Goal: Information Seeking & Learning: Learn about a topic

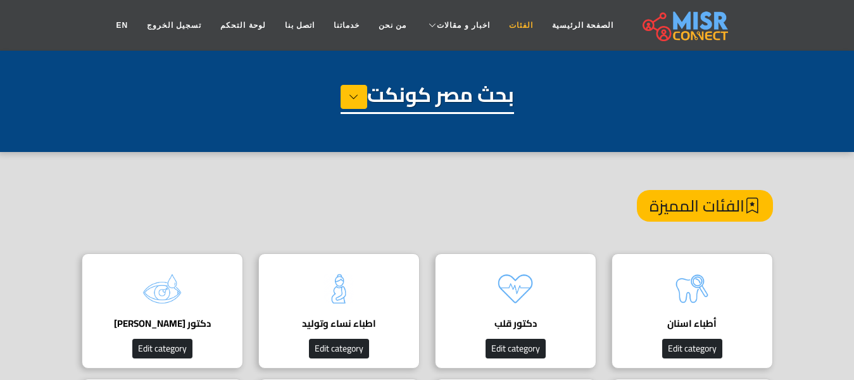
click at [501, 23] on link "الفئات" at bounding box center [520, 25] width 43 height 24
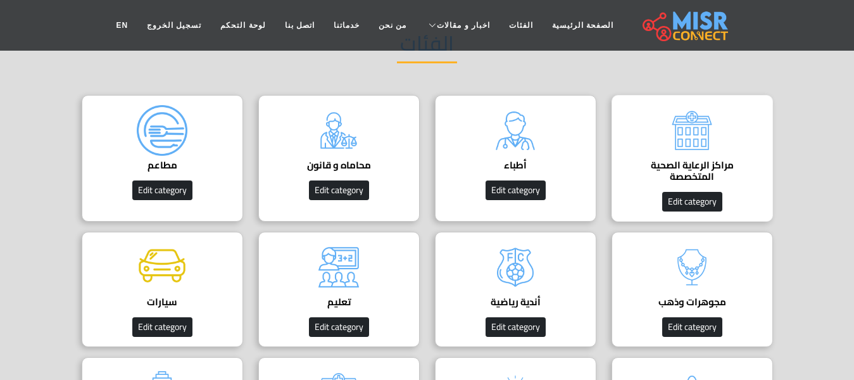
scroll to position [127, 0]
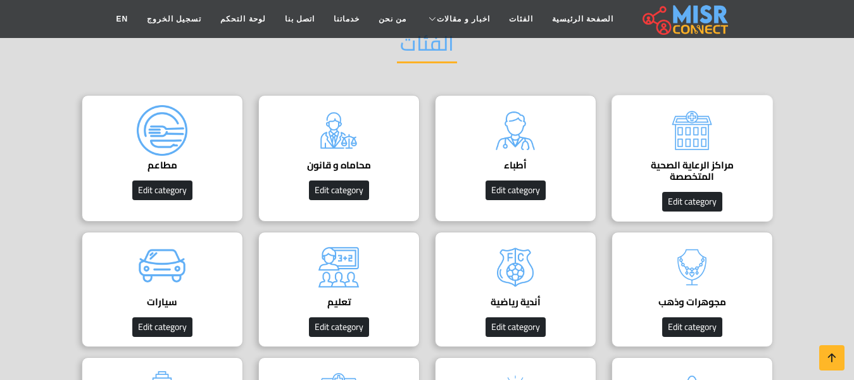
click at [644, 129] on div "مراكز الرعاية الصحية المتخصصة Edit category" at bounding box center [692, 158] width 161 height 127
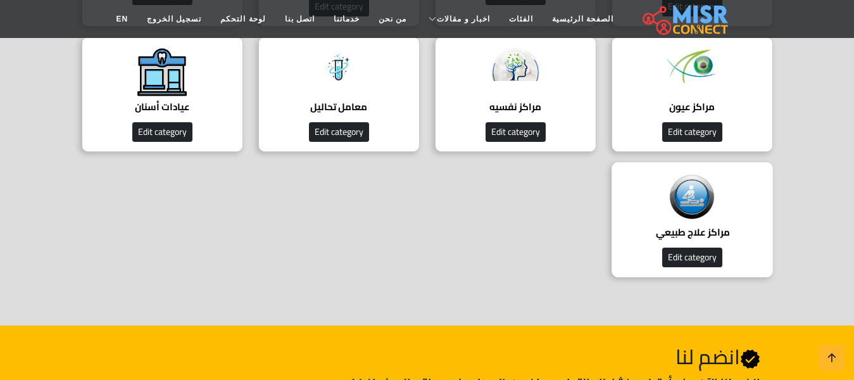
scroll to position [317, 0]
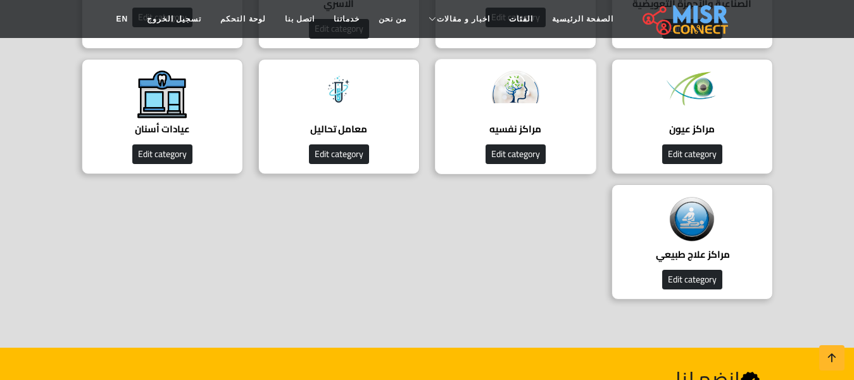
click at [533, 132] on h4 "مراكز نفسيه" at bounding box center [516, 128] width 122 height 11
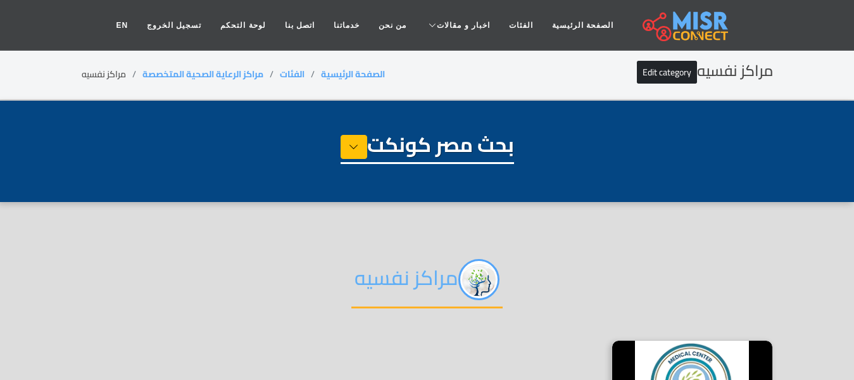
select select "**********"
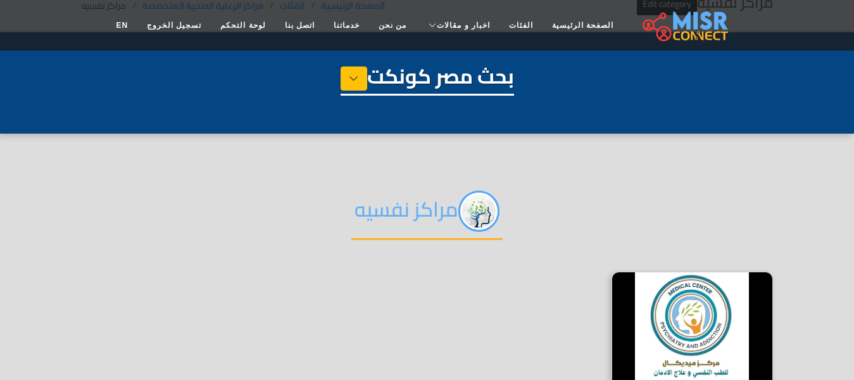
scroll to position [253, 0]
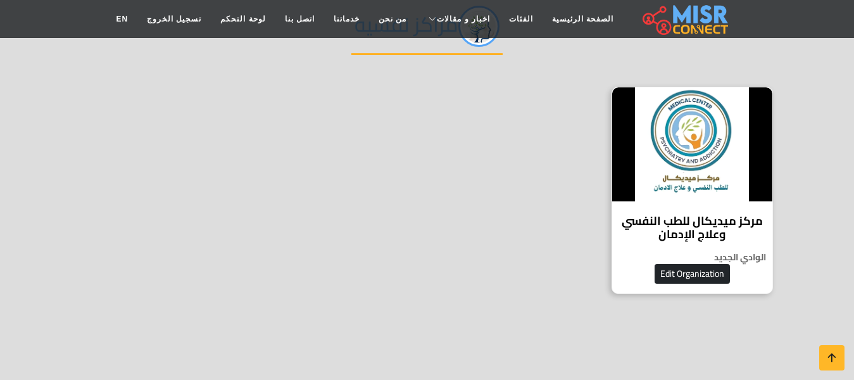
click at [707, 232] on h4 "مركز ميديكال للطب النفسي وعلاج الإدمان" at bounding box center [692, 227] width 141 height 27
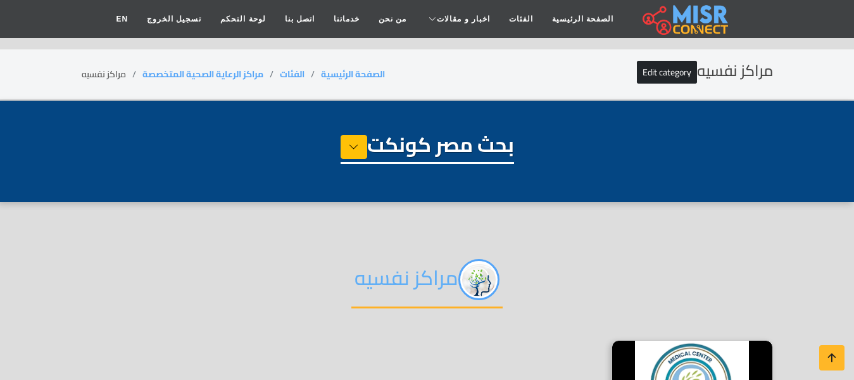
select select "**********"
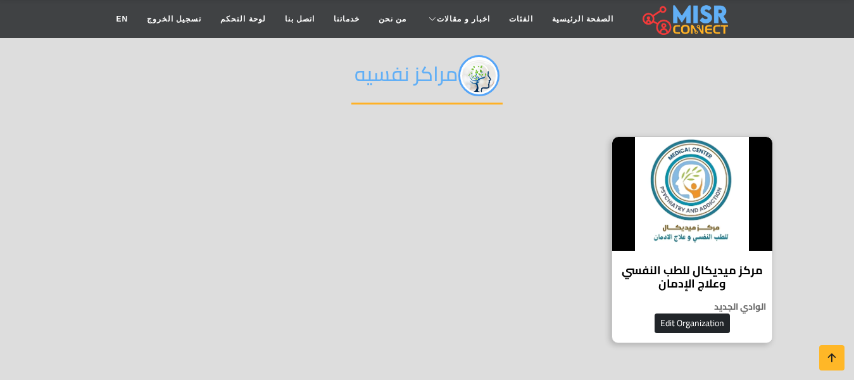
scroll to position [190, 0]
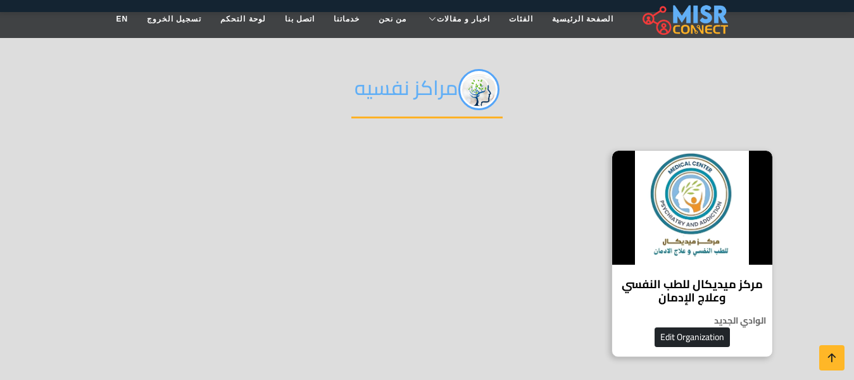
click at [411, 92] on h2 "مراكز نفسيه" at bounding box center [426, 93] width 151 height 49
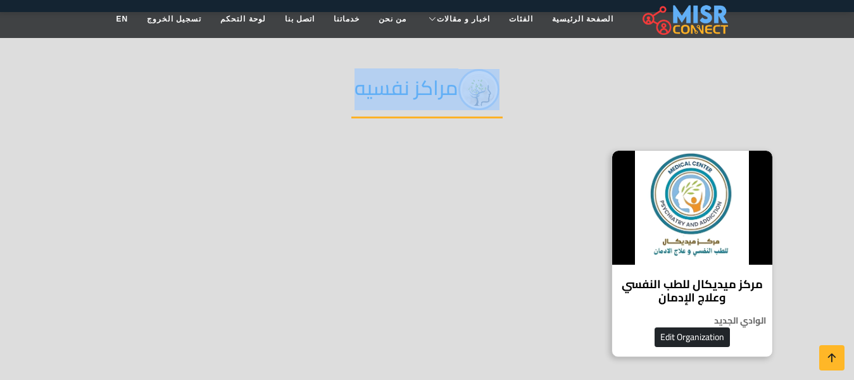
click at [411, 92] on h2 "مراكز نفسيه" at bounding box center [426, 93] width 151 height 49
copy div "مراكز نفسيه"
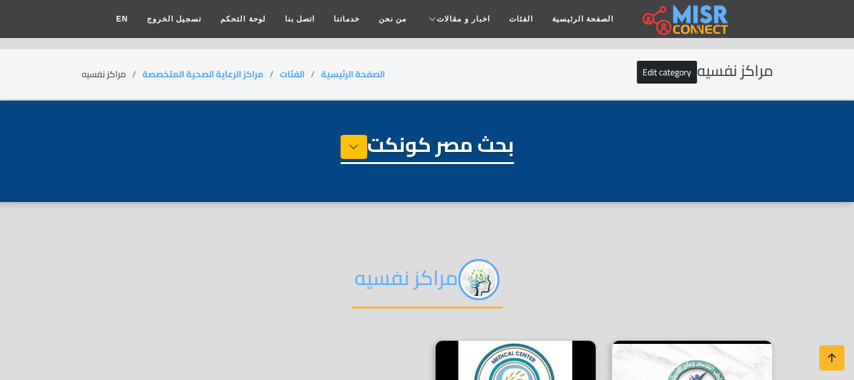
select select "**********"
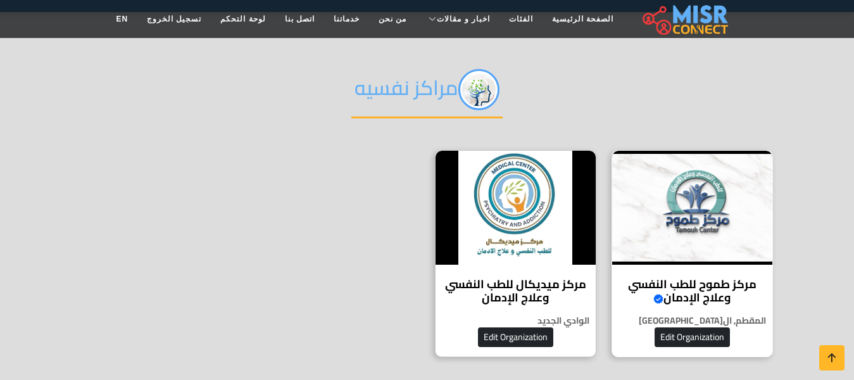
click at [679, 289] on h4 "مركز طموح للطب النفسي وعلاج الإدمان Verified account" at bounding box center [692, 290] width 141 height 27
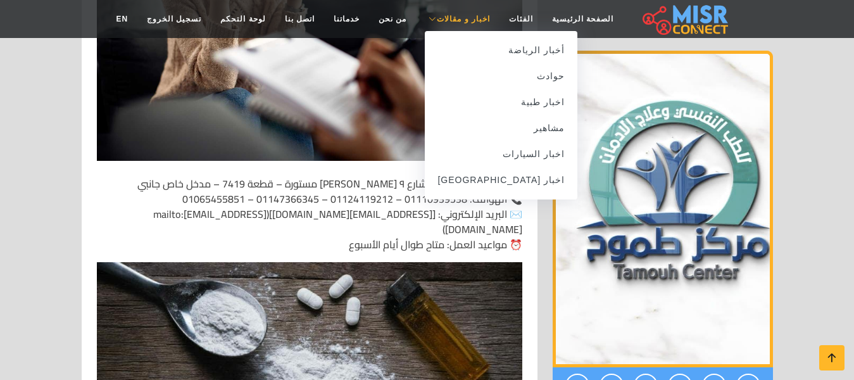
scroll to position [7755, 0]
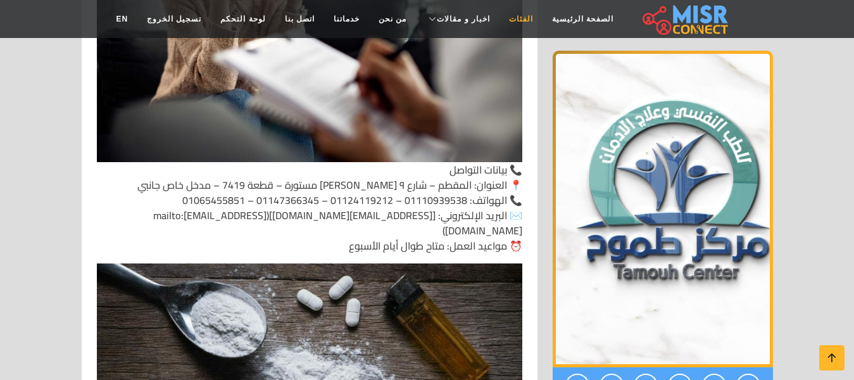
click at [512, 15] on link "الفئات" at bounding box center [520, 19] width 43 height 24
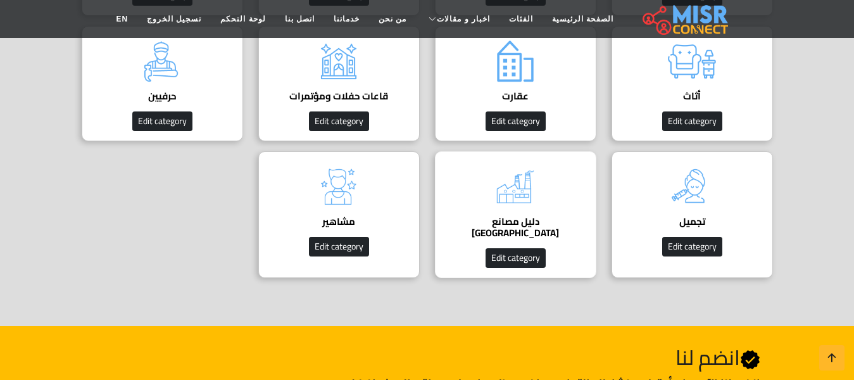
scroll to position [886, 0]
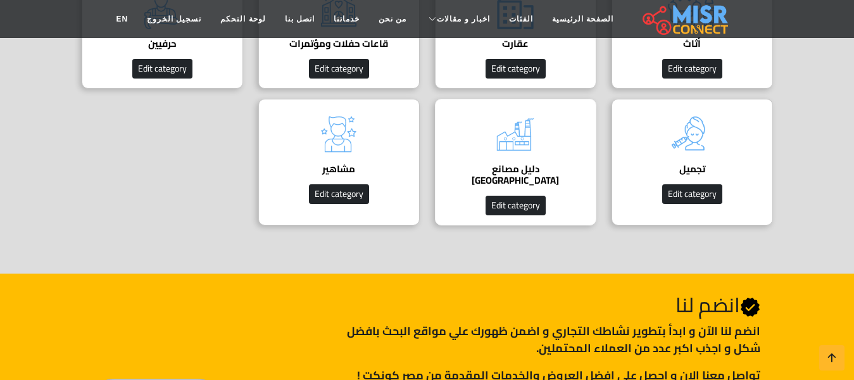
click at [491, 133] on img at bounding box center [515, 134] width 51 height 51
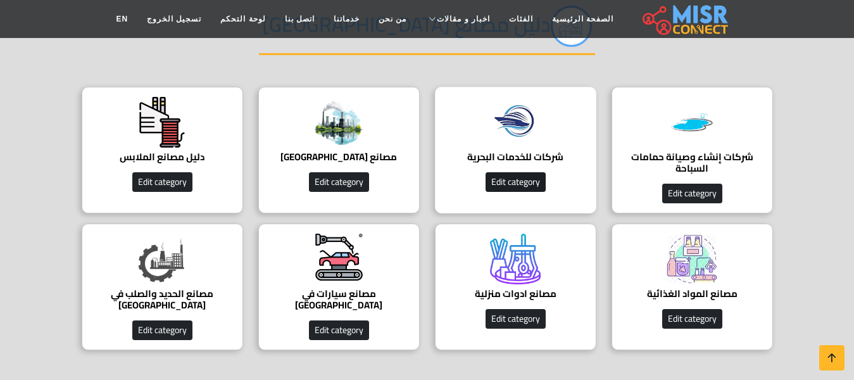
scroll to position [190, 0]
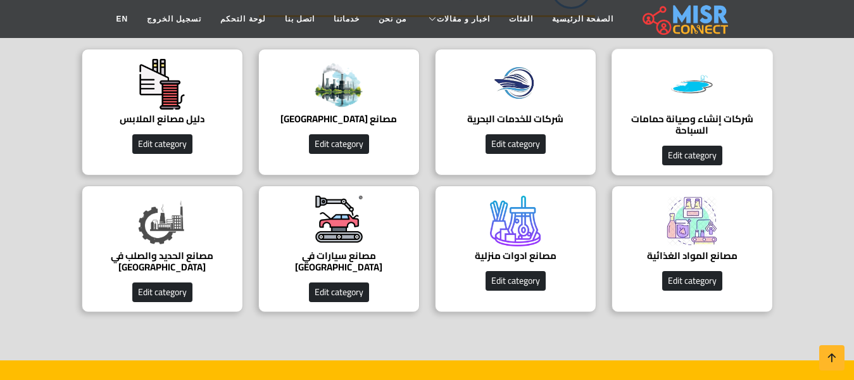
click at [658, 117] on h4 "شركات إنشاء وصيانة حمامات السباحة" at bounding box center [692, 124] width 122 height 23
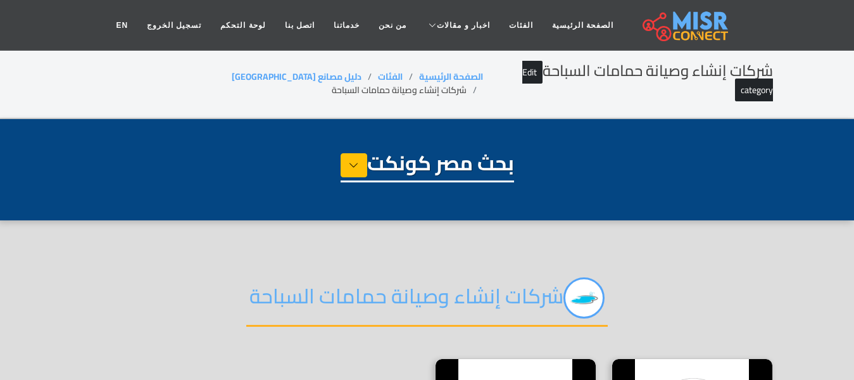
select select "**********"
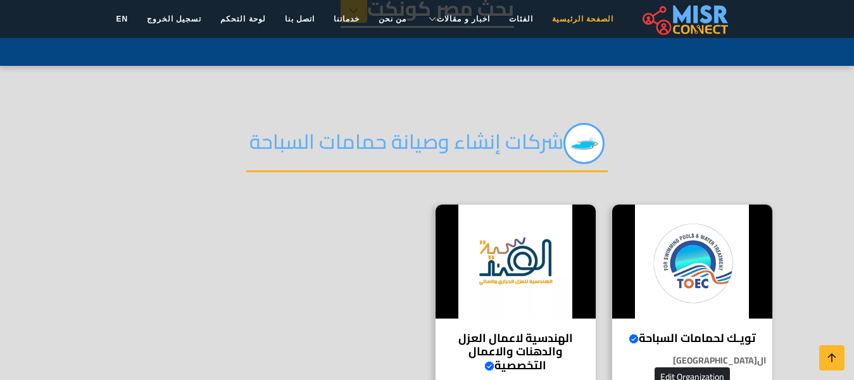
scroll to position [253, 0]
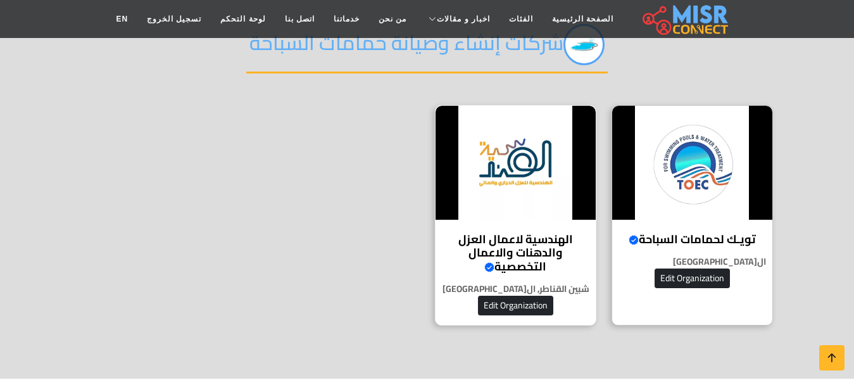
click at [534, 232] on h4 "الهندسية لاعمال العزل والدهنات والاعمال التخصصية Verified account" at bounding box center [515, 252] width 141 height 41
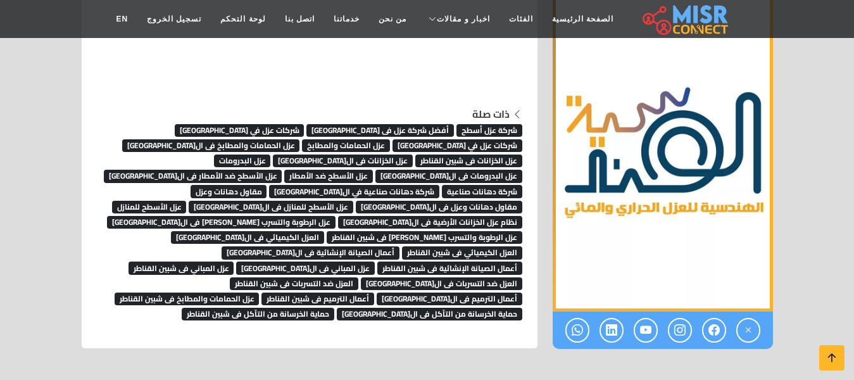
scroll to position [7090, 0]
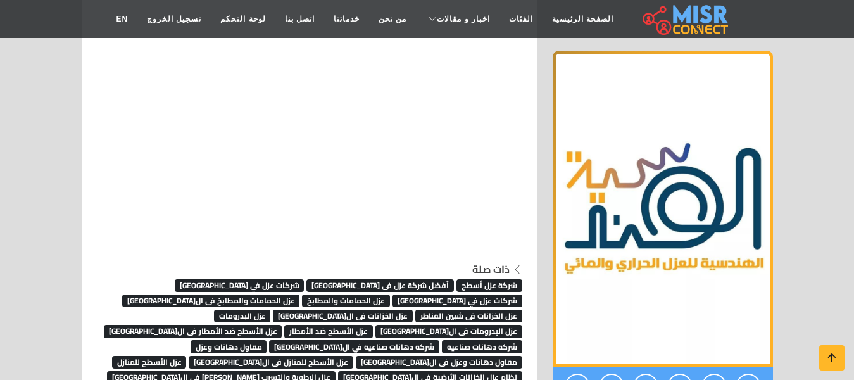
click at [495, 279] on span "شركة عزل أسطح" at bounding box center [489, 285] width 66 height 13
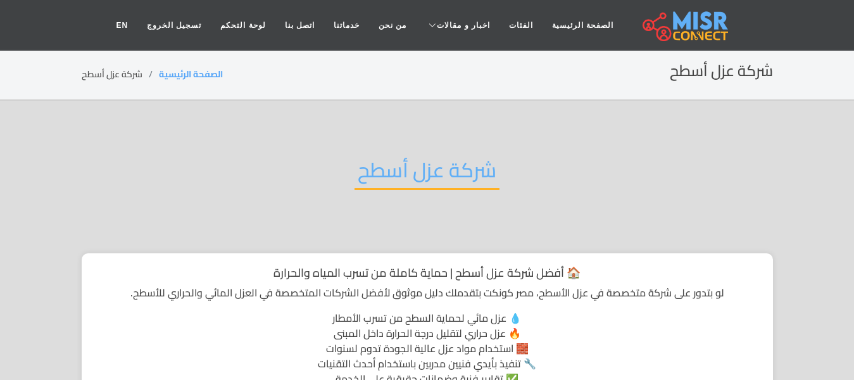
click at [468, 168] on h2 "شركة عزل أسطح" at bounding box center [427, 174] width 145 height 32
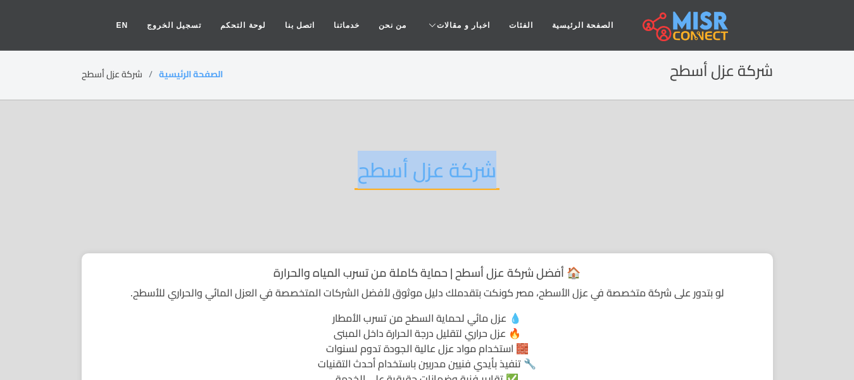
click at [468, 168] on h2 "شركة عزل أسطح" at bounding box center [427, 174] width 145 height 32
copy div "شركة عزل أسطح"
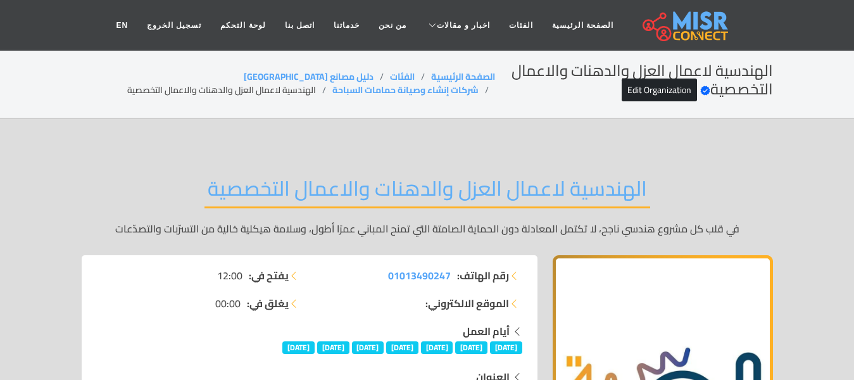
scroll to position [7090, 0]
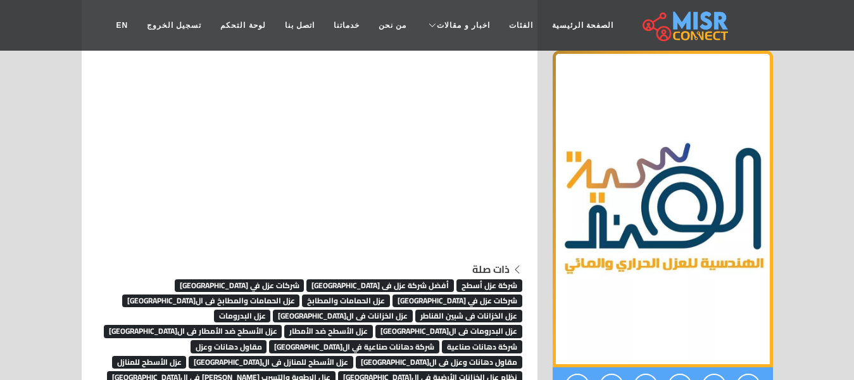
click at [393, 294] on span "شركات عزل في [GEOGRAPHIC_DATA]" at bounding box center [458, 300] width 130 height 13
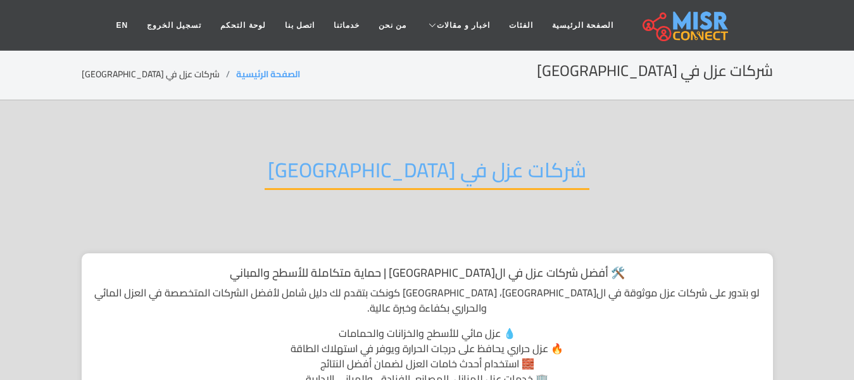
click at [445, 169] on h2 "شركات عزل في [GEOGRAPHIC_DATA]" at bounding box center [427, 174] width 325 height 32
click at [445, 169] on h2 "شركات عزل في القاهرة" at bounding box center [427, 174] width 325 height 32
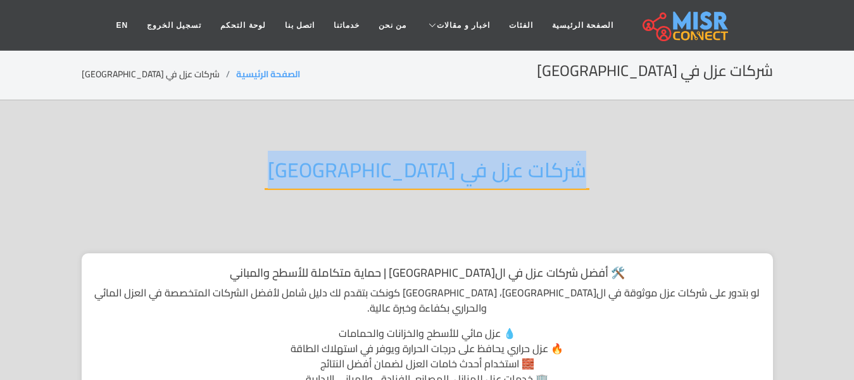
click at [445, 169] on h2 "شركات عزل في [GEOGRAPHIC_DATA]" at bounding box center [427, 174] width 325 height 32
copy div "شركات عزل في [GEOGRAPHIC_DATA]"
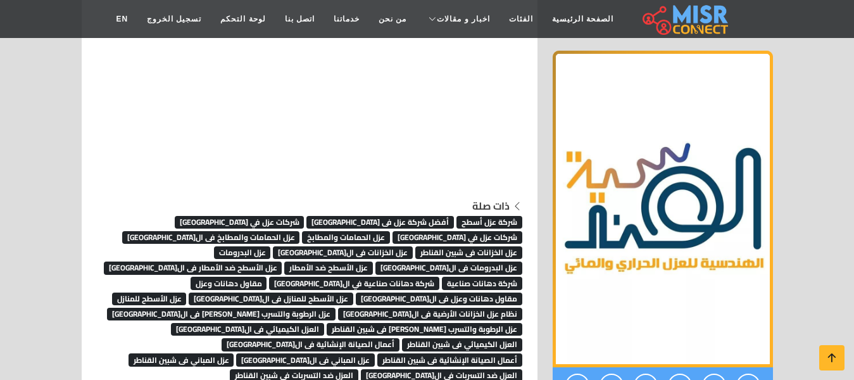
scroll to position [7154, 0]
click at [302, 231] on span "عزل الحمامات والمطابخ" at bounding box center [346, 237] width 88 height 13
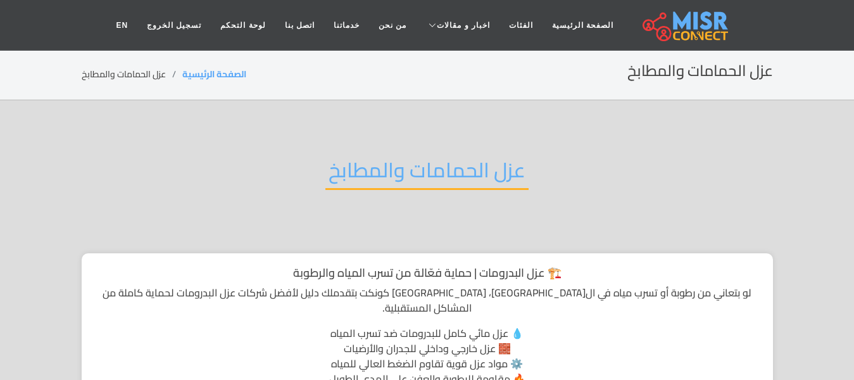
click at [391, 166] on h2 "عزل الحمامات والمطابخ" at bounding box center [426, 174] width 203 height 32
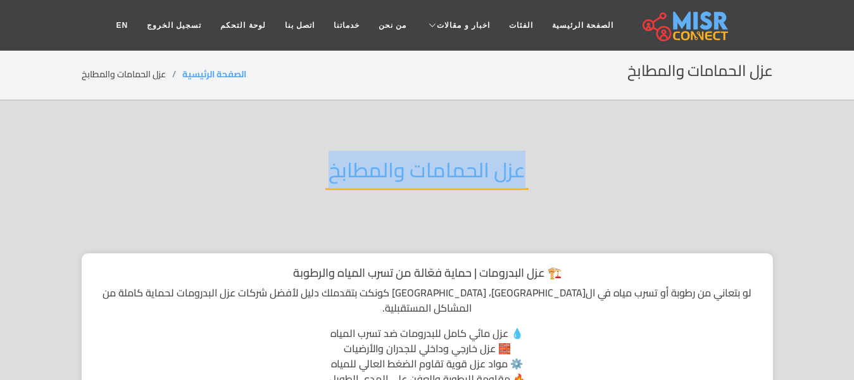
click at [391, 166] on h2 "عزل الحمامات والمطابخ" at bounding box center [426, 174] width 203 height 32
copy div "عزل الحمامات والمطابخ"
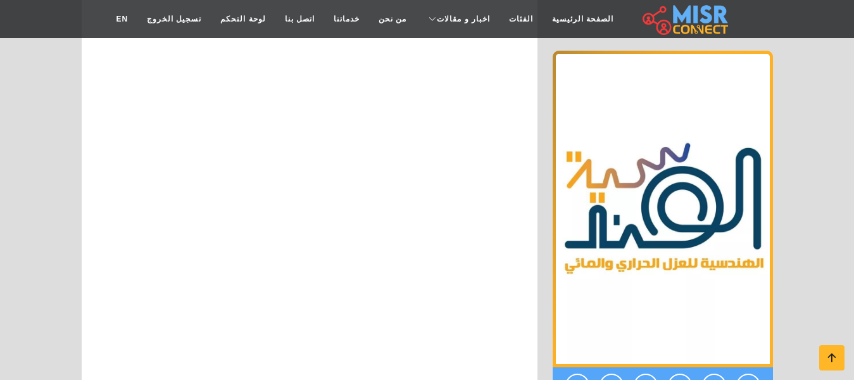
scroll to position [6345, 0]
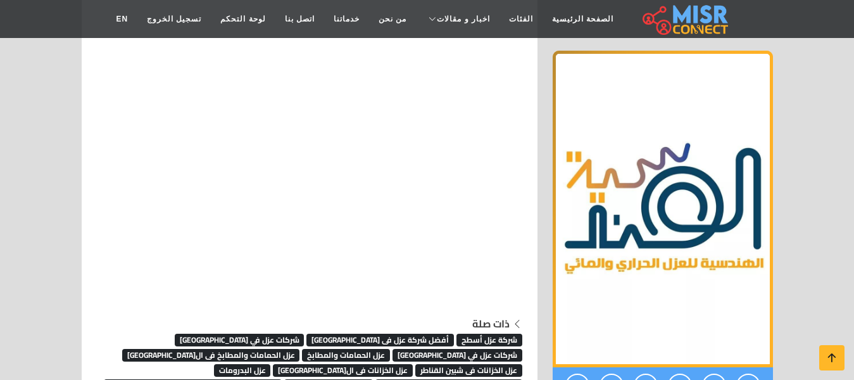
scroll to position [7104, 0]
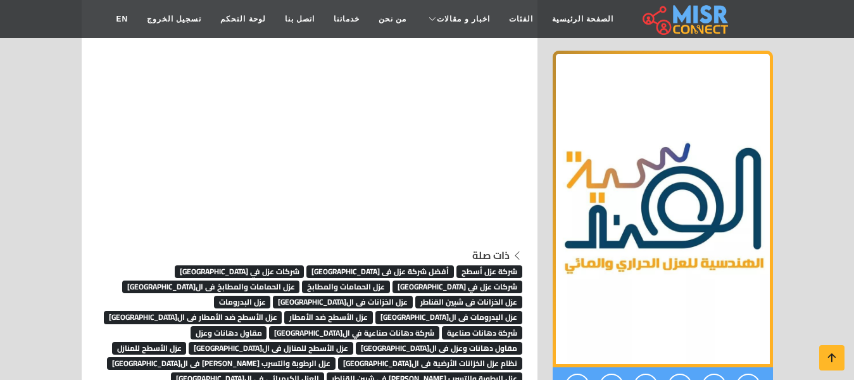
click at [300, 280] on span "عزل الحمامات والمطابخ فى ال[GEOGRAPHIC_DATA]" at bounding box center [211, 286] width 178 height 13
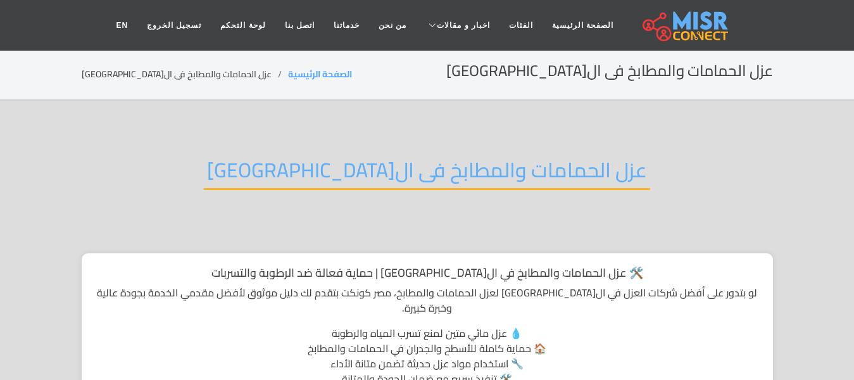
click at [416, 166] on h2 "عزل الحمامات والمطابخ فى ال[GEOGRAPHIC_DATA]" at bounding box center [427, 174] width 446 height 32
click at [416, 166] on h2 "عزل الحمامات والمطابخ فى القاهرة" at bounding box center [427, 174] width 446 height 32
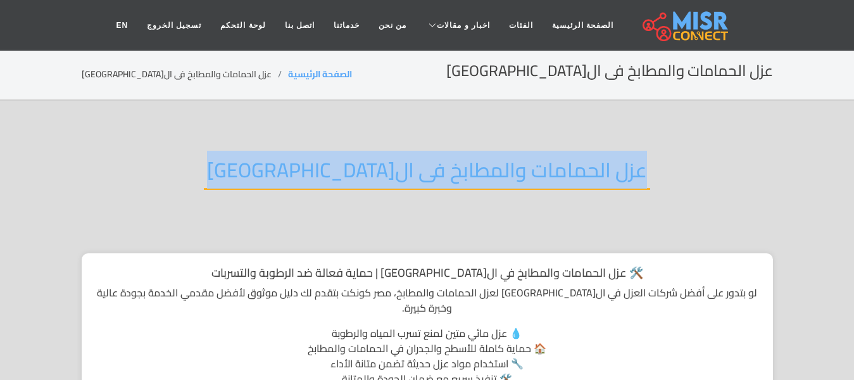
click at [416, 166] on h2 "عزل الحمامات والمطابخ فى ال[GEOGRAPHIC_DATA]" at bounding box center [427, 174] width 446 height 32
copy div "عزل الحمامات والمطابخ فى ال[GEOGRAPHIC_DATA]"
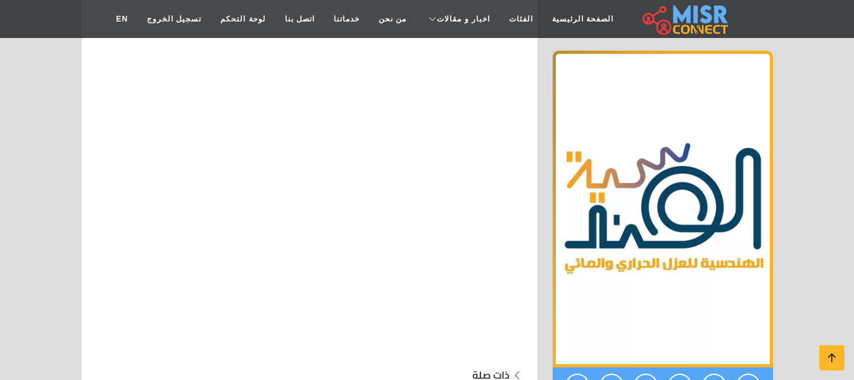
scroll to position [7047, 0]
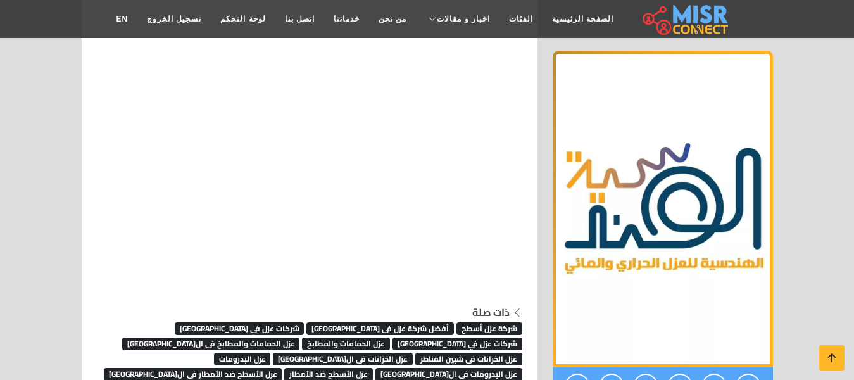
click at [415, 353] on span "عزل الخزانات فى شبين القناطر" at bounding box center [468, 359] width 107 height 13
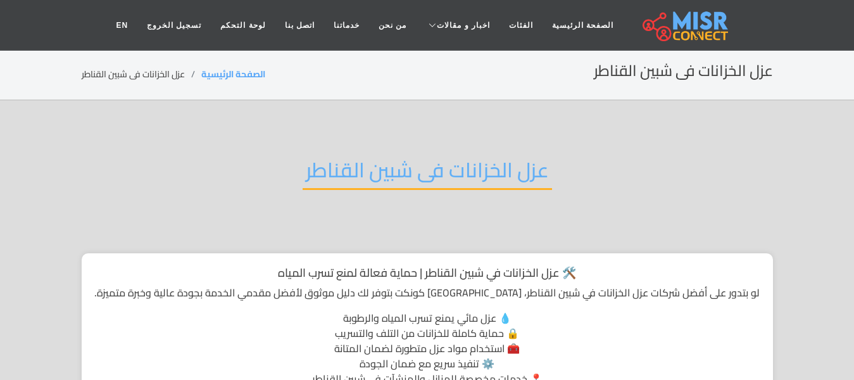
click at [409, 173] on h2 "عزل الخزانات فى شبين القناطر" at bounding box center [427, 174] width 249 height 32
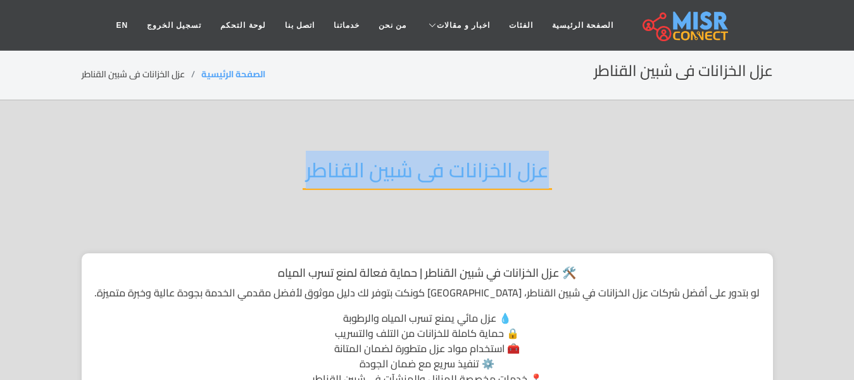
click at [409, 173] on h2 "عزل الخزانات فى شبين القناطر" at bounding box center [427, 174] width 249 height 32
copy div "عزل الخزانات فى شبين القناطر"
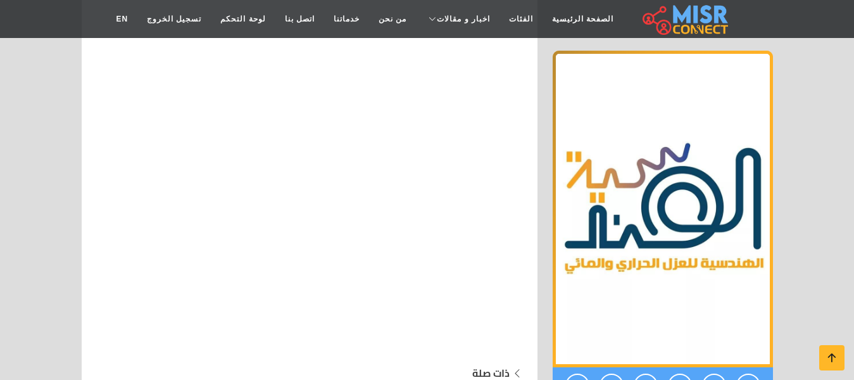
scroll to position [7048, 0]
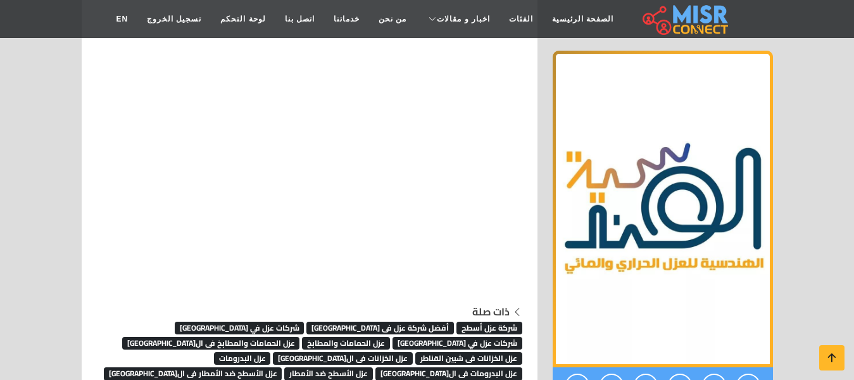
click at [273, 348] on link "عزل الخزانات فى القاهرة" at bounding box center [343, 357] width 140 height 19
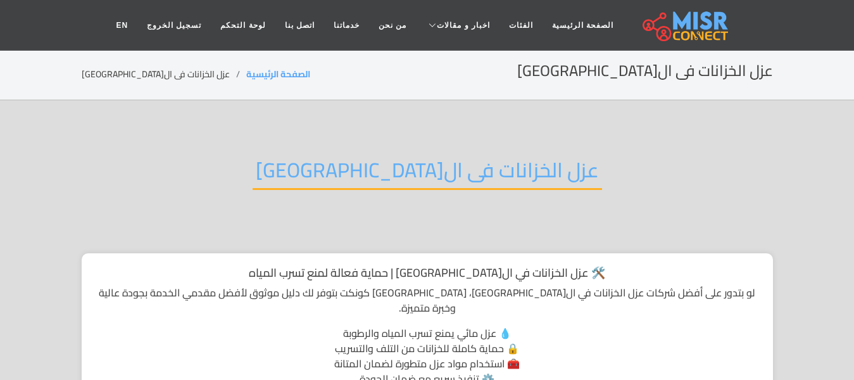
click at [391, 177] on h2 "عزل الخزانات فى ال[GEOGRAPHIC_DATA]" at bounding box center [427, 174] width 349 height 32
click at [391, 177] on h2 "عزل الخزانات فى القاهرة" at bounding box center [427, 174] width 349 height 32
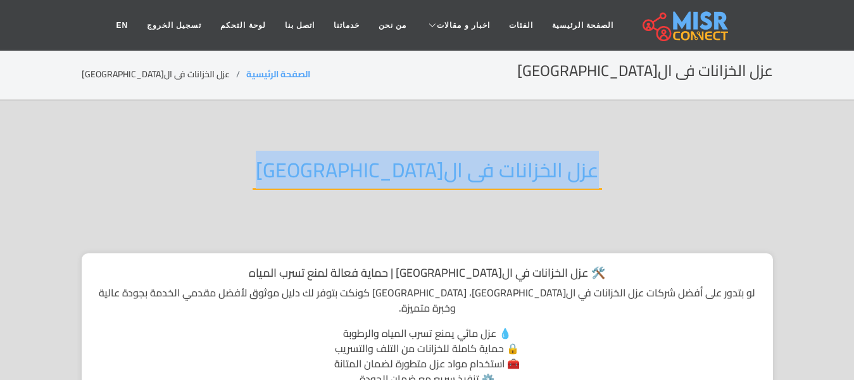
click at [391, 177] on h2 "عزل الخزانات فى القاهرة" at bounding box center [427, 174] width 349 height 32
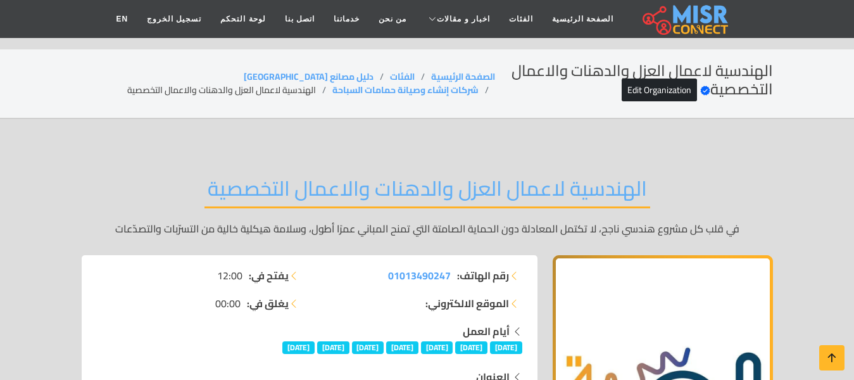
scroll to position [7048, 0]
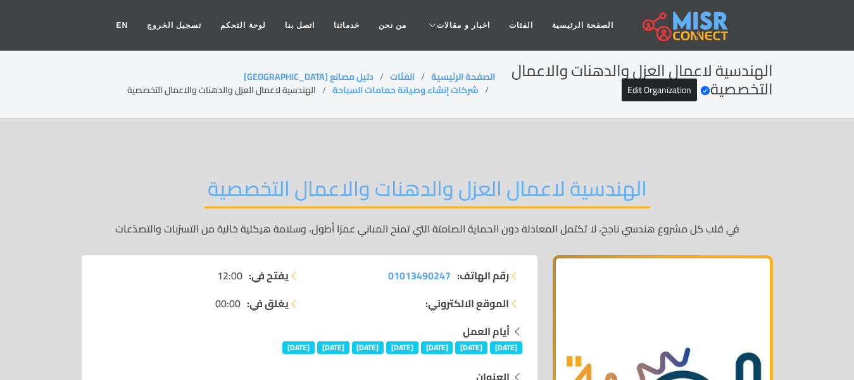
scroll to position [7048, 0]
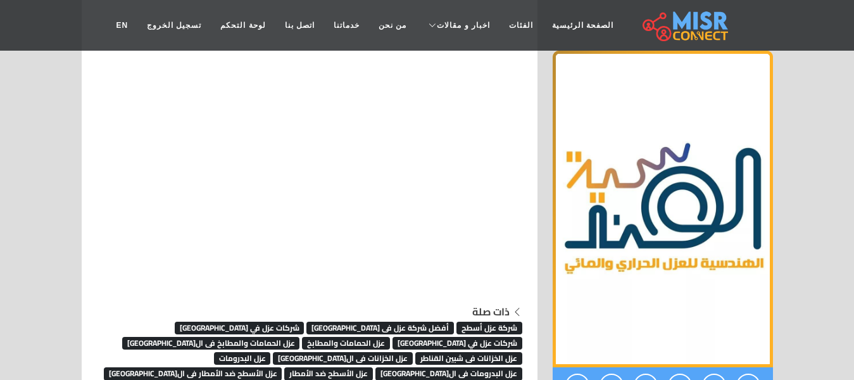
click at [214, 352] on span "عزل البدرومات" at bounding box center [242, 358] width 57 height 13
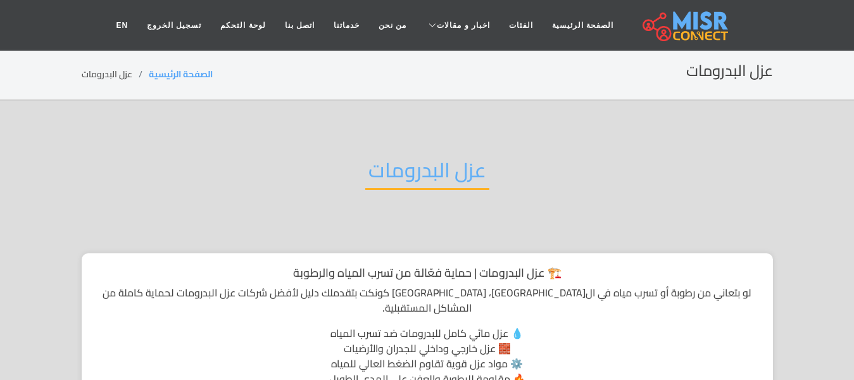
click at [434, 168] on h2 "عزل البدرومات" at bounding box center [427, 174] width 124 height 32
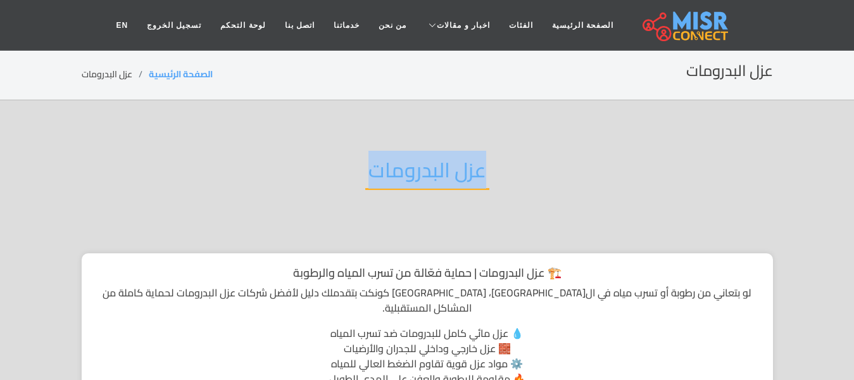
click at [434, 168] on h2 "عزل البدرومات" at bounding box center [427, 174] width 124 height 32
copy div "عزل البدرومات"
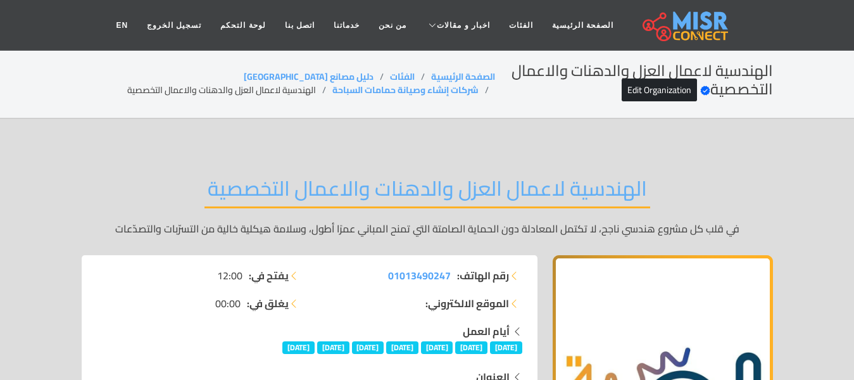
scroll to position [7048, 0]
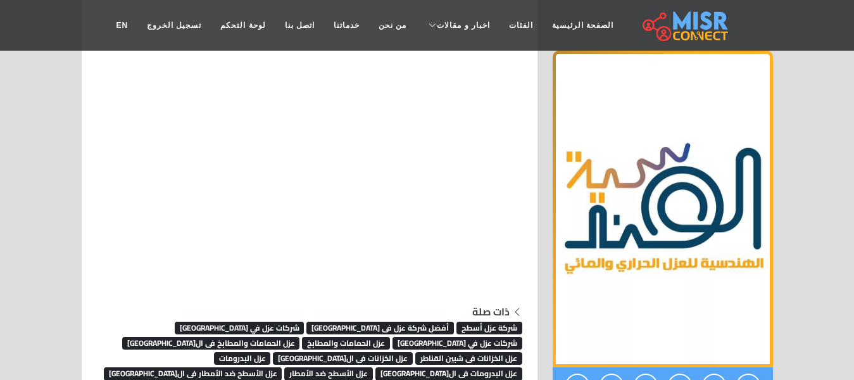
click at [487, 367] on span "عزل البدرومات فى ال[GEOGRAPHIC_DATA]" at bounding box center [448, 373] width 147 height 13
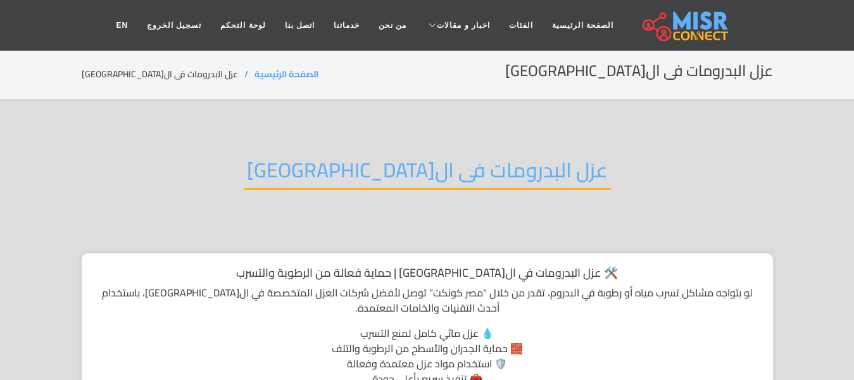
click at [451, 176] on h2 "عزل البدرومات فى ال[GEOGRAPHIC_DATA]" at bounding box center [427, 174] width 367 height 32
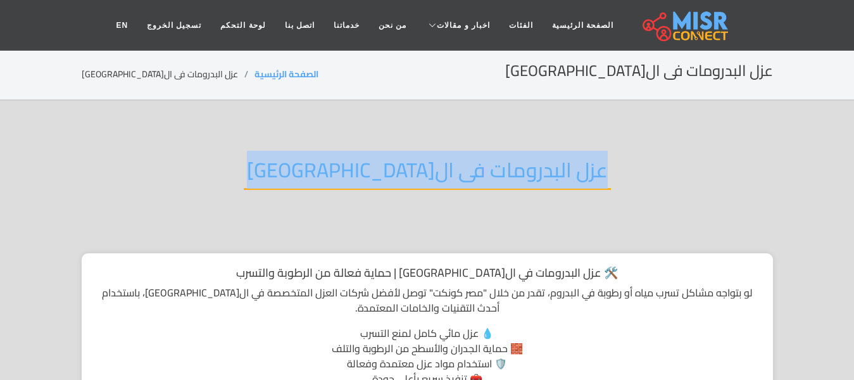
click at [451, 176] on h2 "عزل البدرومات فى القاهرة" at bounding box center [427, 174] width 367 height 32
copy div "عزل البدرومات فى ال[GEOGRAPHIC_DATA]"
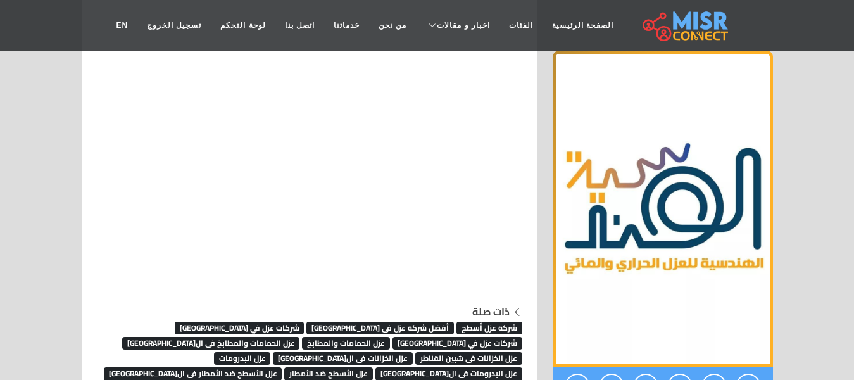
scroll to position [7048, 0]
click at [373, 367] on span "عزل الأسطح ضد الأمطار" at bounding box center [328, 373] width 89 height 13
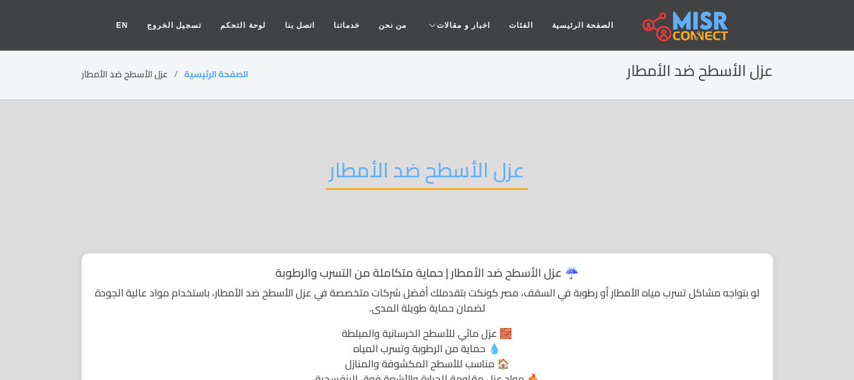
click at [424, 172] on h2 "عزل الأسطح ضد الأمطار" at bounding box center [427, 174] width 202 height 32
click at [432, 175] on h2 "عزل الأسطح ضد الأمطار" at bounding box center [427, 174] width 202 height 32
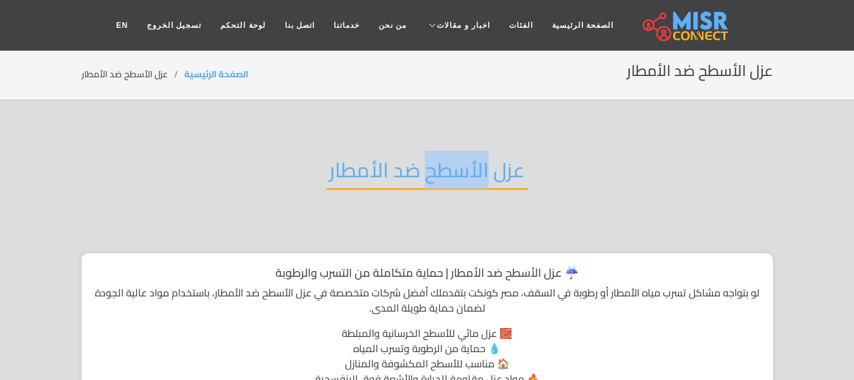
click at [432, 175] on h2 "عزل الأسطح ضد الأمطار" at bounding box center [427, 174] width 202 height 32
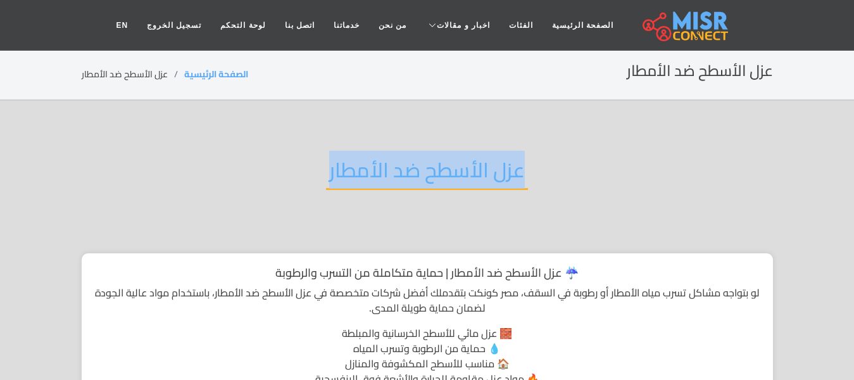
click at [432, 175] on h2 "عزل الأسطح ضد الأمطار" at bounding box center [427, 174] width 202 height 32
copy div "عزل الأسطح ضد الأمطار"
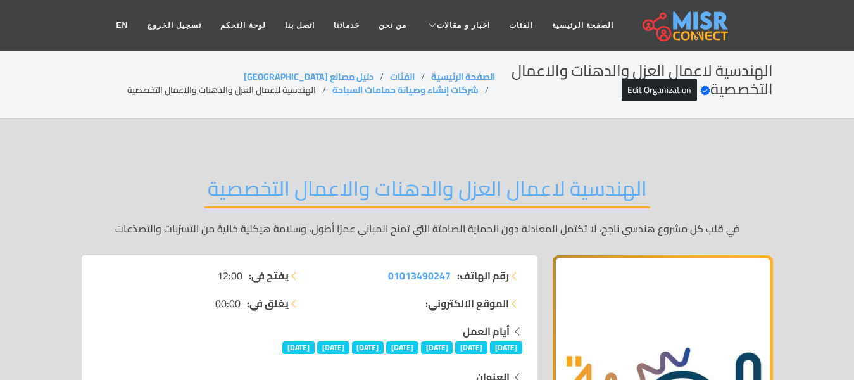
scroll to position [7048, 0]
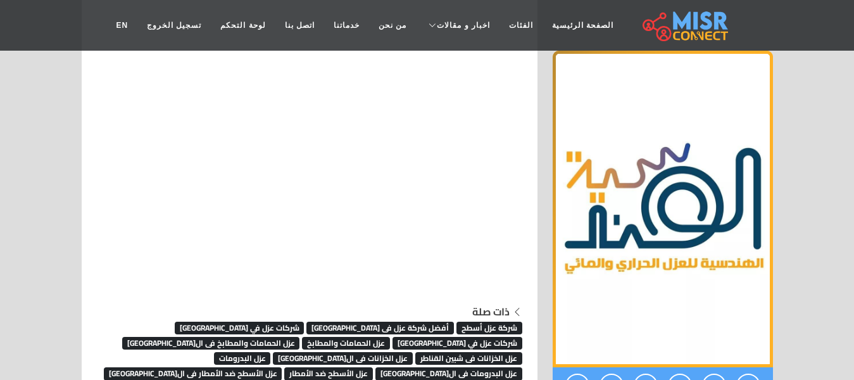
click at [282, 367] on span "عزل الأسطح ضد الأمطار فى ال[GEOGRAPHIC_DATA]" at bounding box center [193, 373] width 179 height 13
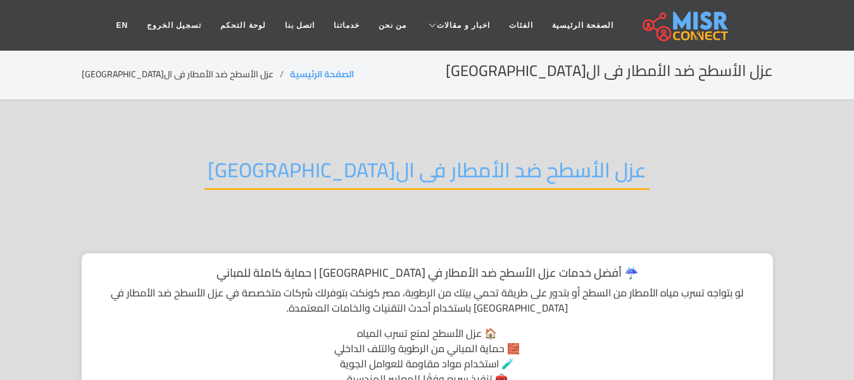
click at [470, 175] on h2 "عزل الأسطح ضد الأمطار فى ال[GEOGRAPHIC_DATA]" at bounding box center [426, 174] width 445 height 32
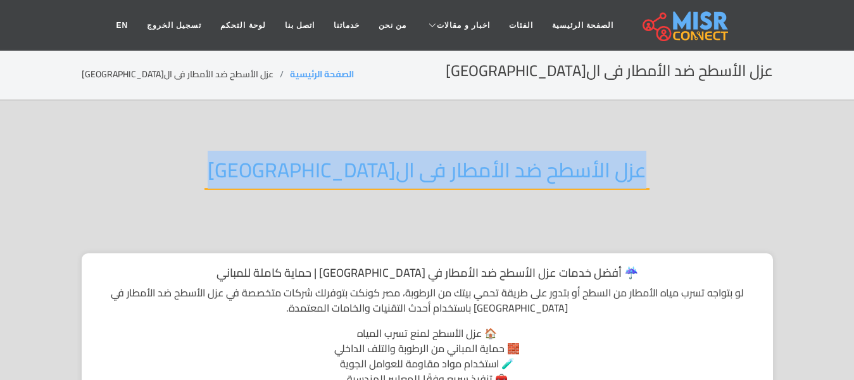
click at [470, 175] on h2 "عزل الأسطح ضد الأمطار فى ال[GEOGRAPHIC_DATA]" at bounding box center [426, 174] width 445 height 32
copy div "عزل الأسطح ضد الأمطار فى ال[GEOGRAPHIC_DATA]"
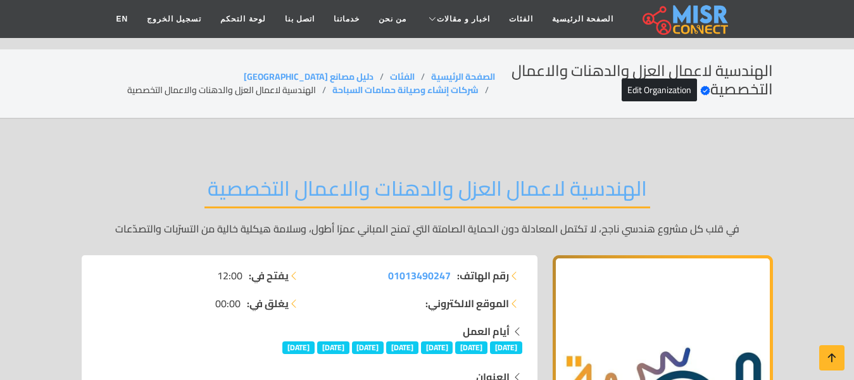
scroll to position [7048, 0]
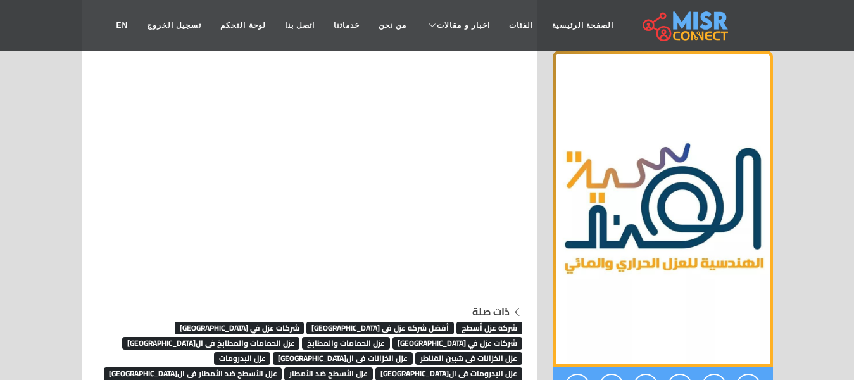
scroll to position [7048, 0]
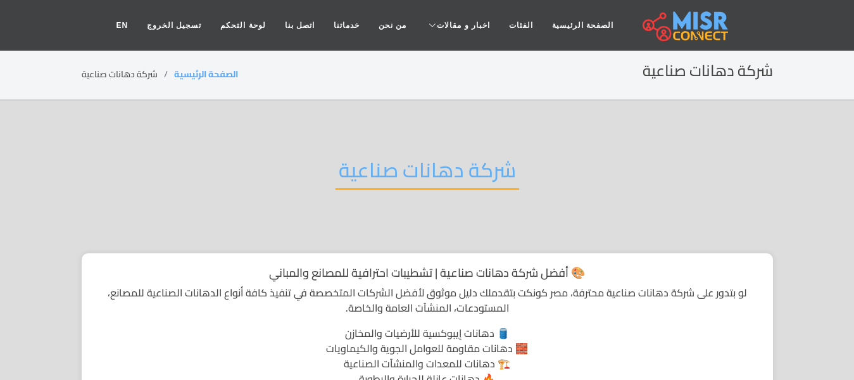
click at [473, 173] on h2 "شركة دهانات صناعية" at bounding box center [428, 174] width 184 height 32
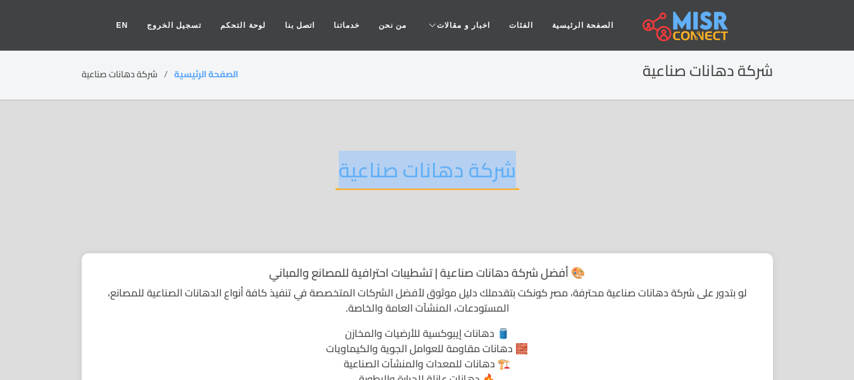
click at [473, 173] on h2 "شركة دهانات صناعية" at bounding box center [428, 174] width 184 height 32
copy div "شركة دهانات صناعية"
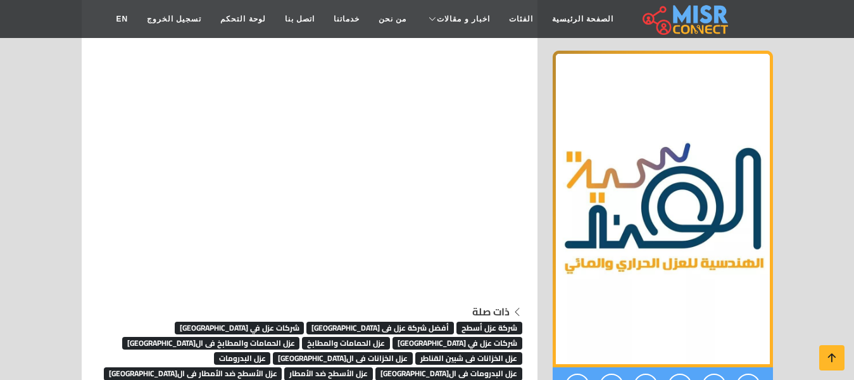
scroll to position [7048, 0]
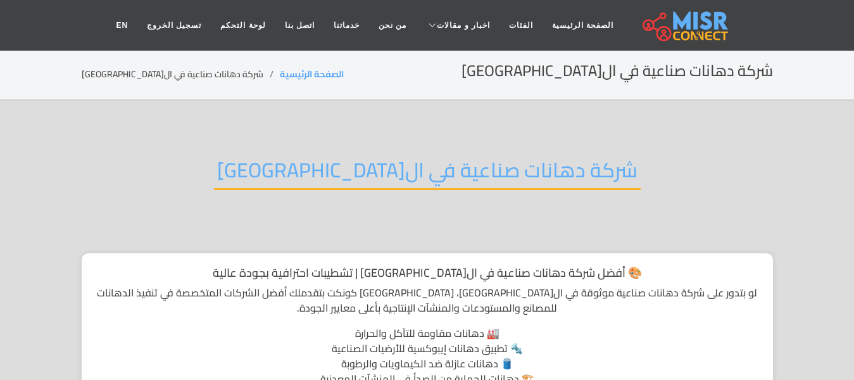
click at [475, 162] on h2 "شركة دهانات صناعية في ال[GEOGRAPHIC_DATA]" at bounding box center [427, 174] width 427 height 32
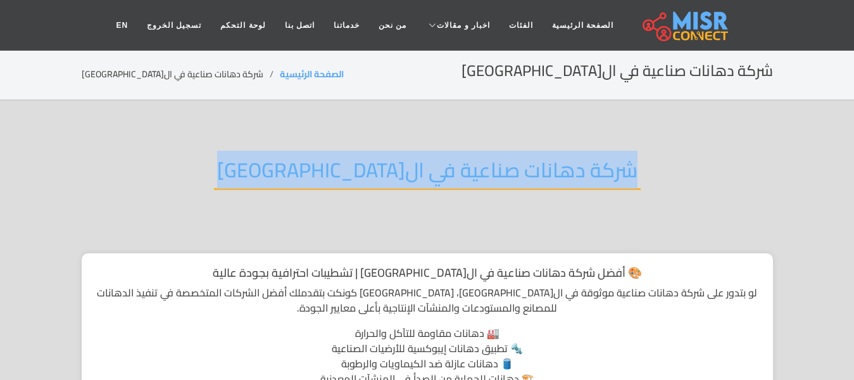
click at [475, 162] on h2 "شركة دهانات صناعية في ال[GEOGRAPHIC_DATA]" at bounding box center [427, 174] width 427 height 32
copy div "شركة دهانات صناعية في ال[GEOGRAPHIC_DATA]"
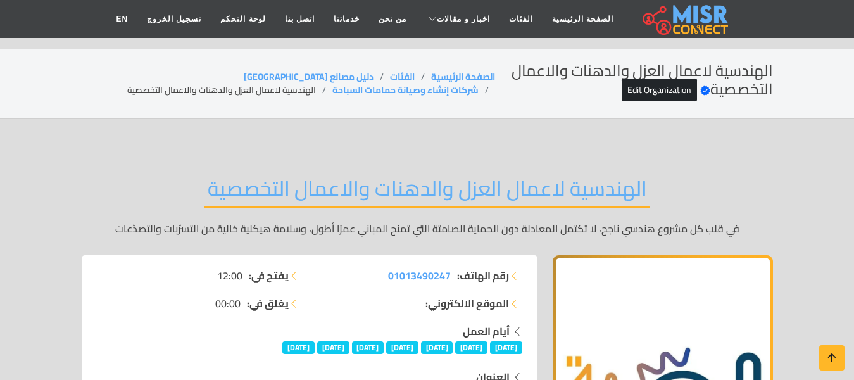
scroll to position [7048, 0]
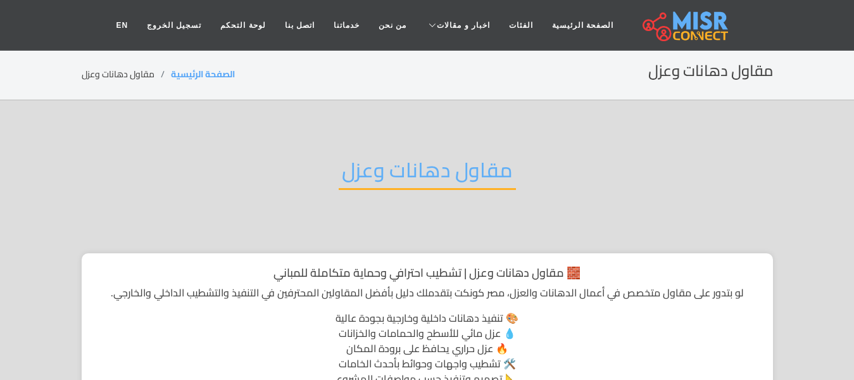
click at [425, 160] on h2 "مقاول دهانات وعزل" at bounding box center [427, 174] width 177 height 32
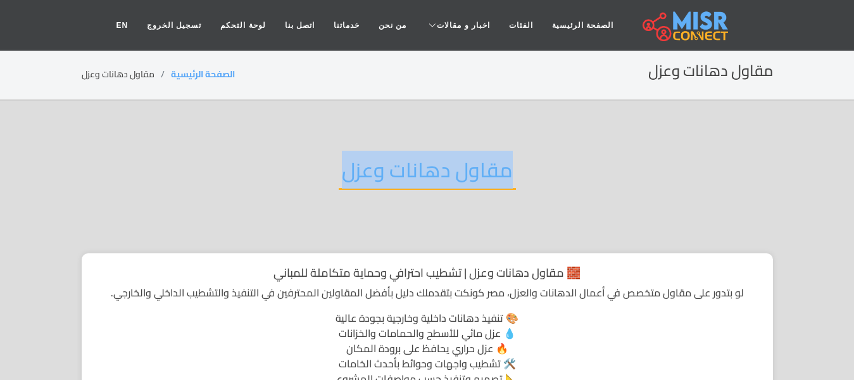
click at [425, 160] on h2 "مقاول دهانات وعزل" at bounding box center [427, 174] width 177 height 32
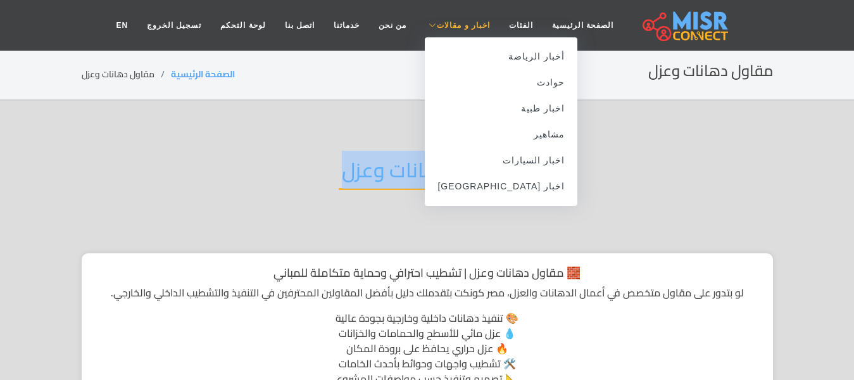
copy div "مقاول دهانات وعزل"
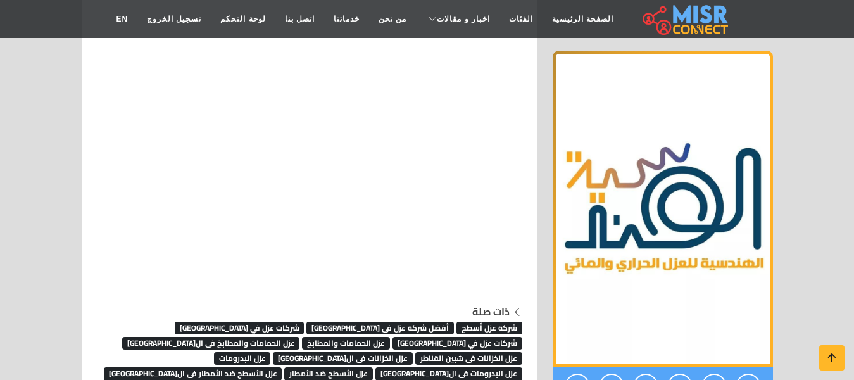
scroll to position [7048, 0]
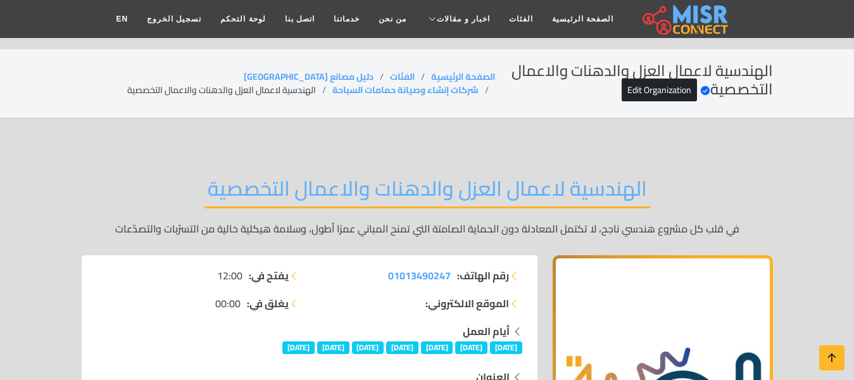
scroll to position [7048, 0]
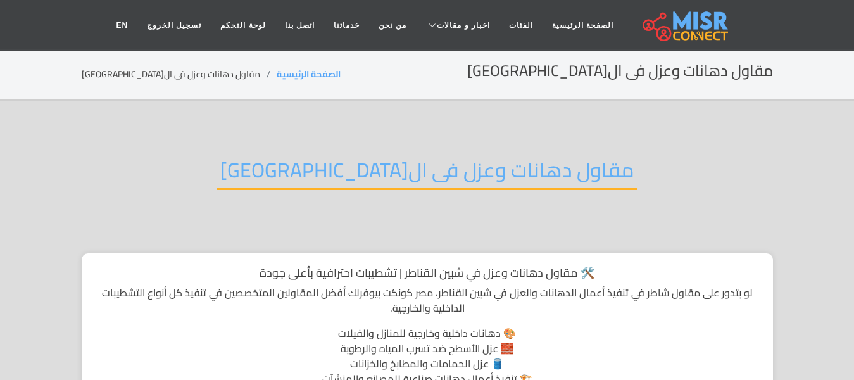
drag, startPoint x: 0, startPoint y: 0, endPoint x: 387, endPoint y: 176, distance: 425.0
click at [387, 176] on h2 "مقاول دهانات وعزل فى القاهرة" at bounding box center [427, 174] width 420 height 32
click at [387, 175] on h2 "مقاول دهانات وعزل فى القاهرة" at bounding box center [427, 174] width 420 height 32
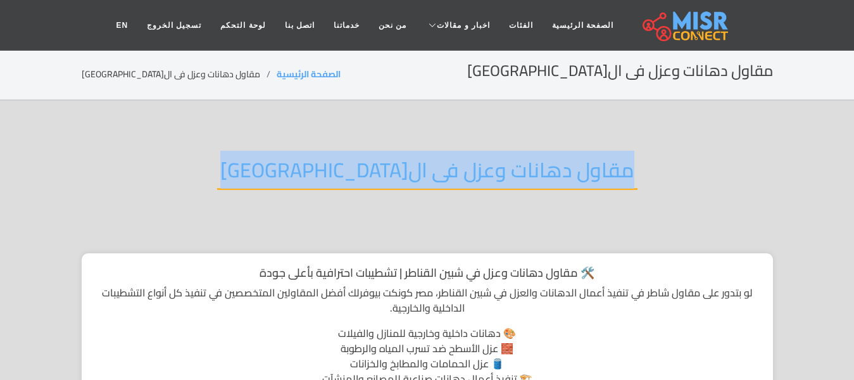
click at [387, 175] on h2 "مقاول دهانات وعزل فى القاهرة" at bounding box center [427, 174] width 420 height 32
copy div "مقاول دهانات وعزل فى القاهرة"
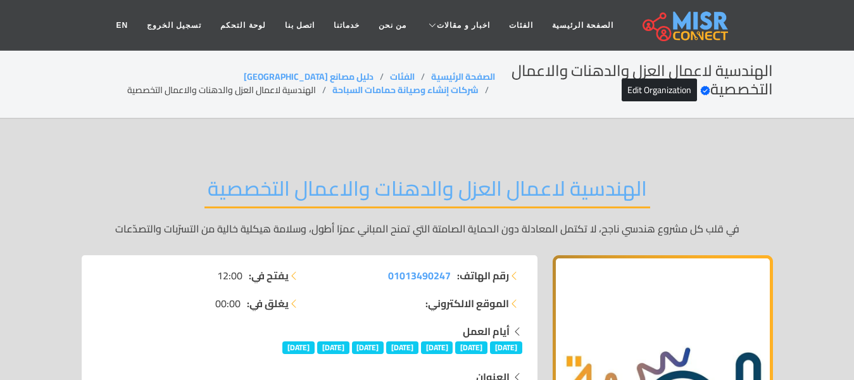
scroll to position [7048, 0]
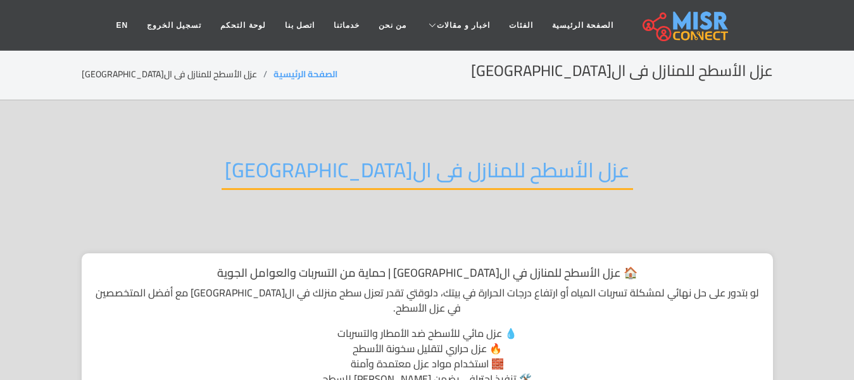
click at [428, 164] on h2 "عزل الأسطح للمنازل فى ال[GEOGRAPHIC_DATA]" at bounding box center [427, 174] width 411 height 32
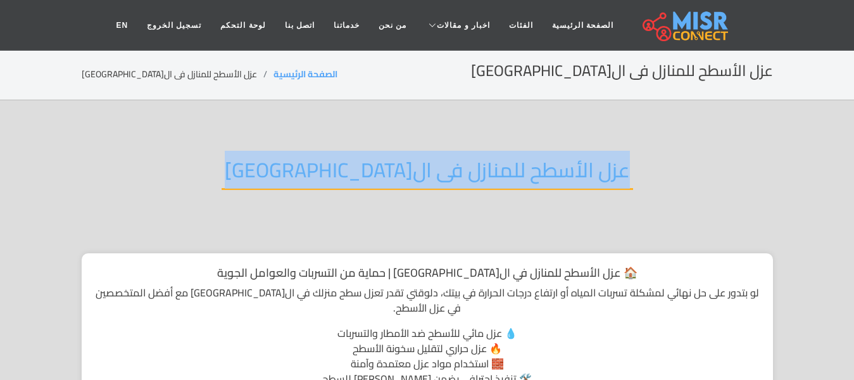
click at [428, 164] on h2 "عزل الأسطح للمنازل فى ال[GEOGRAPHIC_DATA]" at bounding box center [427, 174] width 411 height 32
copy div "عزل الأسطح للمنازل فى ال[GEOGRAPHIC_DATA]"
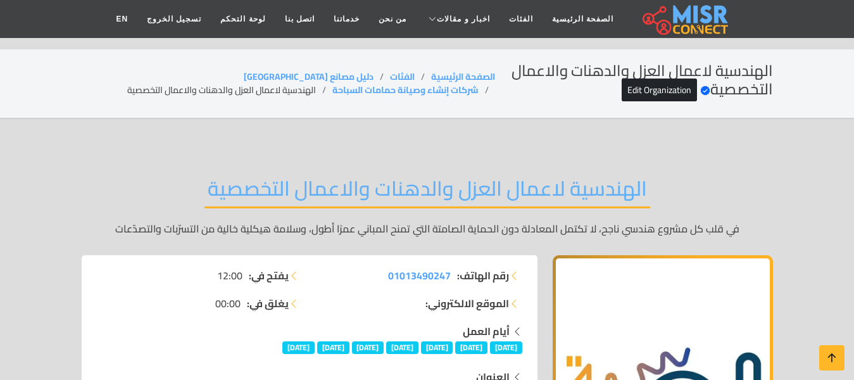
scroll to position [7048, 0]
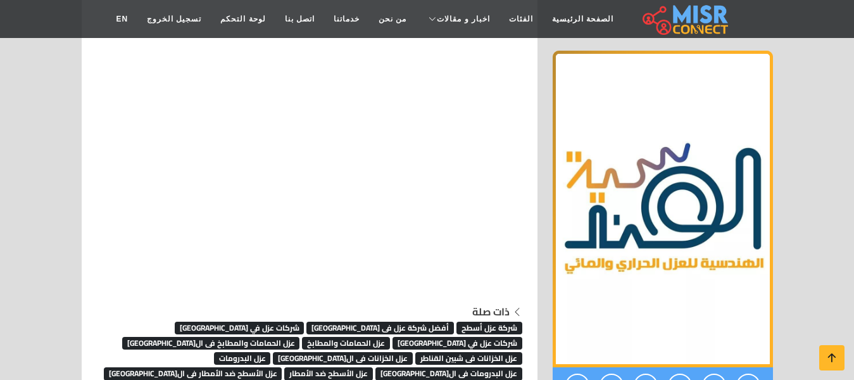
scroll to position [7048, 0]
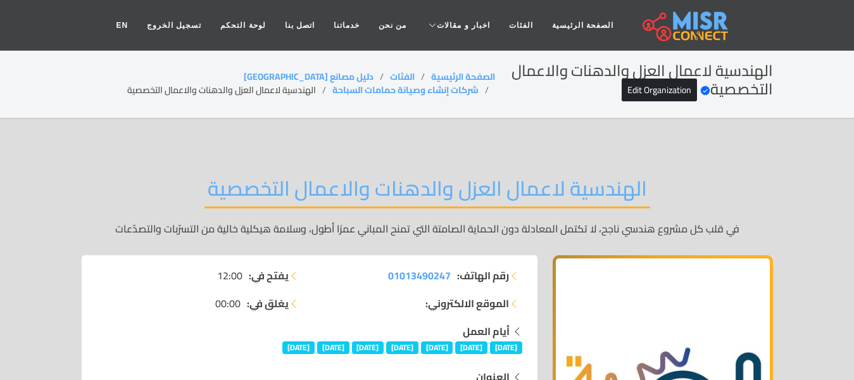
scroll to position [7048, 0]
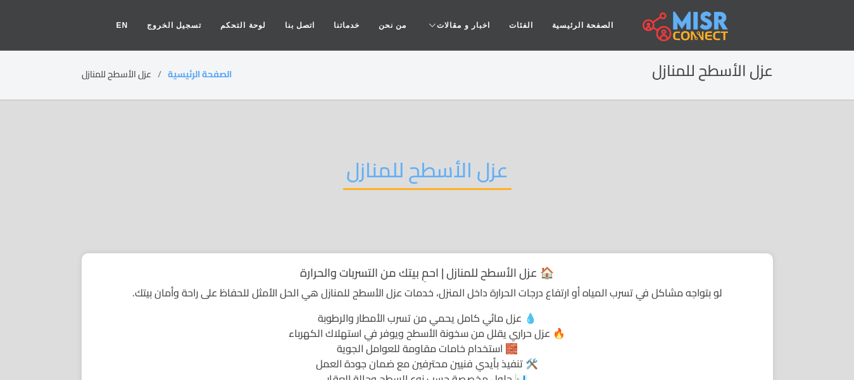
click at [446, 165] on h2 "عزل الأسطح للمنازل" at bounding box center [427, 174] width 168 height 32
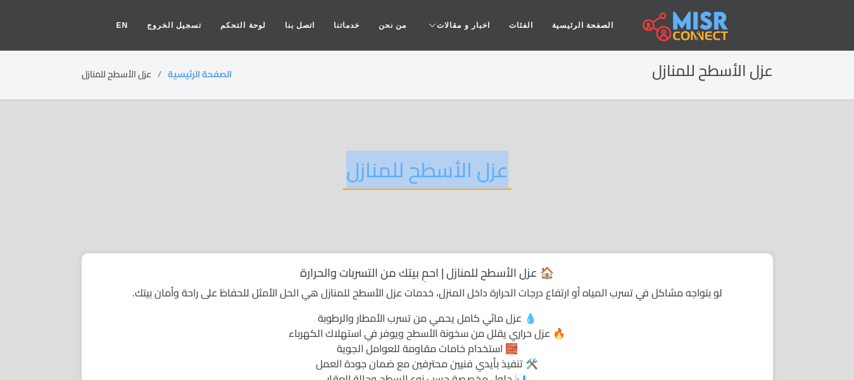
click at [446, 165] on h2 "عزل الأسطح للمنازل" at bounding box center [427, 174] width 168 height 32
copy div "عزل الأسطح للمنازل"
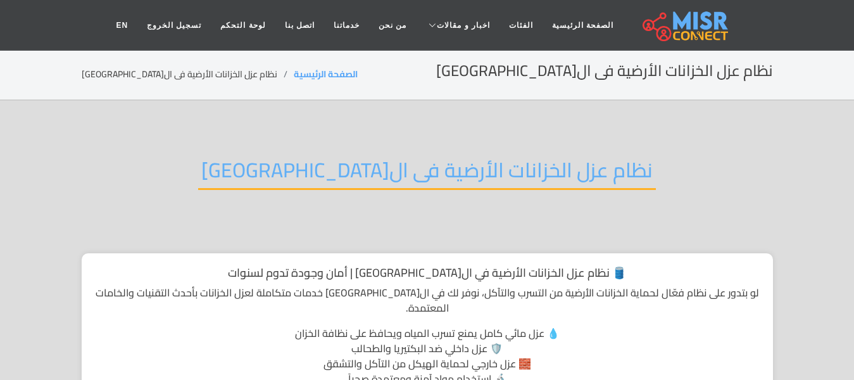
click at [475, 175] on h2 "نظام عزل الخزانات الأرضية فى ال[GEOGRAPHIC_DATA]" at bounding box center [427, 174] width 458 height 32
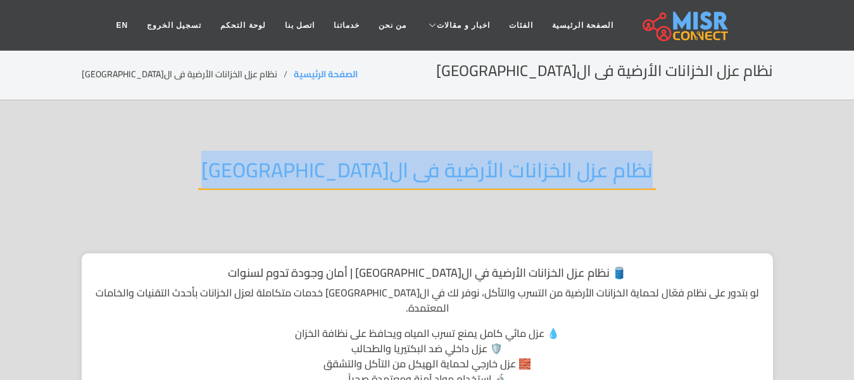
click at [475, 175] on h2 "نظام عزل الخزانات الأرضية فى ال[GEOGRAPHIC_DATA]" at bounding box center [427, 174] width 458 height 32
copy div "نظام عزل الخزانات الأرضية فى ال[GEOGRAPHIC_DATA]"
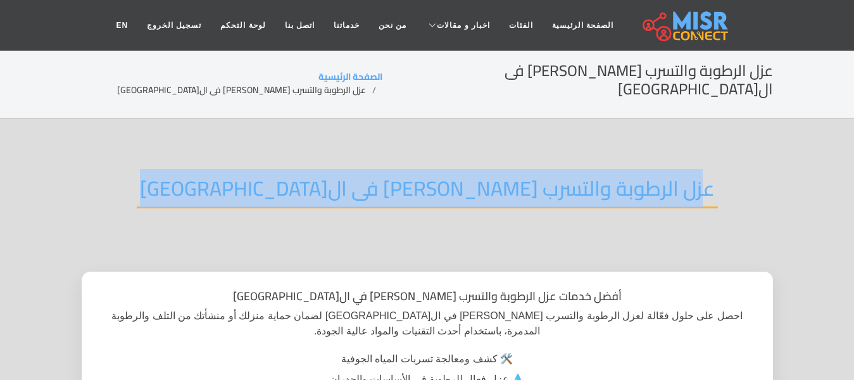
click at [406, 176] on h2 "عزل الرطوبة والتسرب [PERSON_NAME] فى ال[GEOGRAPHIC_DATA]" at bounding box center [427, 192] width 581 height 32
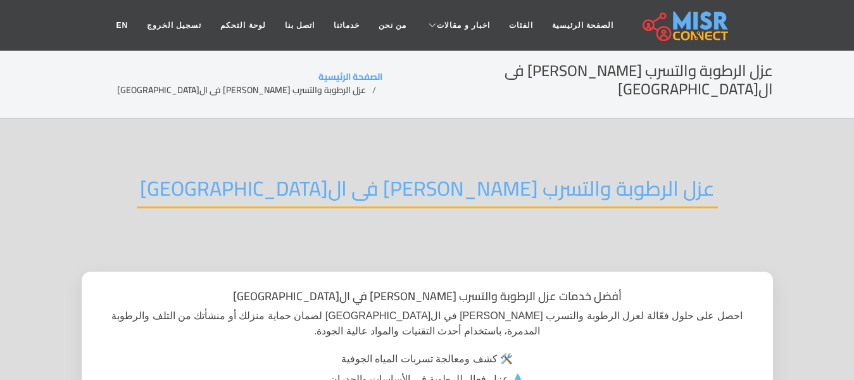
click at [406, 176] on h2 "عزل الرطوبة والتسرب الجوفي فى القاهرة" at bounding box center [427, 192] width 581 height 32
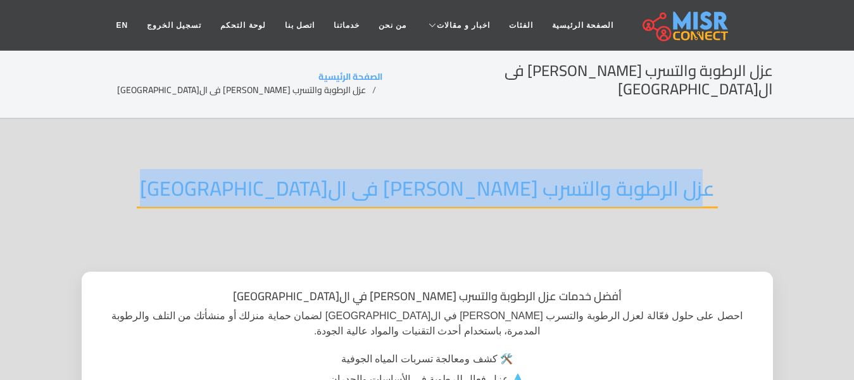
click at [406, 176] on h2 "عزل الرطوبة والتسرب الجوفي فى القاهرة" at bounding box center [427, 192] width 581 height 32
copy div "عزل الرطوبة والتسرب [PERSON_NAME] فى ال[GEOGRAPHIC_DATA]"
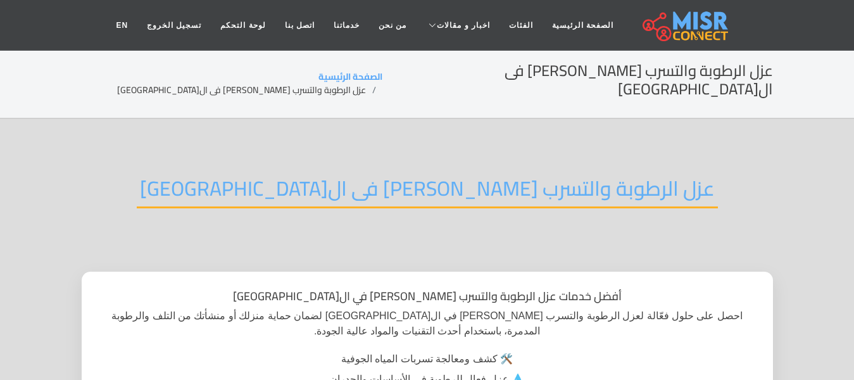
click at [0, 30] on header "الصفحة الرئيسية الفئات اخبار و مقالات أخبار الرياضة حوادث اخبار طبية مشاهير اخب…" at bounding box center [427, 25] width 854 height 51
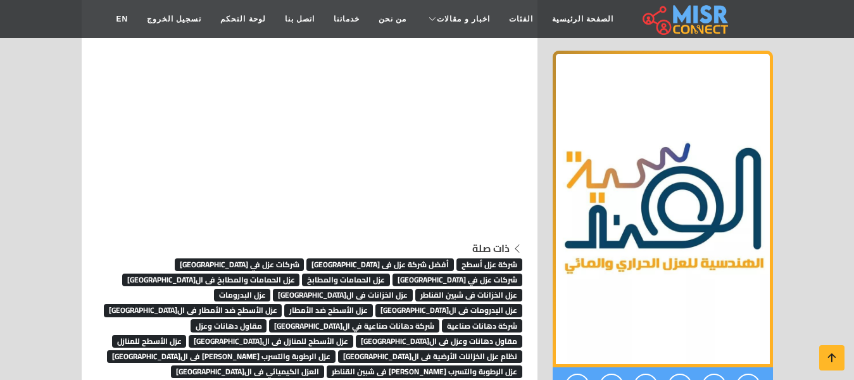
scroll to position [7111, 0]
click at [348, 365] on span "عزل الرطوبة والتسرب [PERSON_NAME] فى شبين القناطر" at bounding box center [425, 371] width 196 height 13
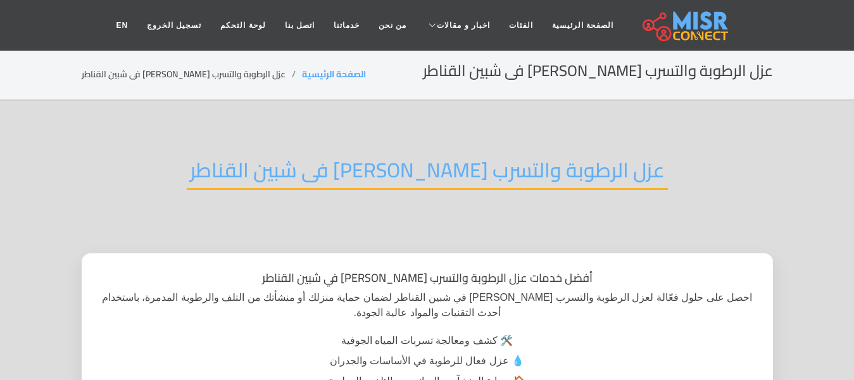
click at [377, 182] on h2 "عزل الرطوبة والتسرب [PERSON_NAME] فى شبين القناطر" at bounding box center [427, 174] width 481 height 32
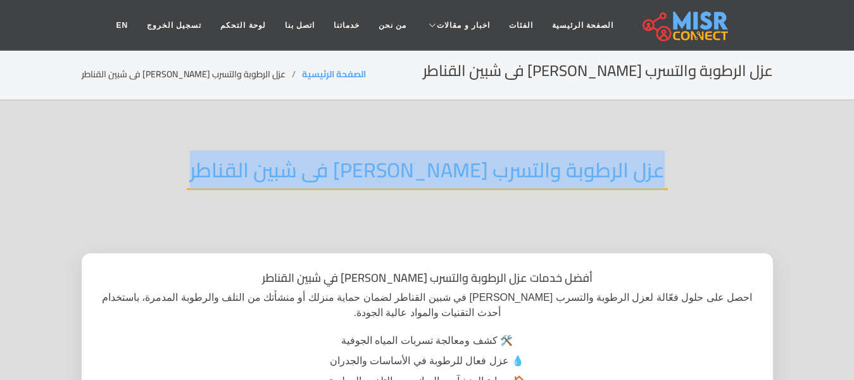
click at [377, 182] on h2 "عزل الرطوبة والتسرب [PERSON_NAME] فى شبين القناطر" at bounding box center [427, 174] width 481 height 32
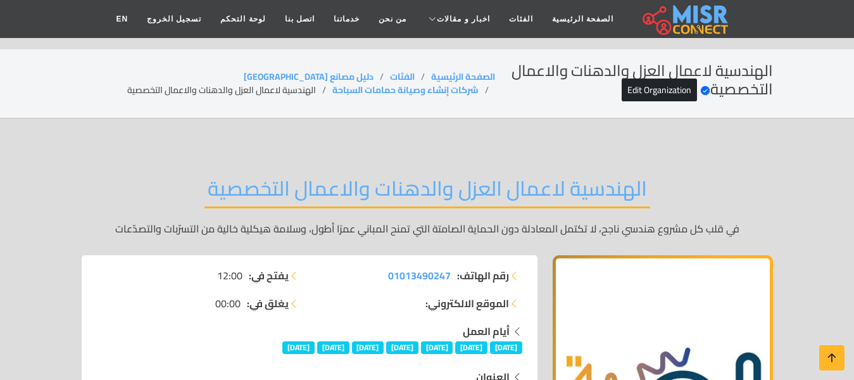
scroll to position [7111, 0]
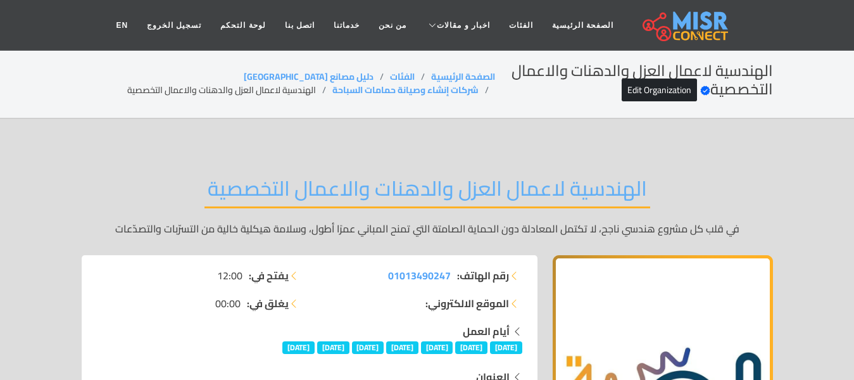
scroll to position [7111, 0]
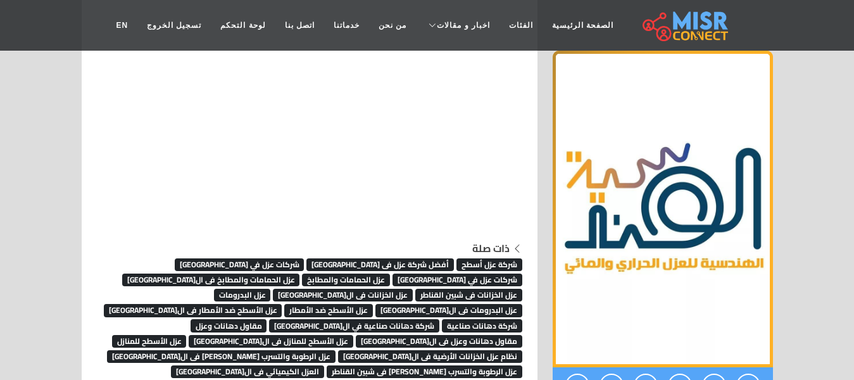
click at [190, 365] on span "العزل الكيميائي فى ال[GEOGRAPHIC_DATA]" at bounding box center [247, 371] width 153 height 13
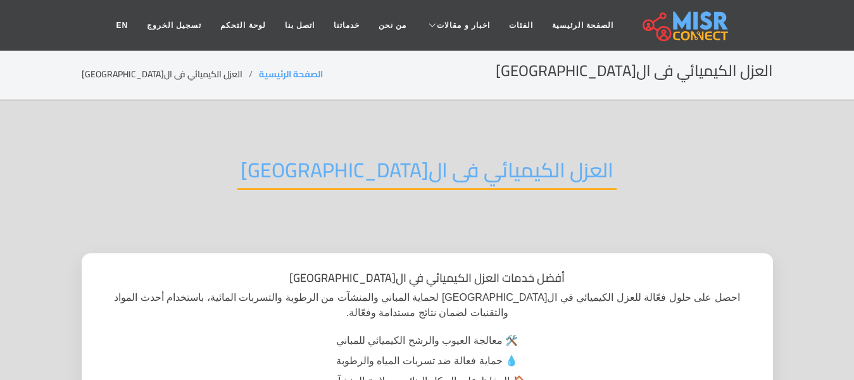
click at [348, 182] on h2 "العزل الكيميائي فى القاهرة" at bounding box center [426, 174] width 379 height 32
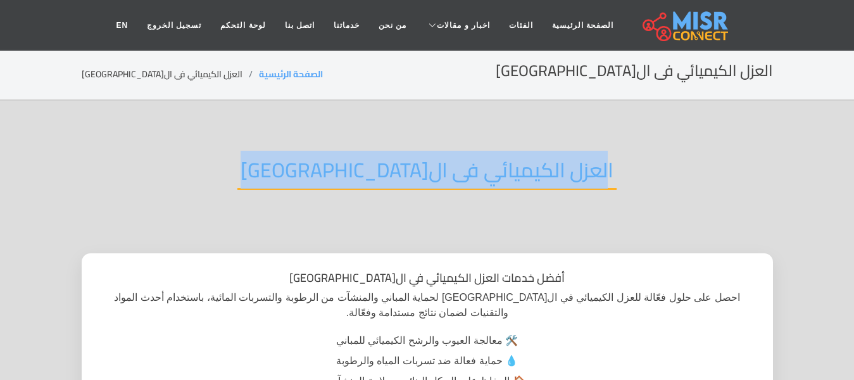
click at [348, 182] on h2 "العزل الكيميائي فى القاهرة" at bounding box center [426, 174] width 379 height 32
copy div "العزل الكيميائي فى ال[GEOGRAPHIC_DATA]"
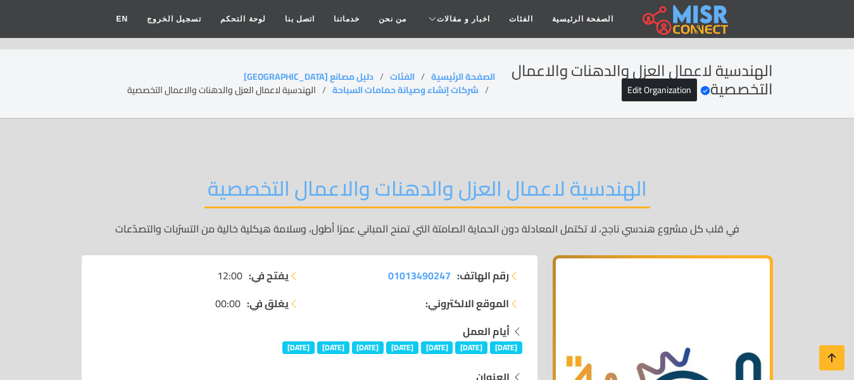
scroll to position [7111, 0]
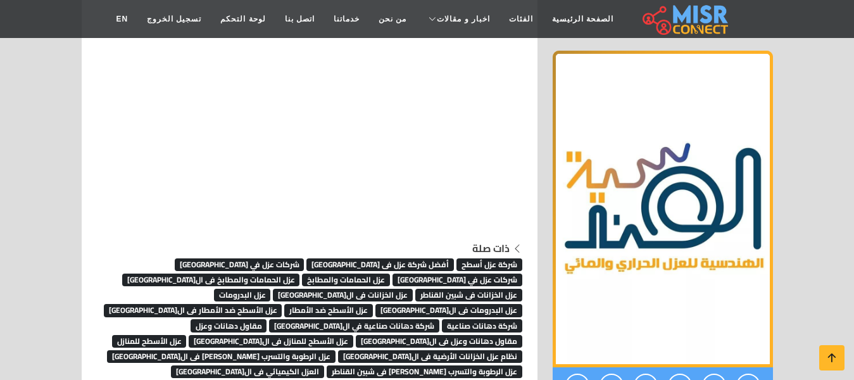
click at [471, 379] on span "العزل الكيميائي فى شبين القناطر" at bounding box center [462, 386] width 120 height 13
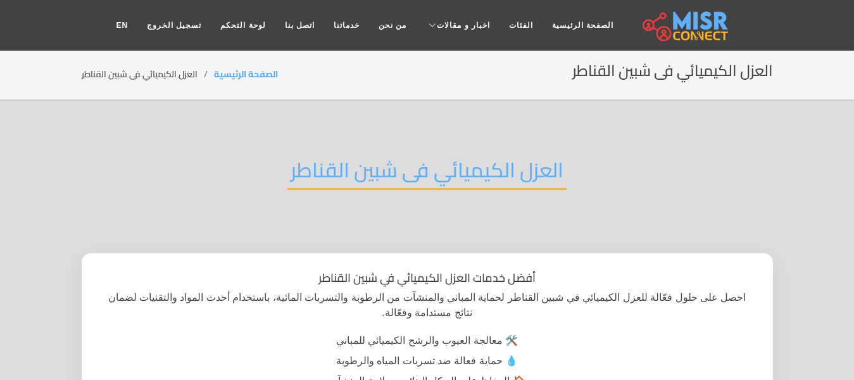
click at [445, 175] on h2 "العزل الكيميائي فى شبين القناطر" at bounding box center [426, 174] width 279 height 32
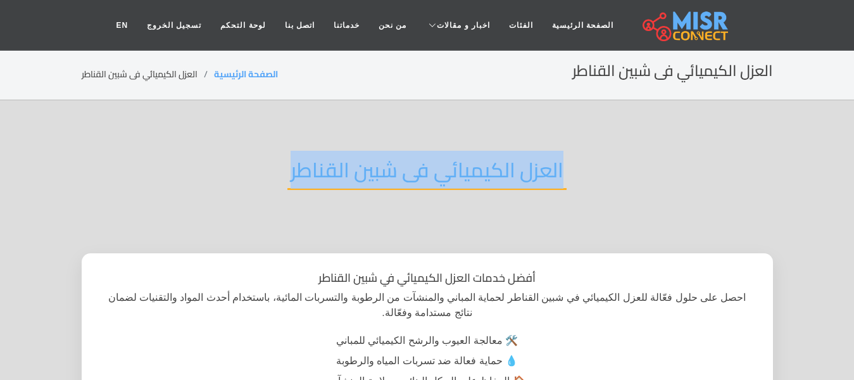
click at [445, 175] on h2 "العزل الكيميائي فى شبين القناطر" at bounding box center [426, 174] width 279 height 32
copy div "العزل الكيميائي فى شبين القناطر"
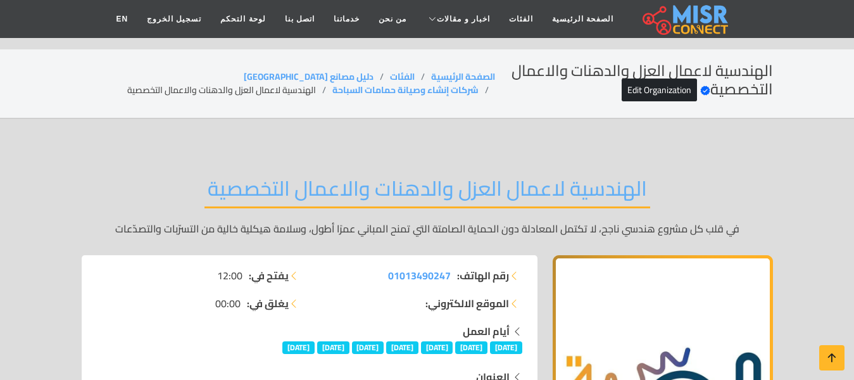
scroll to position [7111, 0]
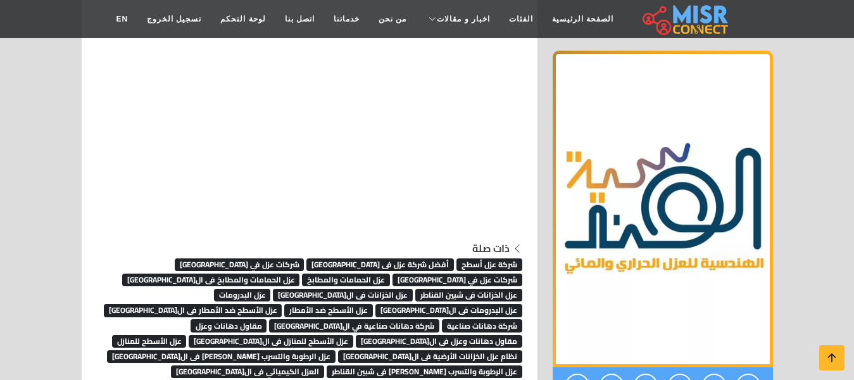
click at [374, 379] on span "أعمال الصيانة الإنشائية فى ال[GEOGRAPHIC_DATA]" at bounding box center [311, 386] width 178 height 13
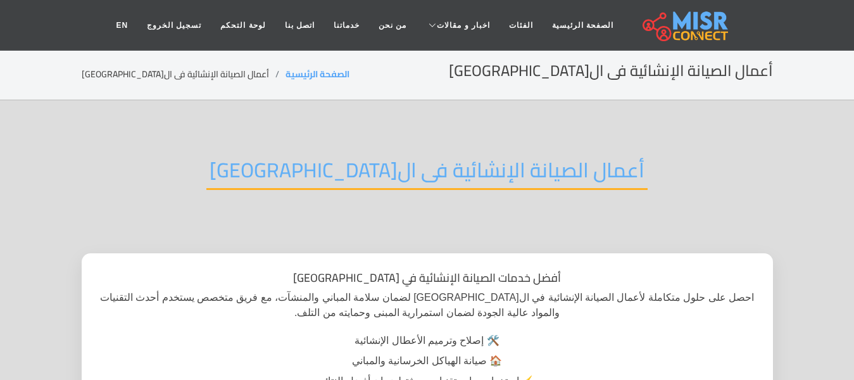
drag, startPoint x: 0, startPoint y: 0, endPoint x: 396, endPoint y: 163, distance: 427.8
click at [396, 163] on h2 "أعمال الصيانة الإنشائية فى القاهرة" at bounding box center [426, 174] width 441 height 32
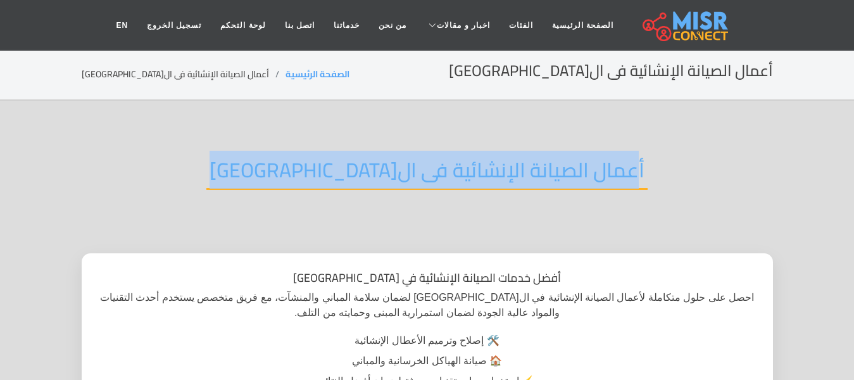
click at [396, 163] on h2 "أعمال الصيانة الإنشائية فى القاهرة" at bounding box center [426, 174] width 441 height 32
copy div "أعمال الصيانة الإنشائية فى القاهرة"
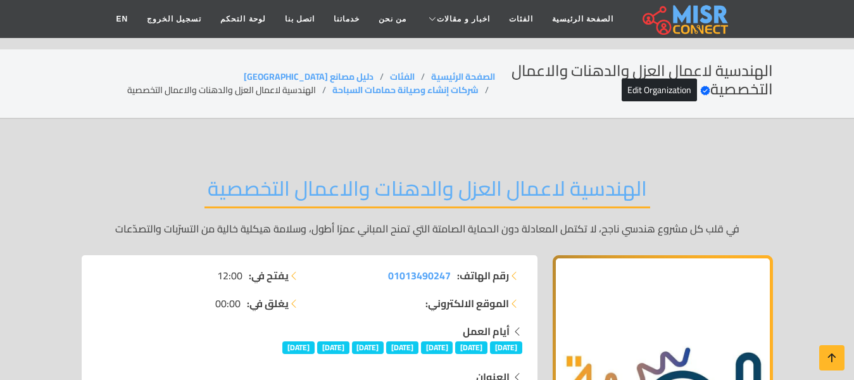
scroll to position [7111, 0]
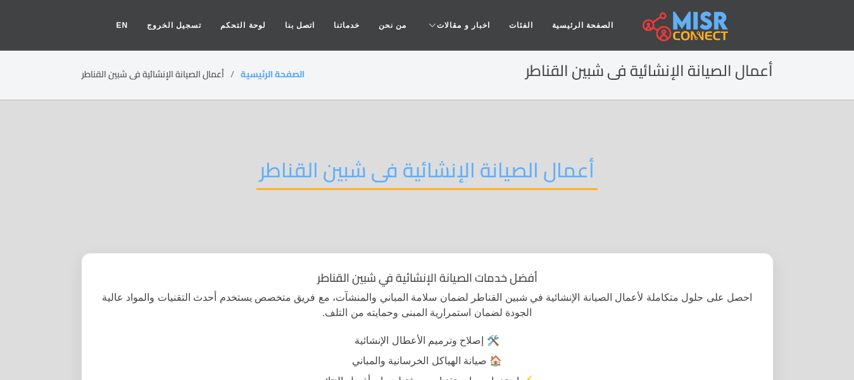
click at [367, 178] on h2 "أعمال الصيانة الإنشائية فى شبين القناطر" at bounding box center [426, 174] width 341 height 32
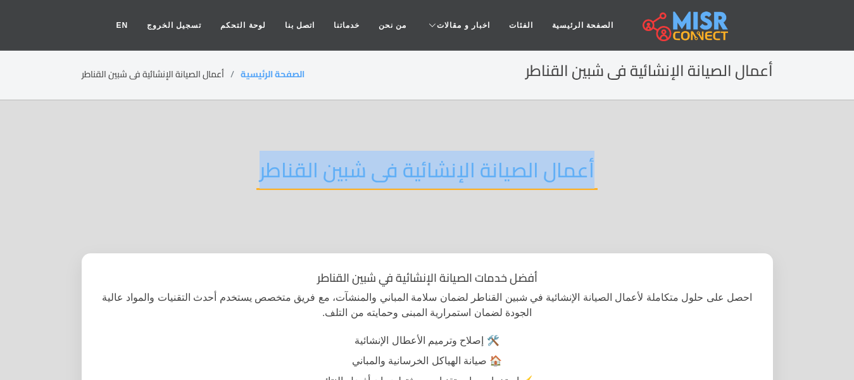
click at [367, 178] on h2 "أعمال الصيانة الإنشائية فى شبين القناطر" at bounding box center [426, 174] width 341 height 32
copy div "أعمال الصيانة الإنشائية فى شبين القناطر"
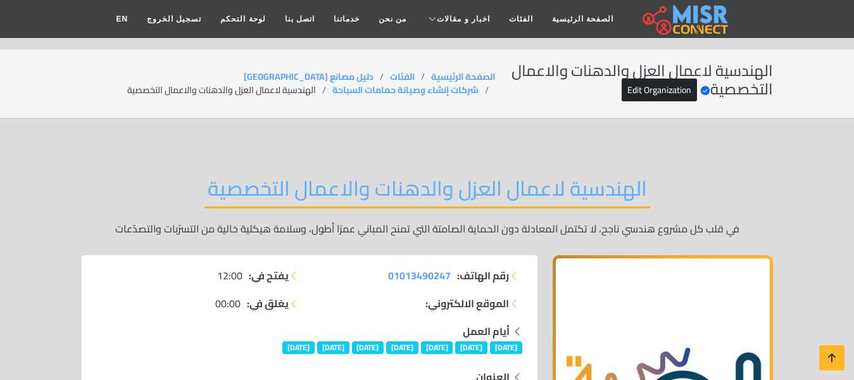
scroll to position [7111, 0]
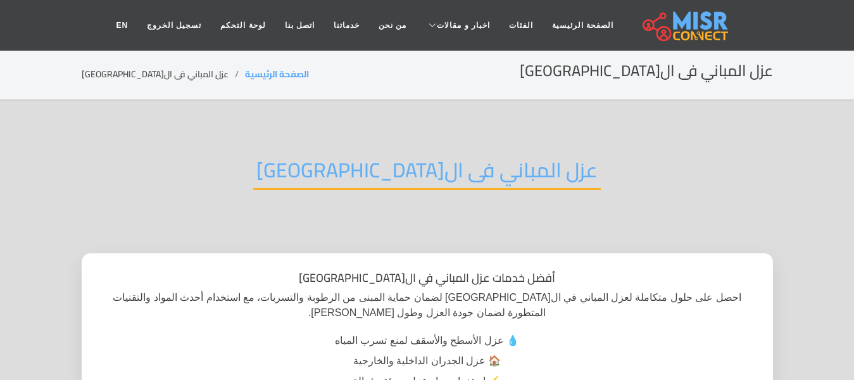
click at [436, 184] on h2 "عزل المباني فى ال[GEOGRAPHIC_DATA]" at bounding box center [427, 174] width 348 height 32
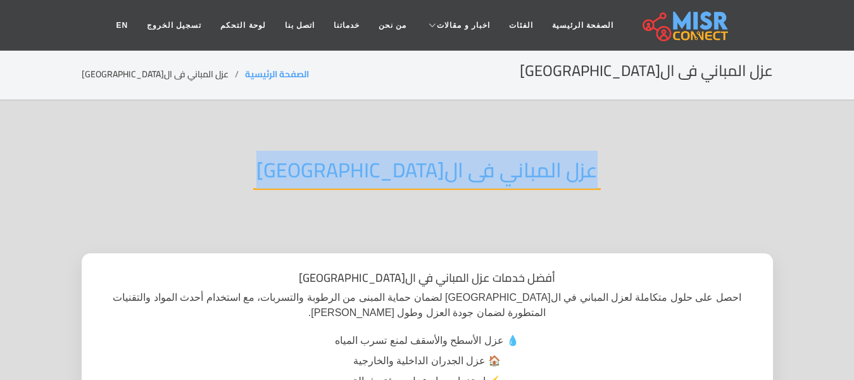
click at [436, 184] on h2 "عزل المباني فى ال[GEOGRAPHIC_DATA]" at bounding box center [427, 174] width 348 height 32
copy div "عزل المباني فى القاهرة"
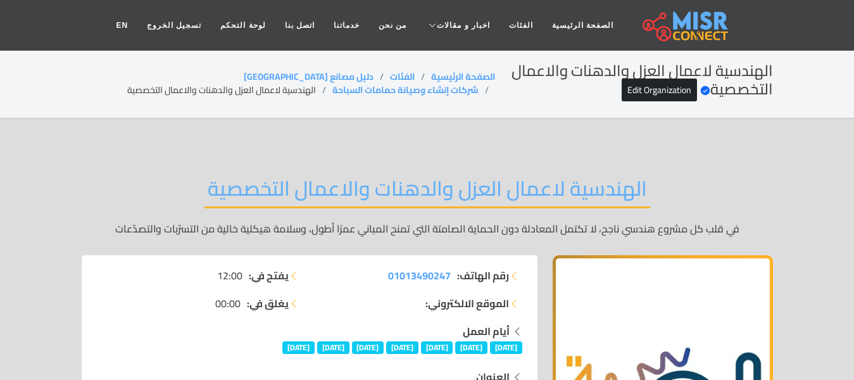
scroll to position [7111, 0]
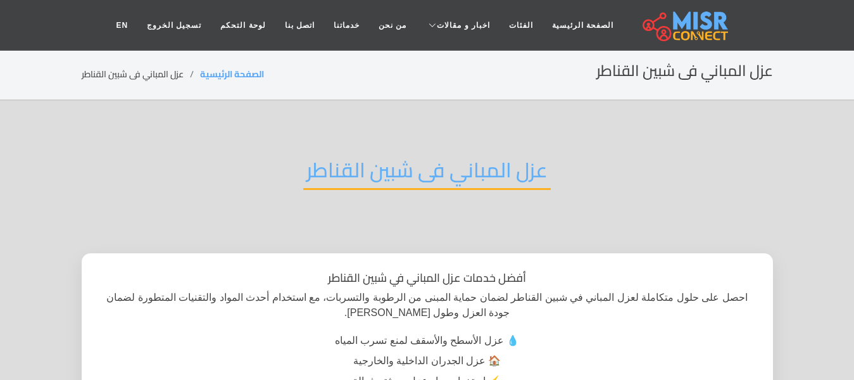
click at [372, 168] on h2 "عزل المباني فى شبين القناطر" at bounding box center [427, 174] width 248 height 32
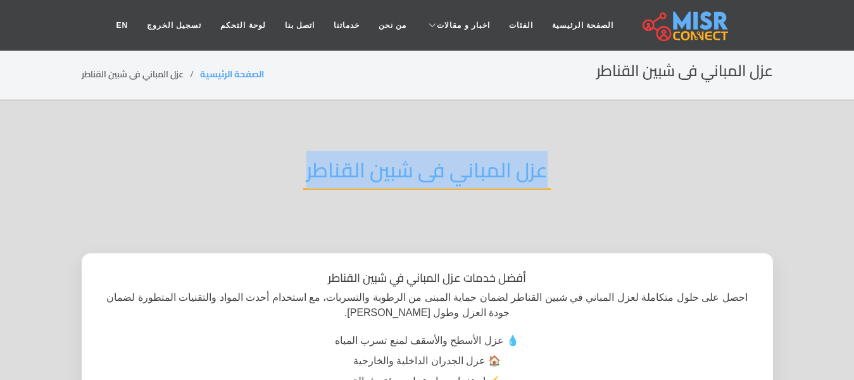
click at [372, 168] on h2 "عزل المباني فى شبين القناطر" at bounding box center [427, 174] width 248 height 32
copy div "عزل المباني فى شبين القناطر"
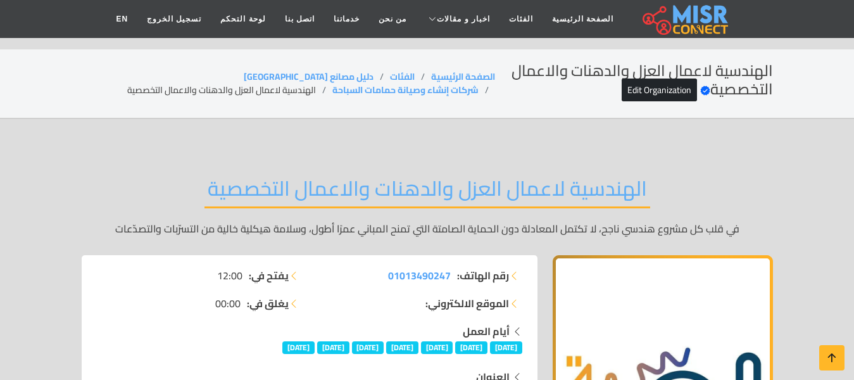
scroll to position [7111, 0]
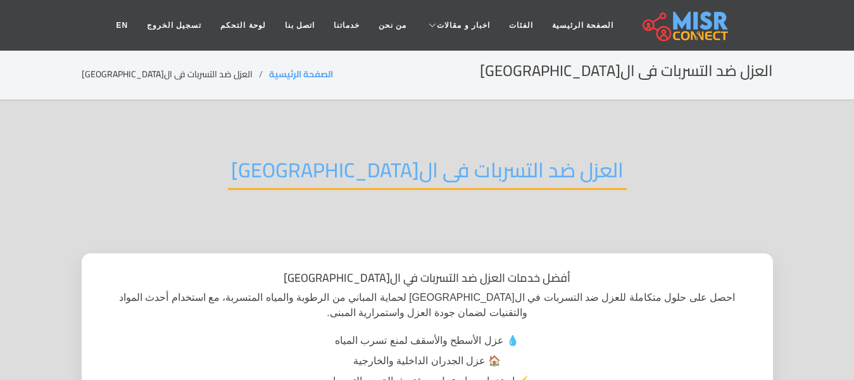
click at [378, 179] on h2 "العزل ضد التسربات فى ال[GEOGRAPHIC_DATA]" at bounding box center [427, 174] width 399 height 32
click at [378, 179] on h2 "العزل ضد التسربات فى القاهرة" at bounding box center [427, 174] width 399 height 32
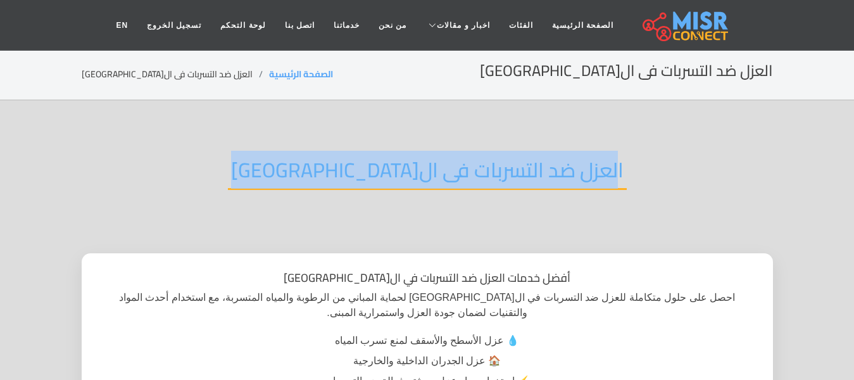
click at [378, 179] on h2 "العزل ضد التسربات فى ال[GEOGRAPHIC_DATA]" at bounding box center [427, 174] width 399 height 32
copy div "العزل ضد التسربات فى ال[GEOGRAPHIC_DATA]"
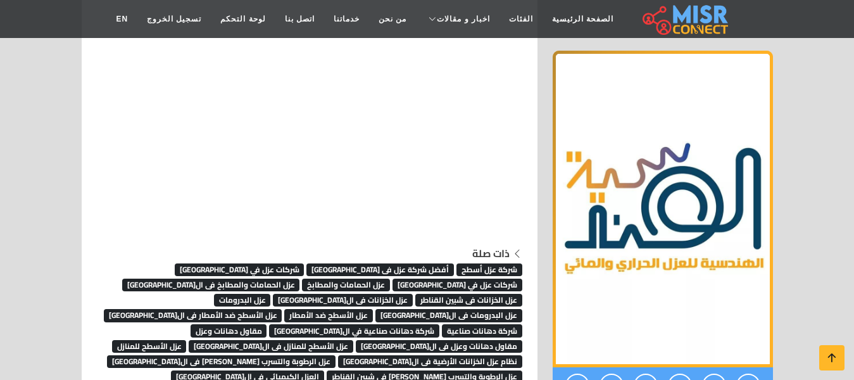
scroll to position [7111, 0]
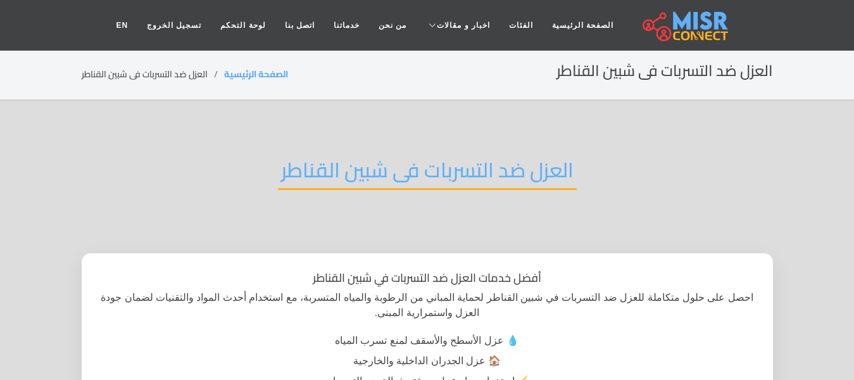
click at [484, 159] on h2 "العزل ضد التسربات فى شبين القناطر" at bounding box center [427, 174] width 299 height 32
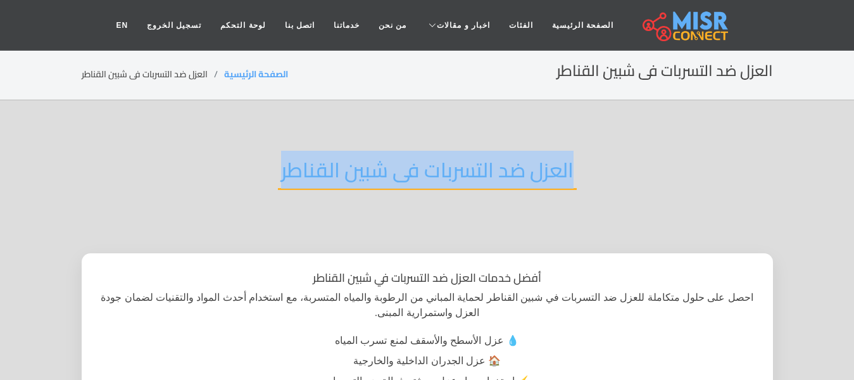
click at [484, 159] on h2 "العزل ضد التسربات فى شبين القناطر" at bounding box center [427, 174] width 299 height 32
copy div "العزل ضد التسربات فى شبين القناطر"
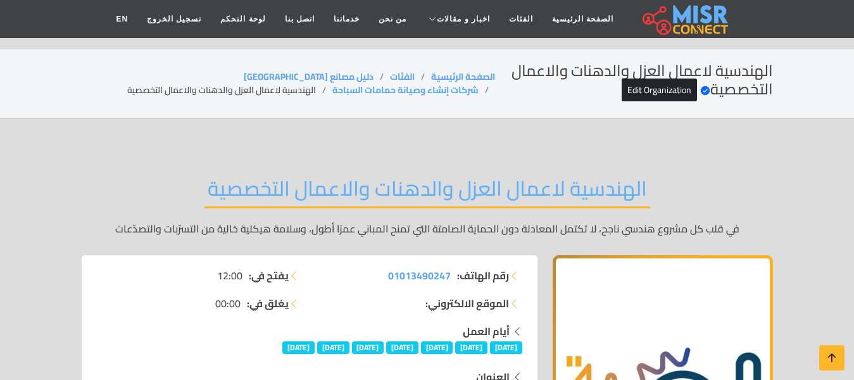
scroll to position [7111, 0]
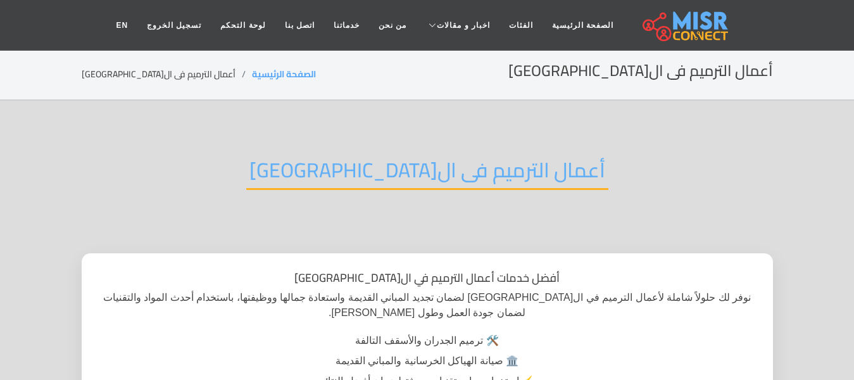
click at [380, 189] on h2 "أعمال الترميم فى القاهرة" at bounding box center [427, 174] width 362 height 32
click at [387, 178] on h2 "أعمال الترميم فى القاهرة" at bounding box center [427, 174] width 362 height 32
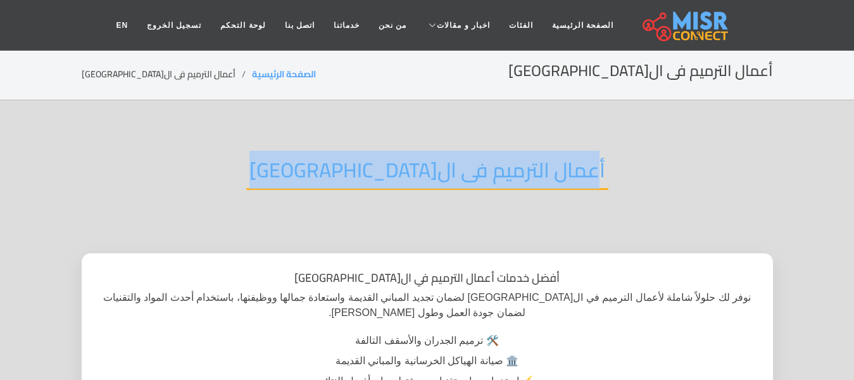
click at [387, 178] on h2 "أعمال الترميم فى القاهرة" at bounding box center [427, 174] width 362 height 32
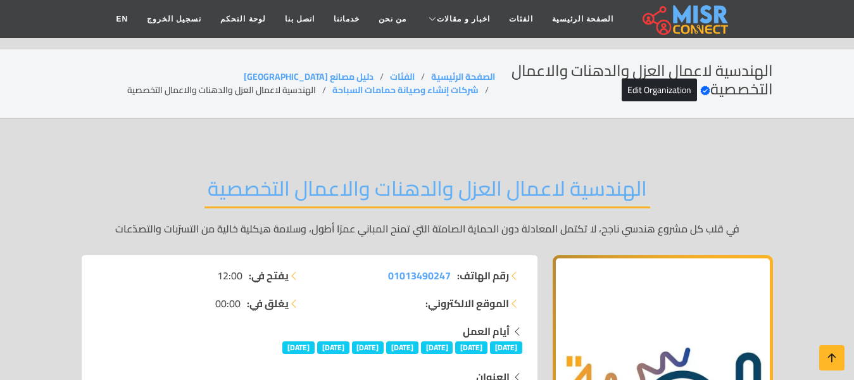
scroll to position [7111, 0]
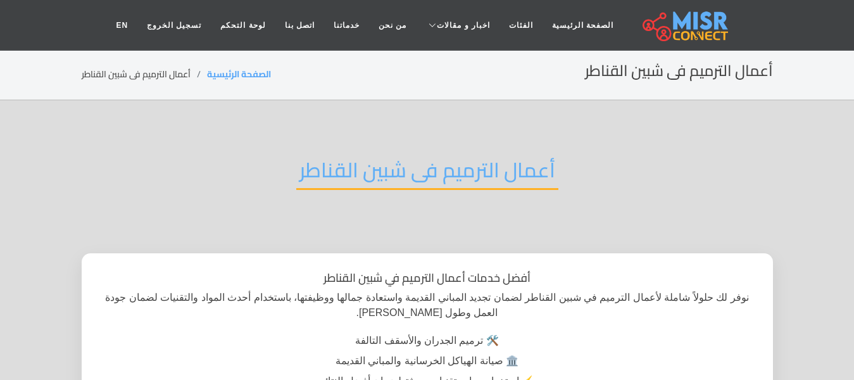
click at [368, 181] on h2 "أعمال الترميم فى شبين القناطر" at bounding box center [427, 174] width 262 height 32
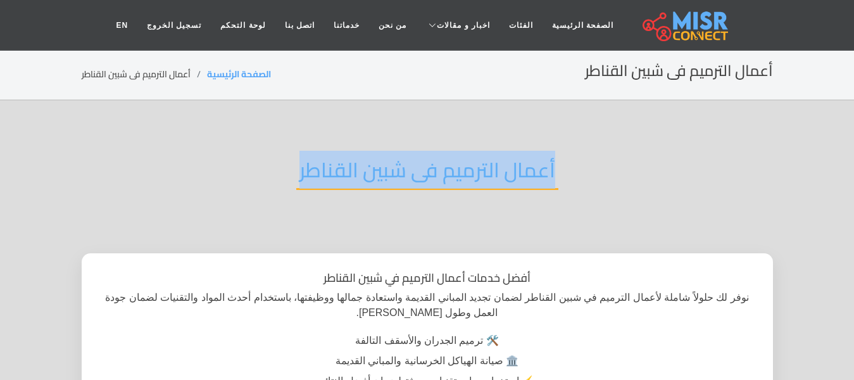
click at [368, 181] on h2 "أعمال الترميم فى شبين القناطر" at bounding box center [427, 174] width 262 height 32
copy div "أعمال الترميم فى شبين القناطر"
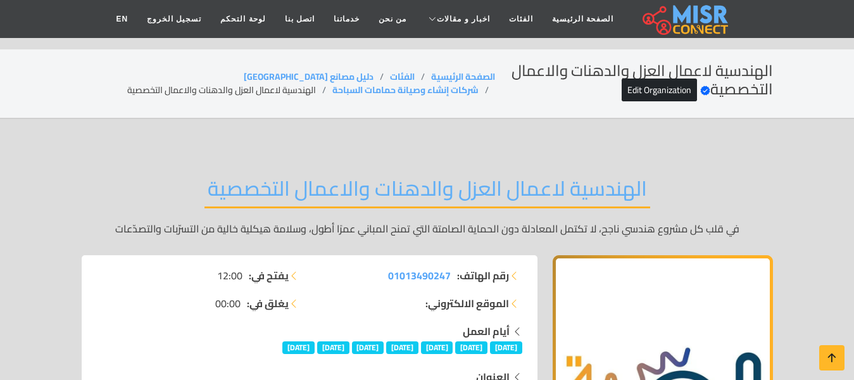
scroll to position [7111, 0]
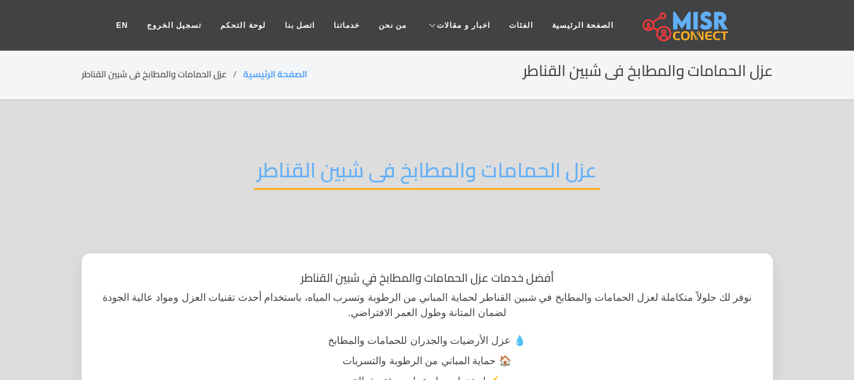
click at [432, 184] on h2 "عزل الحمامات والمطابخ فى شبين القناطر" at bounding box center [427, 174] width 346 height 32
click at [432, 183] on h2 "عزل الحمامات والمطابخ فى شبين القناطر" at bounding box center [427, 174] width 346 height 32
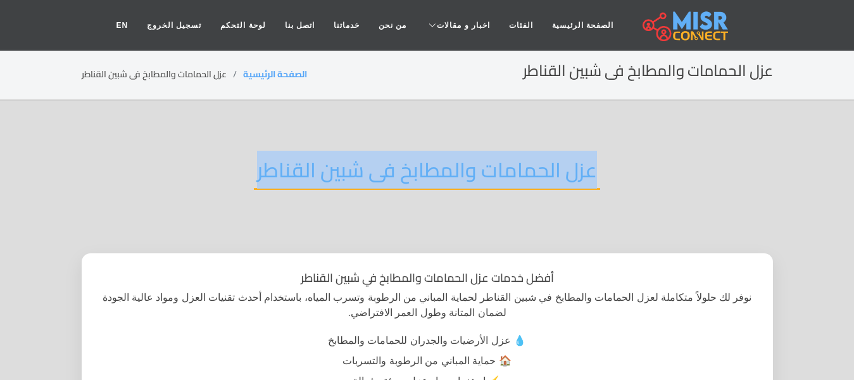
click at [432, 183] on h2 "عزل الحمامات والمطابخ فى شبين القناطر" at bounding box center [427, 174] width 346 height 32
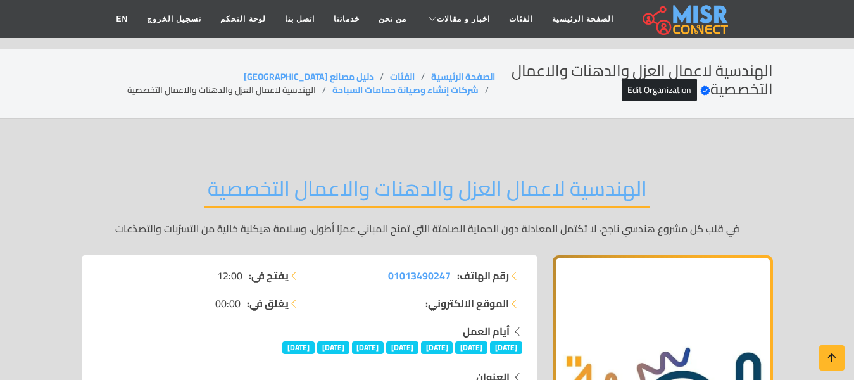
scroll to position [7111, 0]
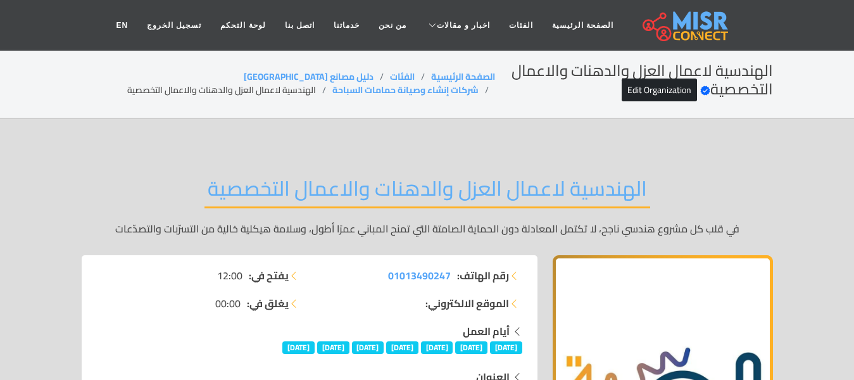
scroll to position [7111, 0]
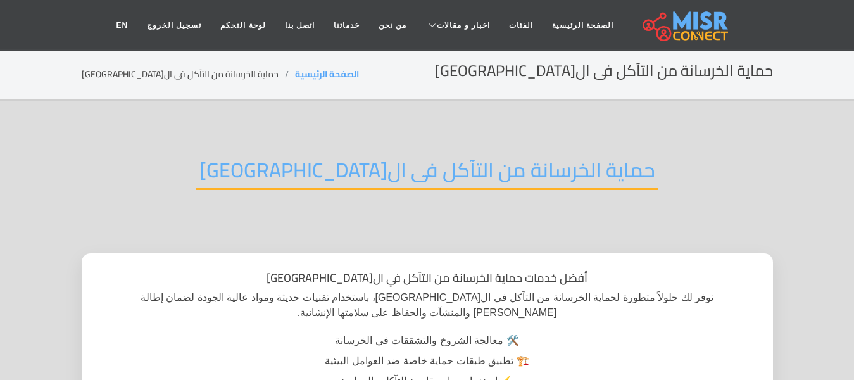
click at [380, 167] on h2 "حماية الخرسانة من التآكل فى ال[GEOGRAPHIC_DATA]" at bounding box center [427, 174] width 462 height 32
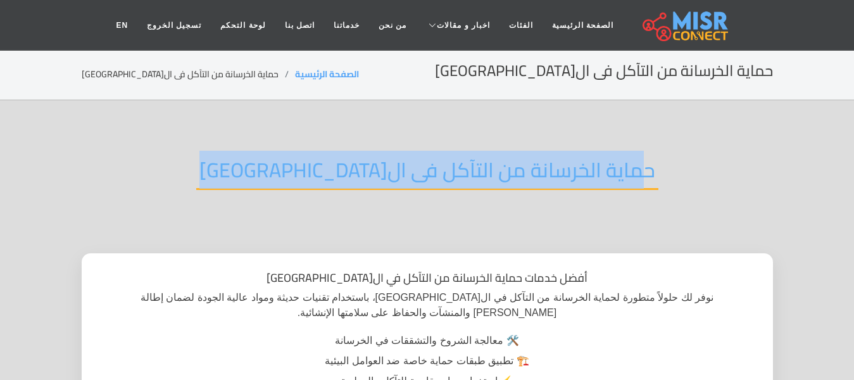
click at [380, 167] on h2 "حماية الخرسانة من التآكل فى ال[GEOGRAPHIC_DATA]" at bounding box center [427, 174] width 462 height 32
copy div "حماية الخرسانة من التآكل فى القاهرة"
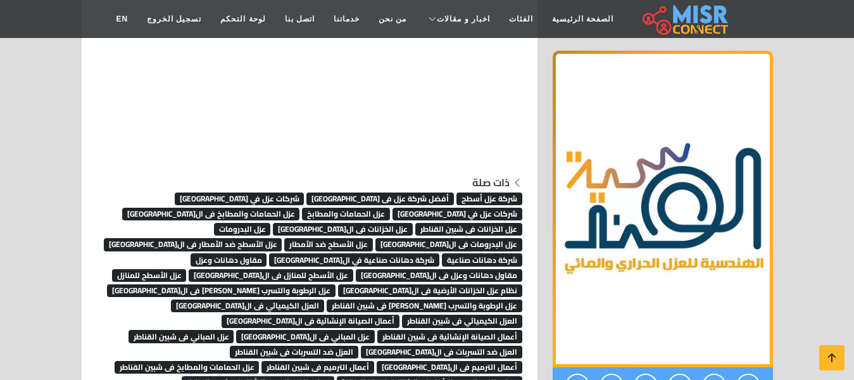
scroll to position [7239, 0]
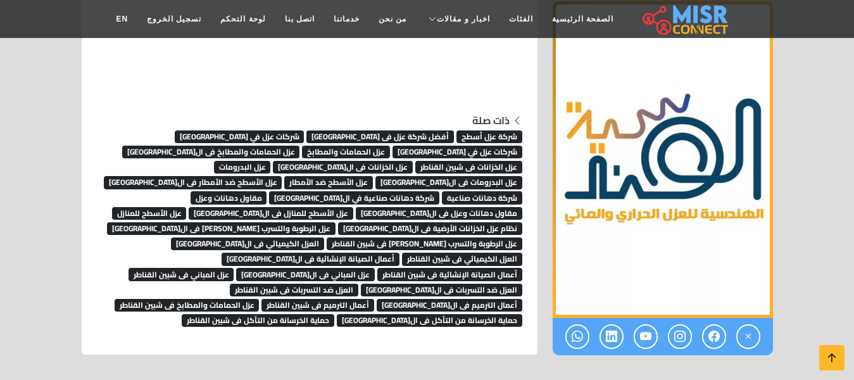
click at [334, 314] on span "حماية الخرسانة من التآكل فى شبين القناطر" at bounding box center [258, 320] width 153 height 13
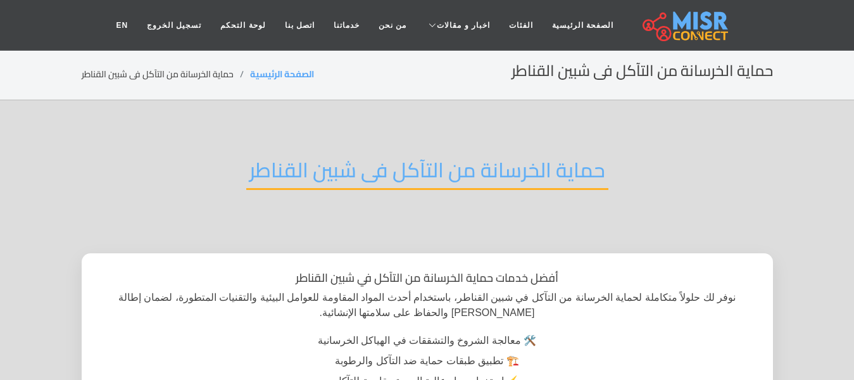
click at [455, 184] on h2 "حماية الخرسانة من التآكل فى شبين القناطر" at bounding box center [427, 174] width 362 height 32
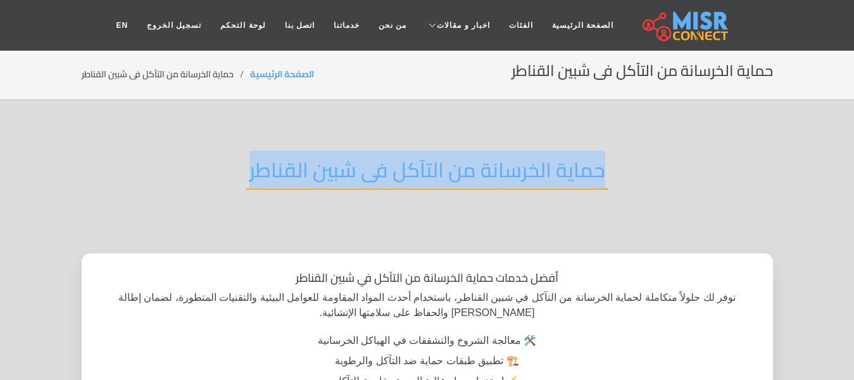
click at [455, 184] on h2 "حماية الخرسانة من التآكل فى شبين القناطر" at bounding box center [427, 174] width 362 height 32
copy div "حماية الخرسانة من التآكل فى شبين القناطر"
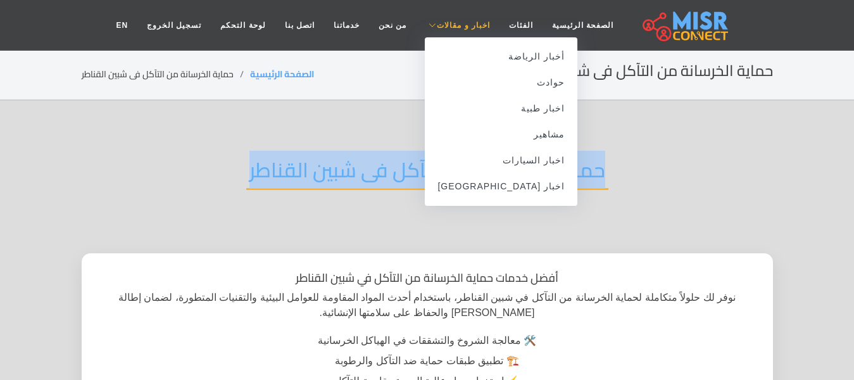
click at [464, 21] on span "اخبار و مقالات" at bounding box center [463, 25] width 53 height 11
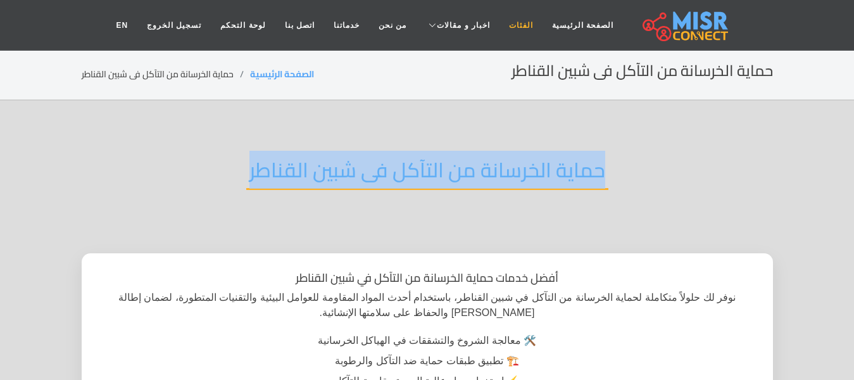
click at [499, 29] on link "الفئات" at bounding box center [520, 25] width 43 height 24
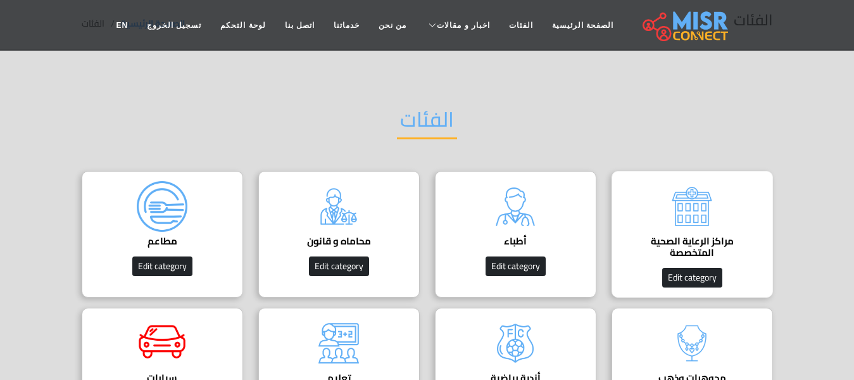
scroll to position [127, 0]
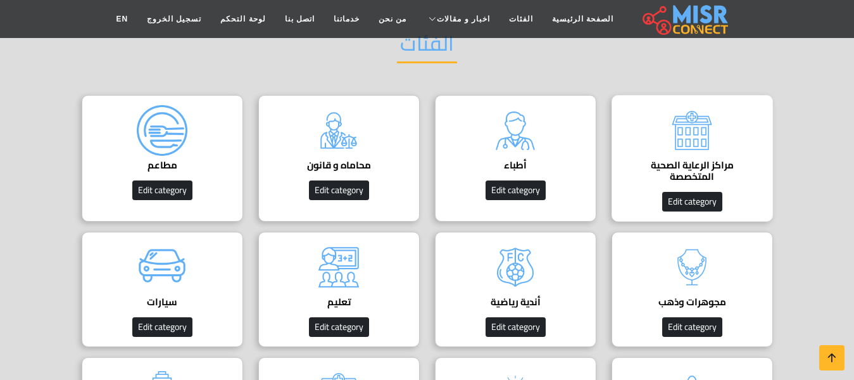
click at [743, 160] on h4 "مراكز الرعاية الصحية المتخصصة" at bounding box center [692, 171] width 122 height 23
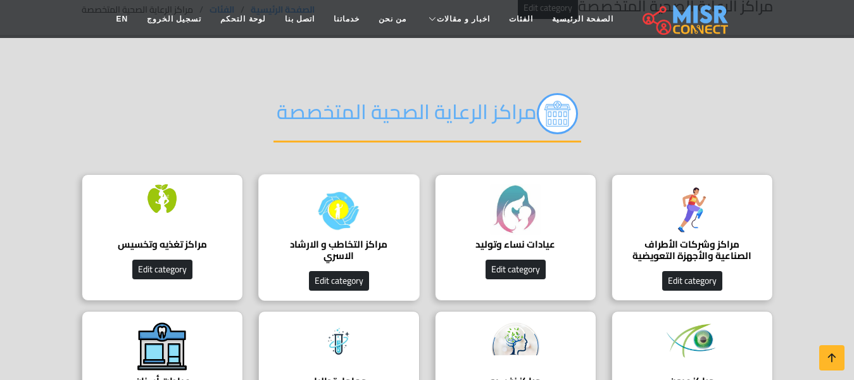
scroll to position [190, 0]
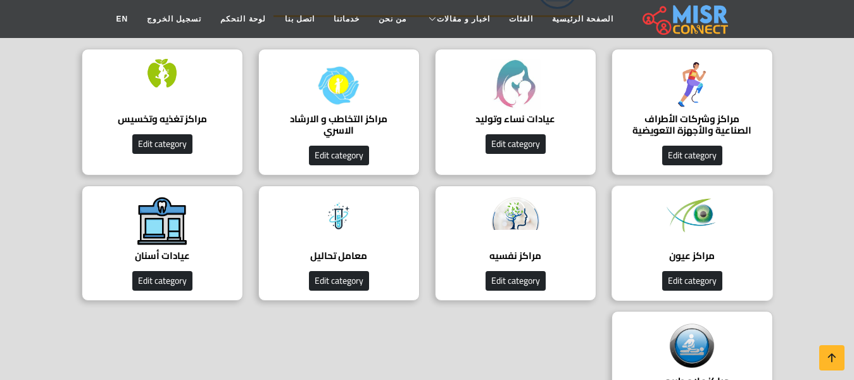
click at [689, 245] on div at bounding box center [692, 221] width 51 height 51
click at [529, 241] on div at bounding box center [515, 221] width 51 height 51
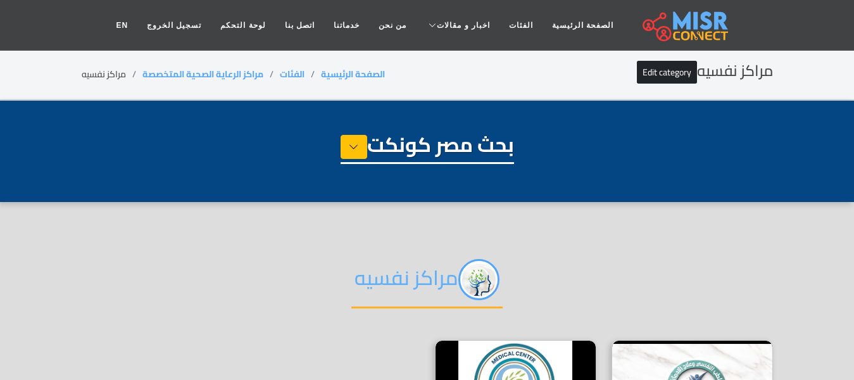
select select "**********"
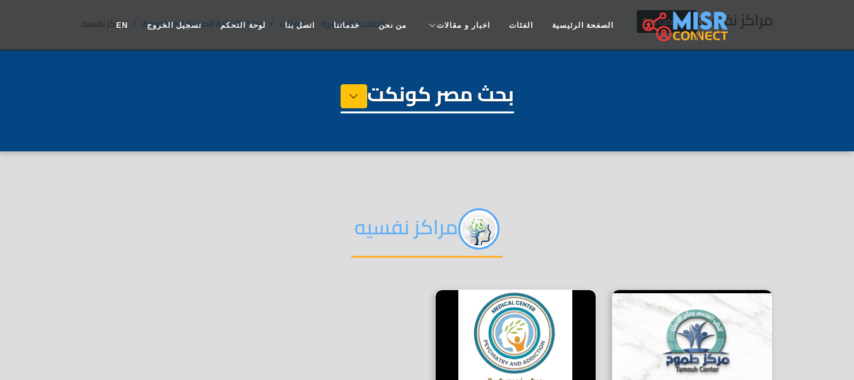
scroll to position [190, 0]
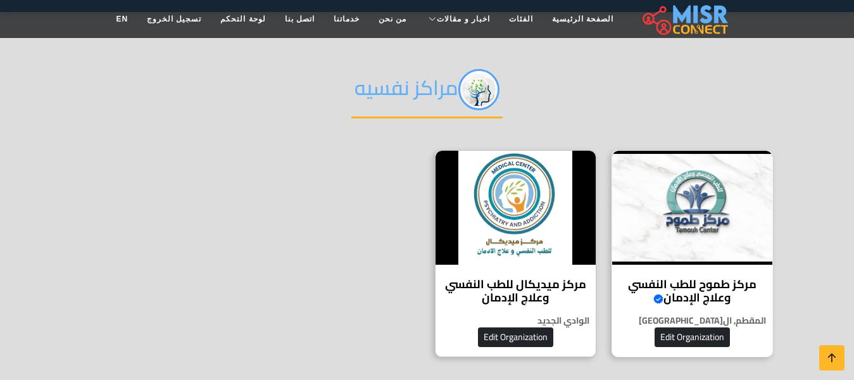
click at [679, 280] on h4 "مركز طموح للطب النفسي وعلاج الإدمان Verified account" at bounding box center [692, 290] width 141 height 27
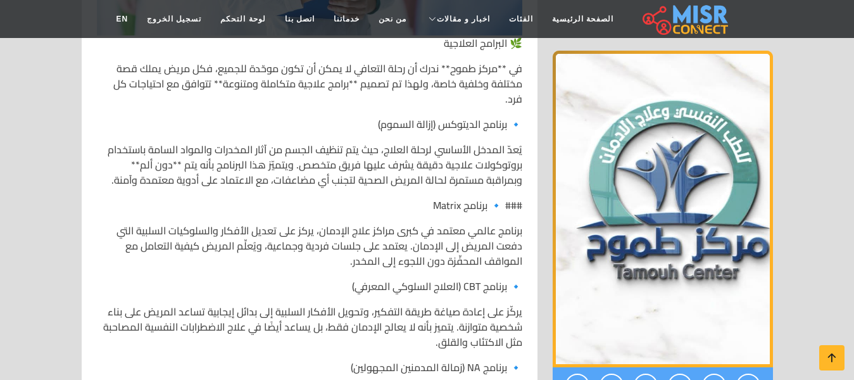
scroll to position [2722, 0]
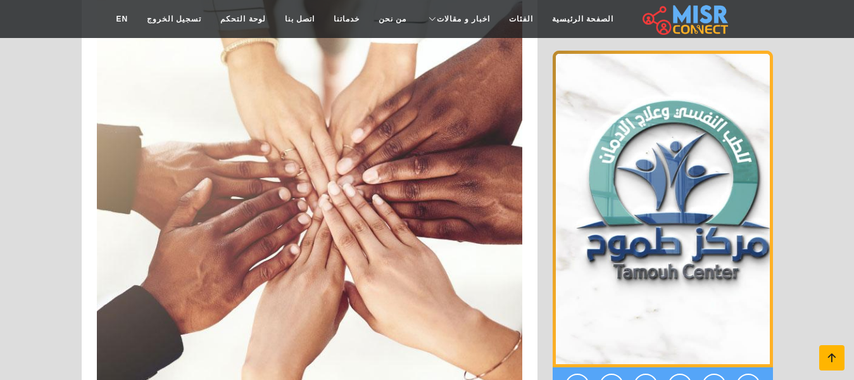
click at [831, 359] on icon at bounding box center [832, 358] width 18 height 18
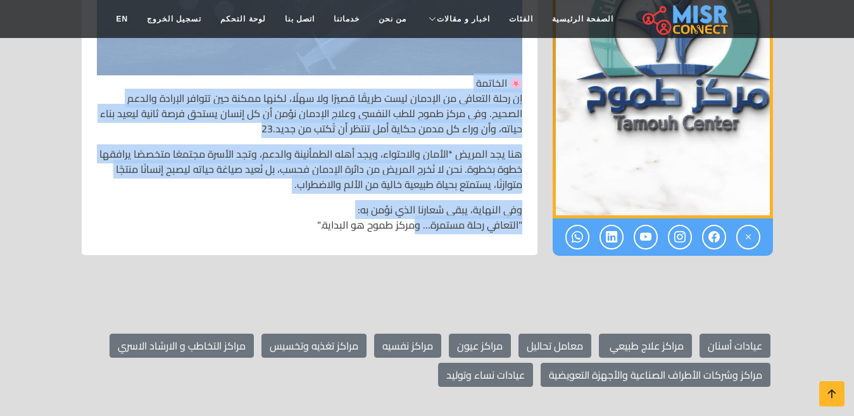
scroll to position [8230, 0]
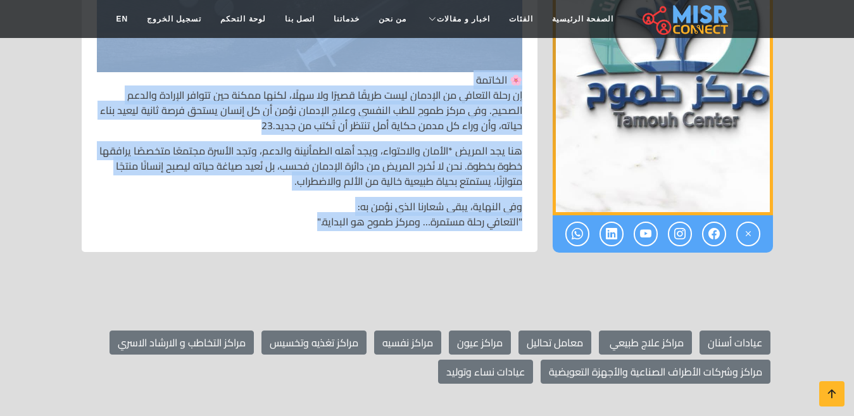
drag, startPoint x: 522, startPoint y: 165, endPoint x: 260, endPoint y: 258, distance: 278.1
copy div "🏥 lore ipsu dolo sitame conse adipisc – Elitse Doeius Tempor & Incididun Utlabo…"
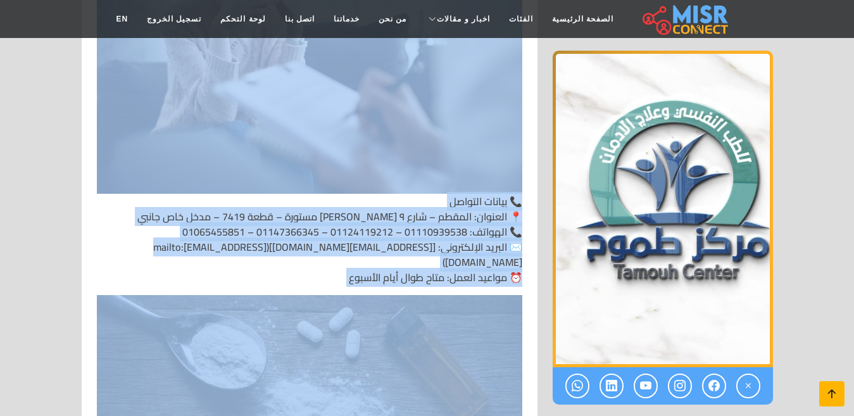
click at [831, 379] on icon at bounding box center [832, 394] width 18 height 18
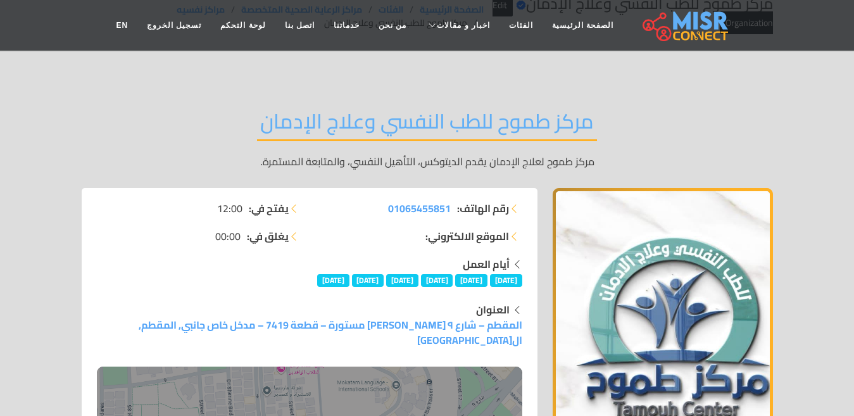
scroll to position [0, 0]
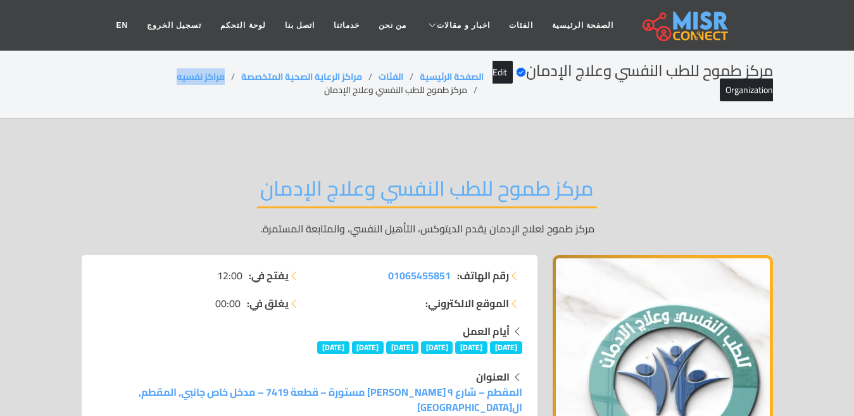
drag, startPoint x: 225, startPoint y: 75, endPoint x: 149, endPoint y: 47, distance: 80.9
click at [149, 78] on ol "الصفحة الرئيسية الفئات مراكز الرعاية الصحية المتخصصة مراكز نفسيه مركز طموح للطب…" at bounding box center [283, 83] width 402 height 27
copy link "مراكز نفسيه"
click at [356, 90] on li "مركز طموح للطب النفسي وعلاج الإدمان" at bounding box center [404, 90] width 160 height 13
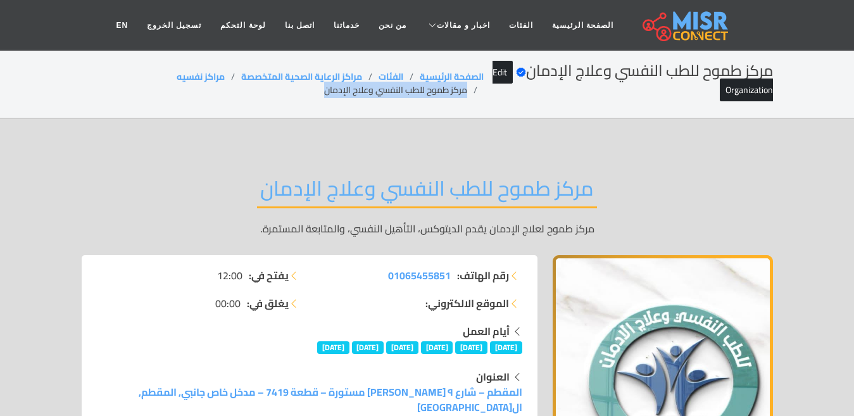
click at [356, 90] on li "مركز طموح للطب النفسي وعلاج الإدمان" at bounding box center [404, 90] width 160 height 13
copy main "مركز طموح للطب النفسي وعلاج الإدمان"
drag, startPoint x: 211, startPoint y: 76, endPoint x: 160, endPoint y: 76, distance: 50.6
click at [160, 76] on ol "الصفحة الرئيسية الفئات مراكز الرعاية الصحية المتخصصة مراكز نفسيه مركز طموح للطب…" at bounding box center [283, 83] width 402 height 27
copy link "مراكز نفسيه"
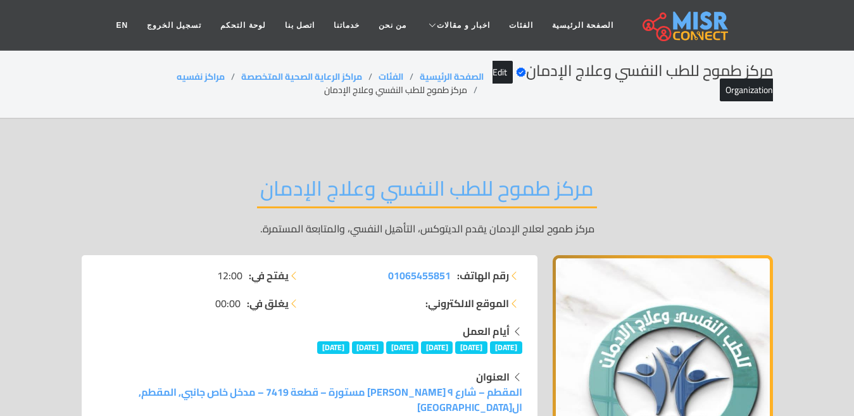
click at [364, 91] on li "مركز طموح للطب النفسي وعلاج الإدمان" at bounding box center [404, 90] width 160 height 13
copy main "مركز طموح للطب النفسي وعلاج الإدمان"
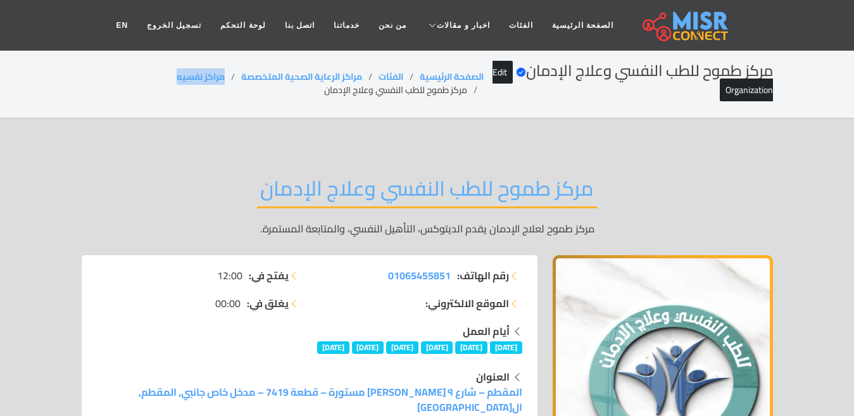
drag, startPoint x: 218, startPoint y: 76, endPoint x: 153, endPoint y: 79, distance: 65.9
click at [153, 79] on ol "الصفحة الرئيسية الفئات مراكز الرعاية الصحية المتخصصة مراكز نفسيه مركز طموح للطب…" at bounding box center [283, 83] width 402 height 27
copy link "مراكز نفسيه"
click at [407, 91] on li "مركز طموح للطب النفسي وعلاج الإدمان" at bounding box center [404, 90] width 160 height 13
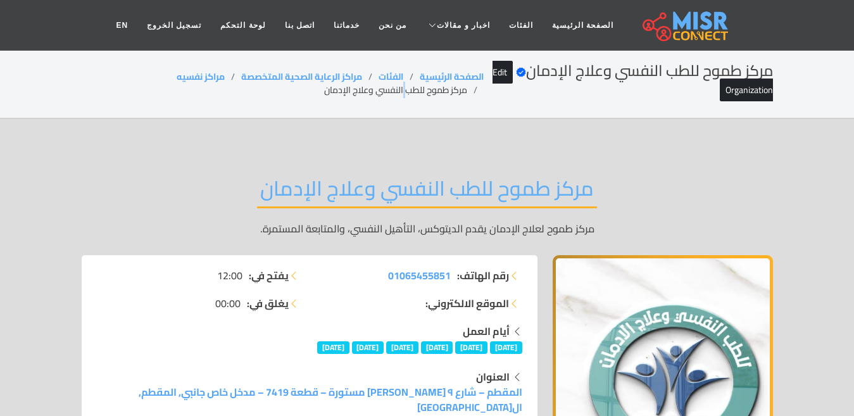
click at [407, 91] on li "مركز طموح للطب النفسي وعلاج الإدمان" at bounding box center [404, 90] width 160 height 13
copy main "مركز طموح للطب النفسي وعلاج الإدمان"
drag, startPoint x: 229, startPoint y: 73, endPoint x: 166, endPoint y: 75, distance: 62.7
click at [166, 75] on ol "الصفحة الرئيسية الفئات مراكز الرعاية الصحية المتخصصة مراكز نفسيه مركز طموح للطب…" at bounding box center [283, 83] width 402 height 27
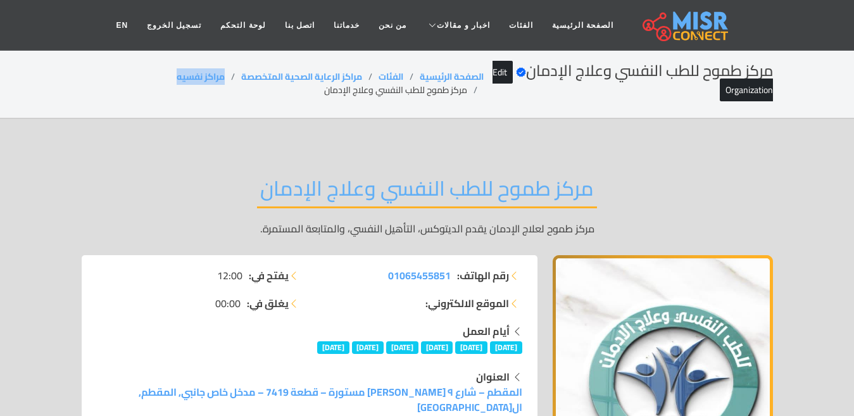
click at [166, 75] on ol "الصفحة الرئيسية الفئات مراكز الرعاية الصحية المتخصصة مراكز نفسيه مركز طموح للطب…" at bounding box center [283, 83] width 402 height 27
drag, startPoint x: 226, startPoint y: 80, endPoint x: 138, endPoint y: 82, distance: 88.0
click at [138, 82] on ol "الصفحة الرئيسية الفئات مراكز الرعاية الصحية المتخصصة مراكز نفسيه مركز طموح للطب…" at bounding box center [283, 83] width 402 height 27
copy link "مراكز نفسيه"
click at [380, 87] on li "مركز طموح للطب النفسي وعلاج الإدمان" at bounding box center [404, 90] width 160 height 13
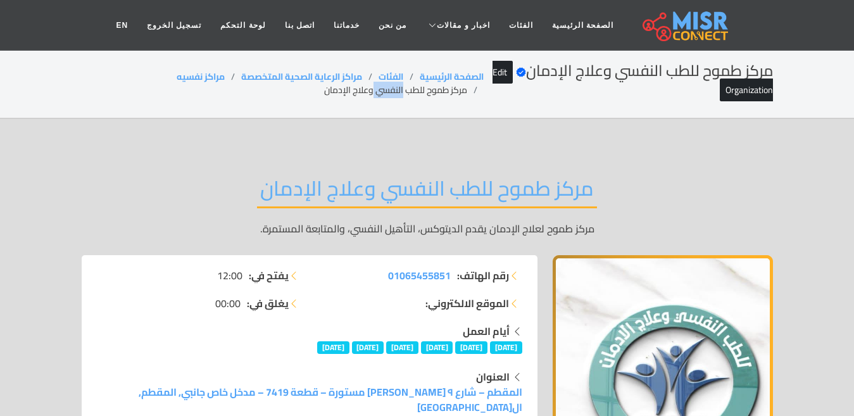
click at [380, 87] on li "مركز طموح للطب النفسي وعلاج الإدمان" at bounding box center [404, 90] width 160 height 13
drag, startPoint x: 218, startPoint y: 75, endPoint x: 171, endPoint y: 82, distance: 48.0
click at [171, 82] on ol "الصفحة الرئيسية الفئات مراكز الرعاية الصحية المتخصصة مراكز نفسيه مركز طموح للطب…" at bounding box center [283, 83] width 402 height 27
click at [349, 94] on li "مركز طموح للطب النفسي وعلاج الإدمان" at bounding box center [404, 90] width 160 height 13
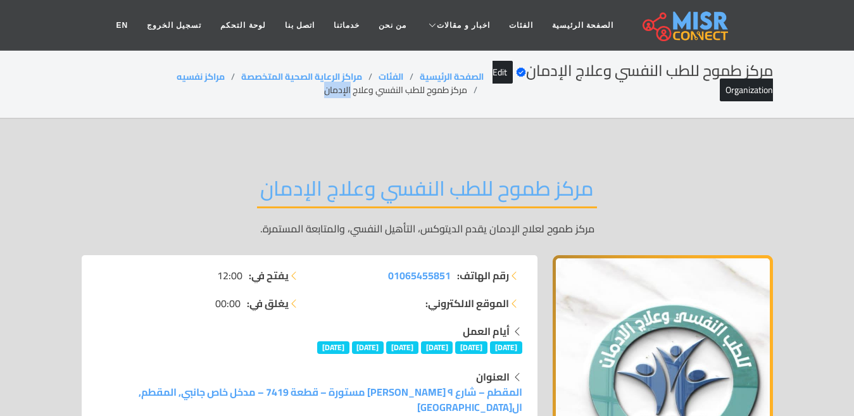
click at [349, 94] on li "مركز طموح للطب النفسي وعلاج الإدمان" at bounding box center [404, 90] width 160 height 13
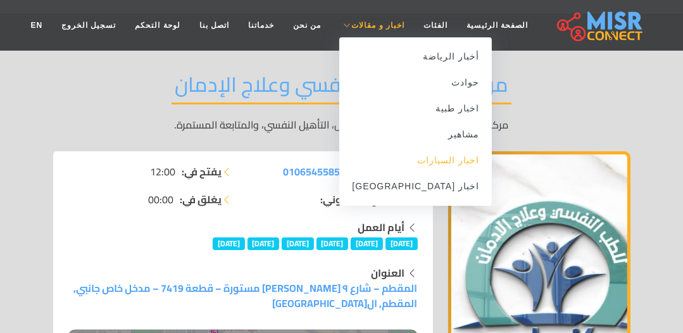
scroll to position [203, 0]
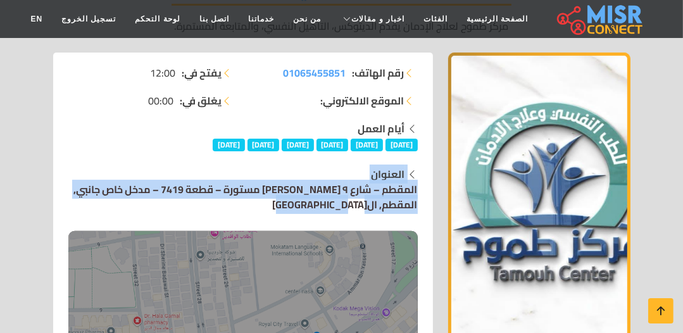
drag, startPoint x: 387, startPoint y: 191, endPoint x: 377, endPoint y: 200, distance: 13.5
click at [374, 200] on div "العنوان المقطم – شارع ٩ خلف مسجد مستورة – قطعة 7419 – مدخل خاص جانبي, المقطم, ا…" at bounding box center [243, 309] width 365 height 286
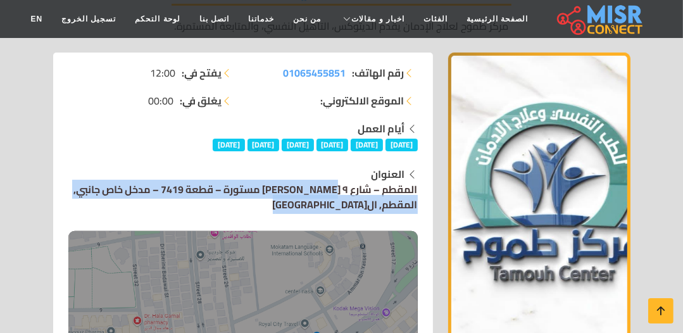
drag, startPoint x: 424, startPoint y: 185, endPoint x: 344, endPoint y: 208, distance: 83.0
click at [344, 208] on div "العنوان المقطم – شارع ٩ خلف مسجد مستورة – قطعة 7419 – مدخل خاص جانبي, المقطم, ا…" at bounding box center [243, 309] width 365 height 286
click at [413, 187] on link "المقطم – شارع ٩ [PERSON_NAME] مستورة – قطعة 7419 – مدخل خاص جانبي, المقطم, ال[G…" at bounding box center [242, 316] width 349 height 273
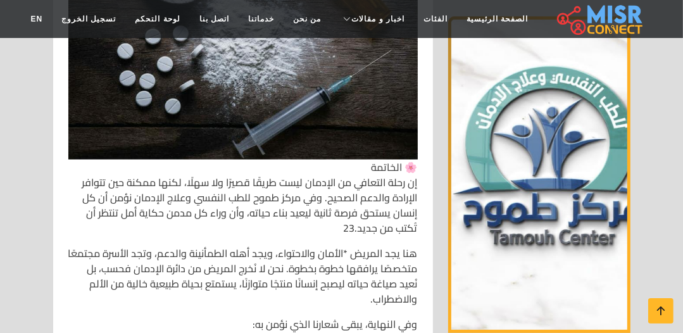
scroll to position [7496, 0]
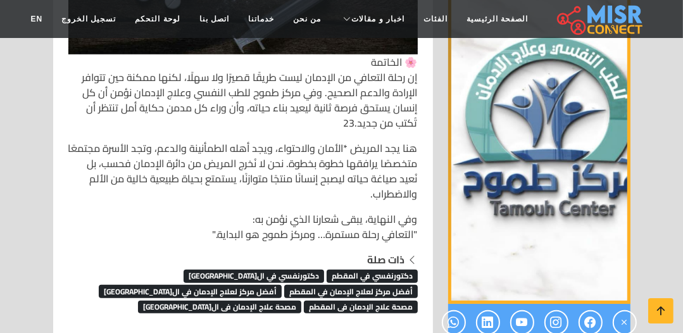
scroll to position [7547, 0]
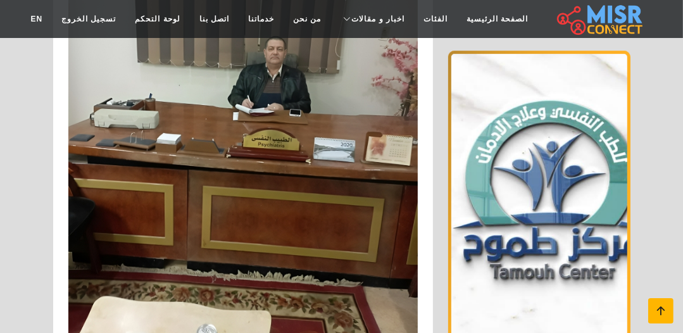
click at [661, 305] on icon at bounding box center [661, 311] width 18 height 18
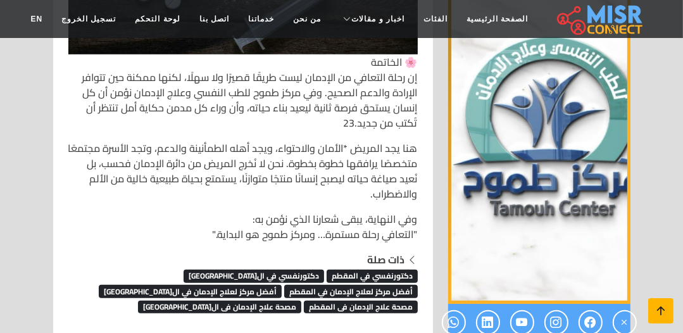
click at [663, 302] on icon at bounding box center [661, 311] width 18 height 18
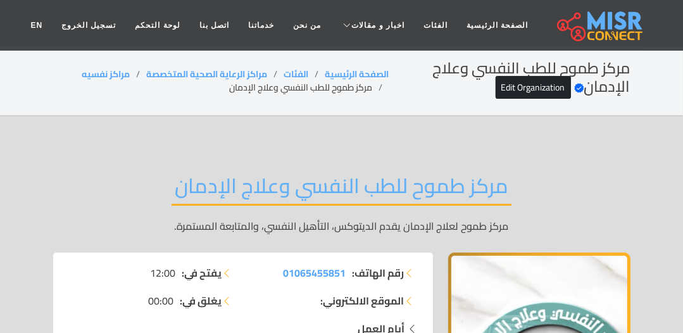
scroll to position [0, 0]
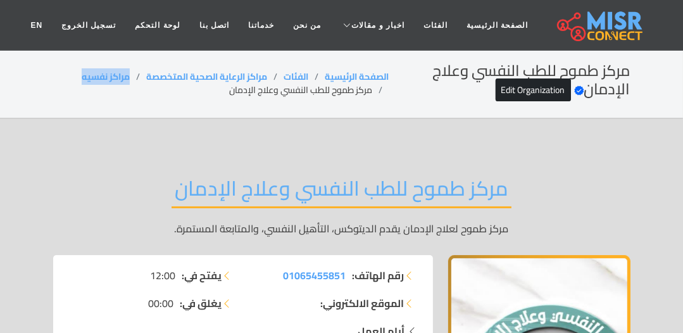
copy link "مراكز نفسيه"
drag, startPoint x: 130, startPoint y: 73, endPoint x: 58, endPoint y: 76, distance: 72.2
click at [58, 76] on ol "الصفحة الرئيسية الفئات مراكز الرعاية الصحية المتخصصة مراكز نفسيه مركز طموح للطب…" at bounding box center [221, 83] width 336 height 27
click at [251, 91] on li "مركز طموح للطب النفسي وعلاج الإدمان" at bounding box center [309, 90] width 160 height 13
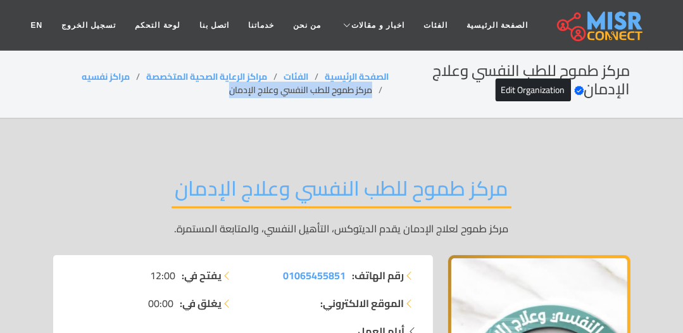
click at [251, 91] on li "مركز طموح للطب النفسي وعلاج الإدمان" at bounding box center [309, 90] width 160 height 13
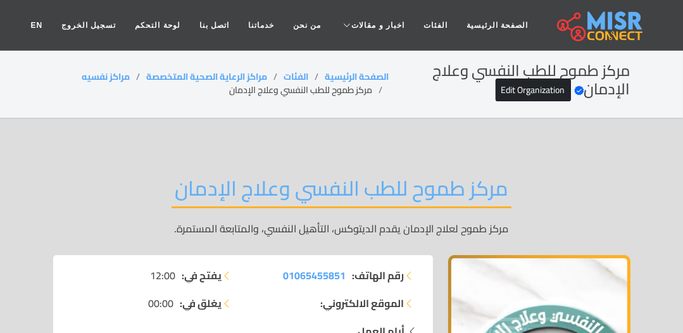
click at [251, 91] on li "مركز طموح للطب النفسي وعلاج الإدمان" at bounding box center [309, 90] width 160 height 13
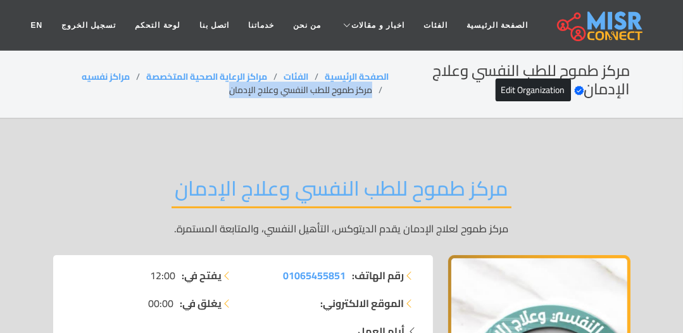
copy main "مركز طموح للطب النفسي وعلاج الإدمان"
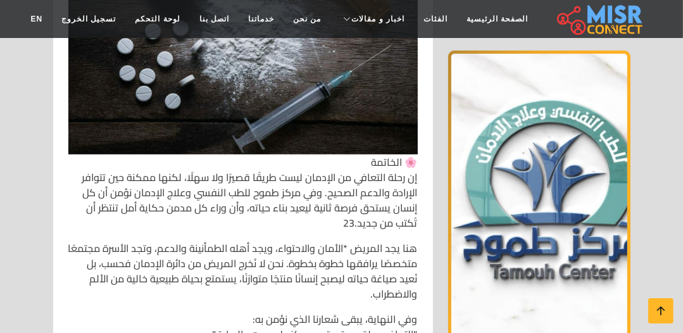
scroll to position [7530, 0]
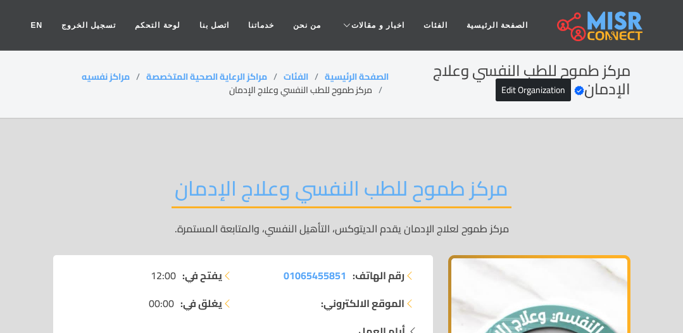
scroll to position [7530, 0]
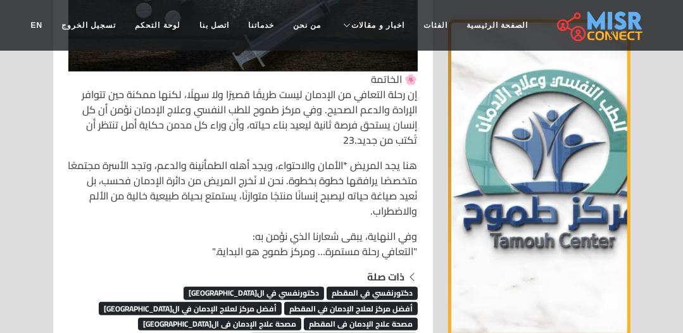
click at [289, 332] on span "دكتور لعلاج الاكتئاب فى ال[GEOGRAPHIC_DATA]" at bounding box center [334, 339] width 168 height 13
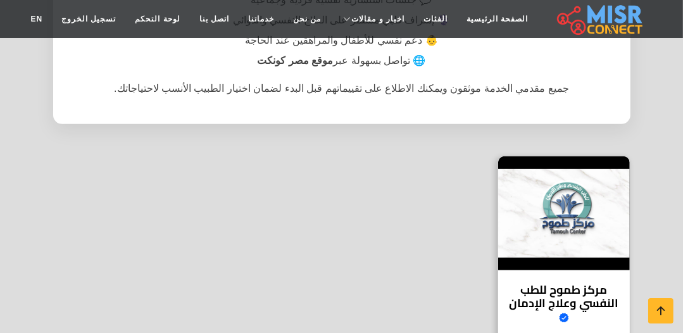
scroll to position [304, 0]
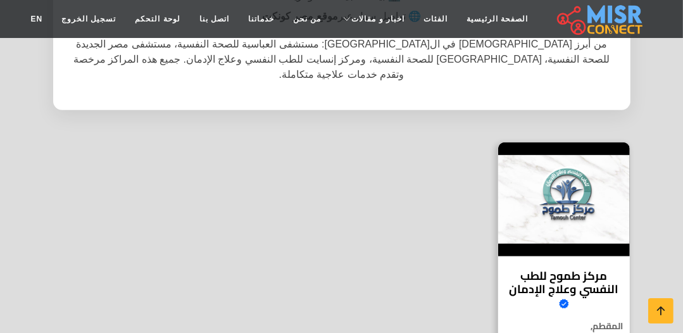
scroll to position [304, 0]
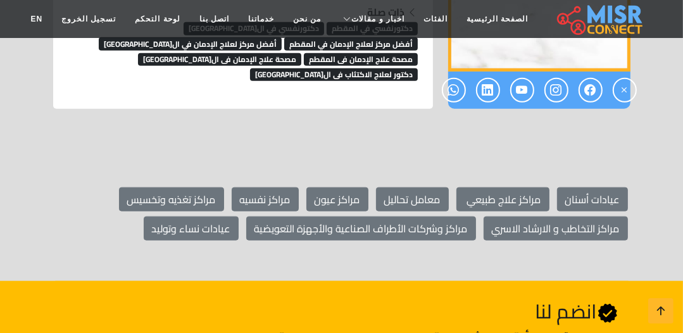
scroll to position [7587, 0]
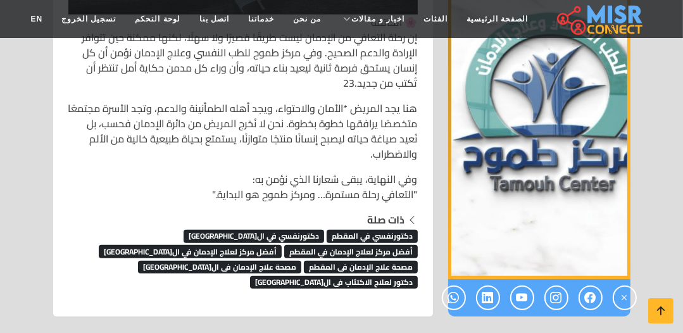
click at [304, 261] on span "مصحة علاج الإدمان فى المقطم" at bounding box center [361, 267] width 114 height 13
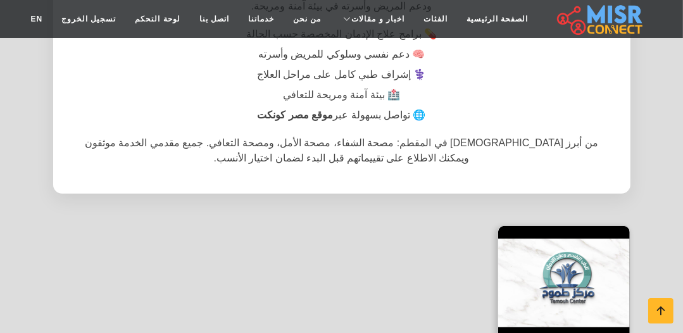
scroll to position [304, 0]
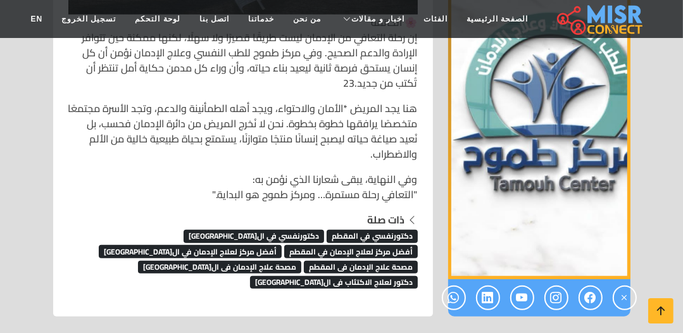
scroll to position [7587, 0]
click at [282, 245] on span "أفضل مركز لعلاج الإدمان في القاهرة" at bounding box center [190, 251] width 183 height 13
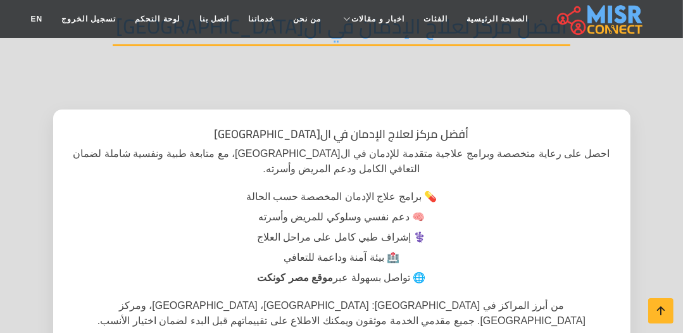
scroll to position [101, 0]
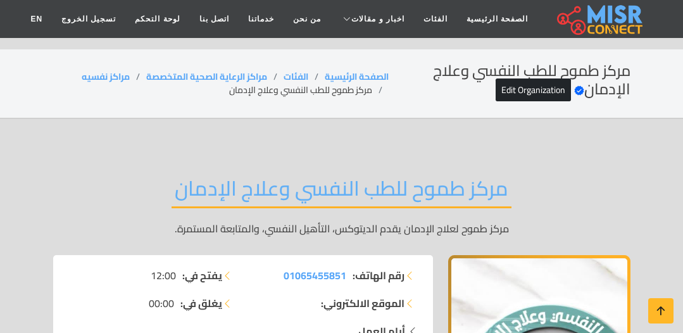
scroll to position [7587, 0]
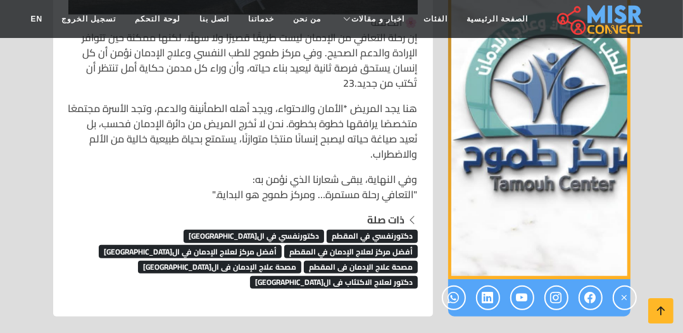
click at [304, 261] on span "مصحة علاج الإدمان فى المقطم" at bounding box center [361, 267] width 114 height 13
click at [669, 305] on icon at bounding box center [661, 311] width 18 height 18
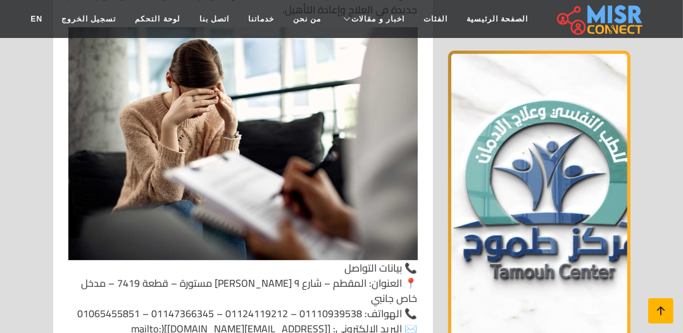
click at [667, 303] on icon at bounding box center [661, 311] width 18 height 18
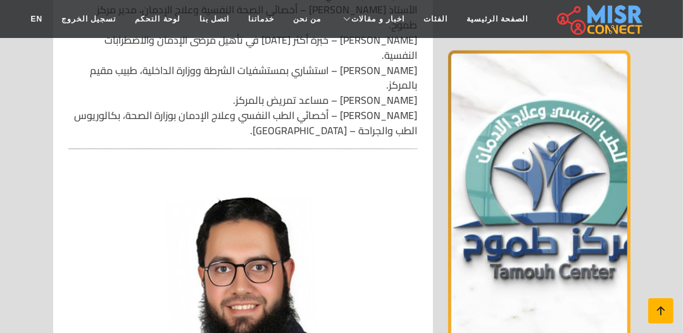
click at [667, 303] on icon at bounding box center [661, 311] width 18 height 18
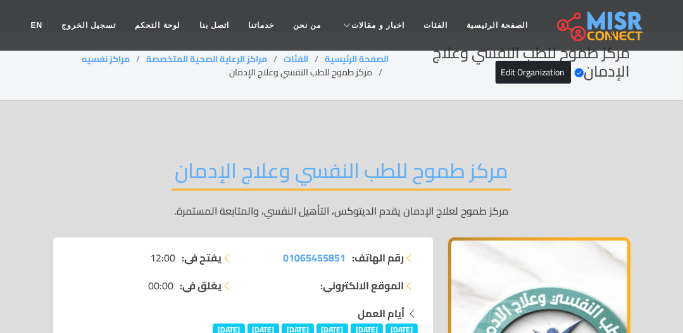
scroll to position [0, 0]
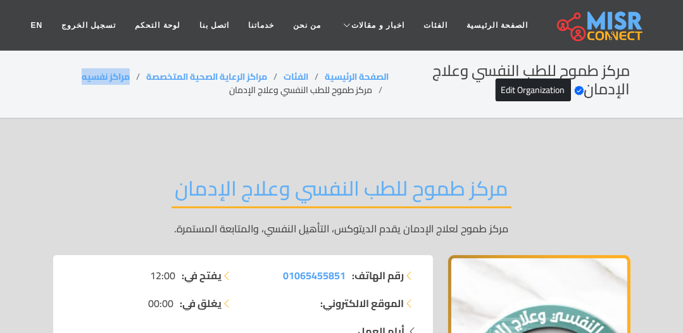
copy link "مراكز نفسيه"
drag, startPoint x: 133, startPoint y: 75, endPoint x: 70, endPoint y: 73, distance: 63.3
click at [71, 73] on ol "الصفحة الرئيسية الفئات مراكز الرعاية الصحية المتخصصة مراكز نفسيه مركز طموح للطب…" at bounding box center [221, 83] width 336 height 27
click at [329, 88] on li "مركز طموح للطب النفسي وعلاج الإدمان" at bounding box center [309, 90] width 160 height 13
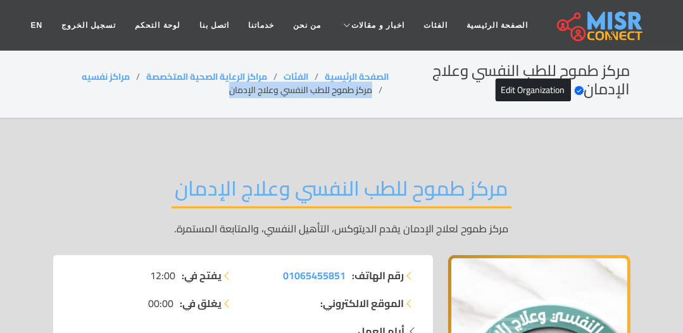
click at [329, 88] on li "مركز طموح للطب النفسي وعلاج الإدمان" at bounding box center [309, 90] width 160 height 13
copy main "مركز طموح للطب النفسي وعلاج الإدمان"
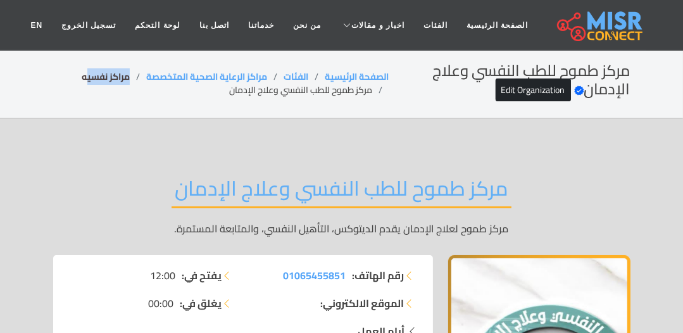
copy link "مراكز نفسي"
drag, startPoint x: 130, startPoint y: 75, endPoint x: 73, endPoint y: 73, distance: 56.4
click at [73, 73] on ol "الصفحة الرئيسية الفئات مراكز الرعاية الصحية المتخصصة مراكز نفسيه مركز طموح للطب…" at bounding box center [221, 83] width 336 height 27
copy link "مراكز نفسيه"
click at [289, 91] on li "مركز طموح للطب النفسي وعلاج الإدمان" at bounding box center [309, 90] width 160 height 13
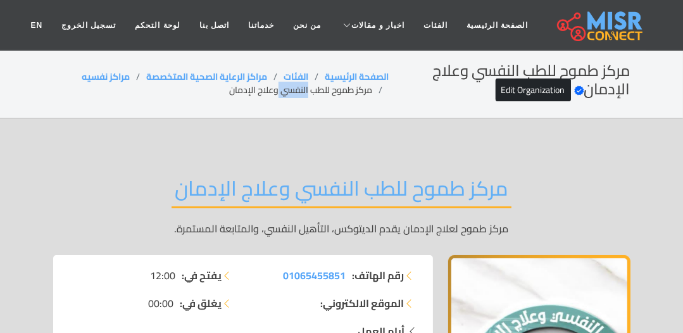
click at [289, 91] on li "مركز طموح للطب النفسي وعلاج الإدمان" at bounding box center [309, 90] width 160 height 13
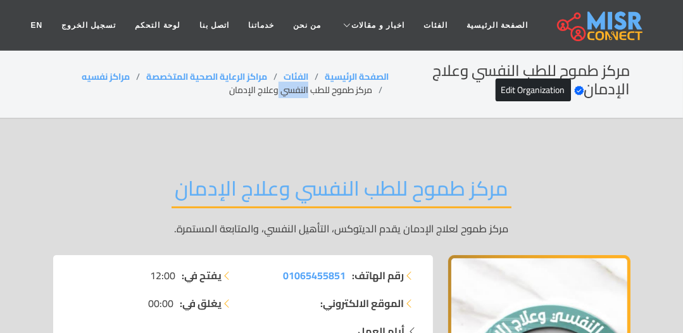
click at [289, 91] on li "مركز طموح للطب النفسي وعلاج الإدمان" at bounding box center [309, 90] width 160 height 13
copy main "مركز طموح للطب النفسي وعلاج الإدمان"
drag, startPoint x: 127, startPoint y: 76, endPoint x: 65, endPoint y: 76, distance: 62.0
click at [65, 76] on ol "الصفحة الرئيسية الفئات مراكز الرعاية الصحية المتخصصة مراكز نفسيه مركز طموح للطب…" at bounding box center [221, 83] width 336 height 27
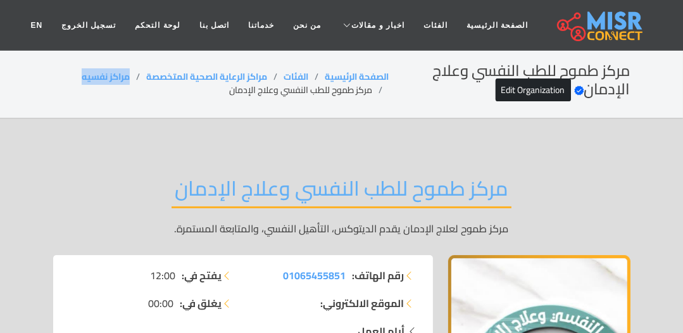
copy link "مراكز نفسيه"
click at [312, 91] on li "مركز طموح للطب النفسي وعلاج الإدمان" at bounding box center [309, 90] width 160 height 13
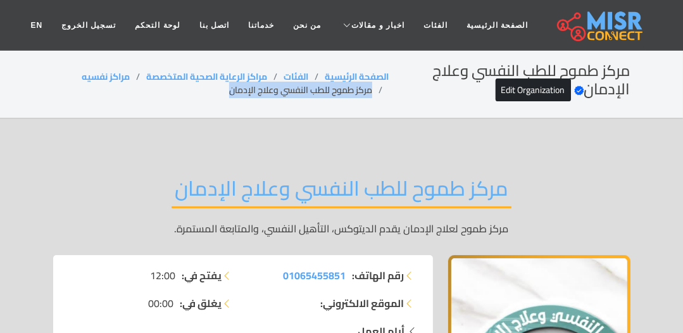
click at [312, 91] on li "مركز طموح للطب النفسي وعلاج الإدمان" at bounding box center [309, 90] width 160 height 13
copy main "مركز طموح للطب النفسي وعلاج الإدمان"
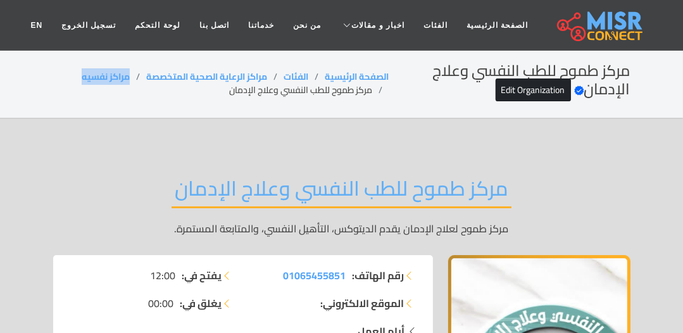
drag, startPoint x: 128, startPoint y: 73, endPoint x: 76, endPoint y: 79, distance: 52.2
click at [76, 79] on ol "الصفحة الرئيسية الفئات مراكز الرعاية الصحية المتخصصة مراكز نفسيه مركز طموح للطب…" at bounding box center [221, 83] width 336 height 27
copy link "مراكز نفسيه"
click at [350, 89] on li "مركز طموح للطب النفسي وعلاج الإدمان" at bounding box center [309, 90] width 160 height 13
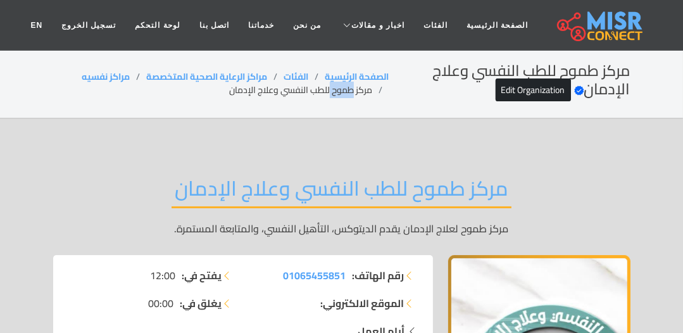
click at [350, 89] on li "مركز طموح للطب النفسي وعلاج الإدمان" at bounding box center [309, 90] width 160 height 13
copy main "مركز طموح للطب النفسي وعلاج الإدمان"
copy link "مراكز نفسيه"
drag, startPoint x: 129, startPoint y: 73, endPoint x: 64, endPoint y: 81, distance: 65.6
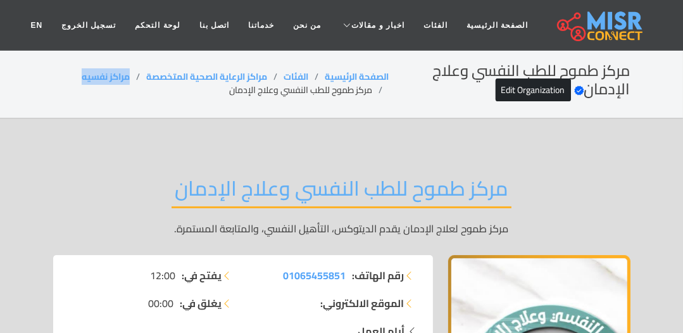
click at [64, 81] on ol "الصفحة الرئيسية الفئات مراكز الرعاية الصحية المتخصصة مراكز نفسيه مركز طموح للطب…" at bounding box center [221, 83] width 336 height 27
click at [255, 90] on li "مركز طموح للطب النفسي وعلاج الإدمان" at bounding box center [309, 90] width 160 height 13
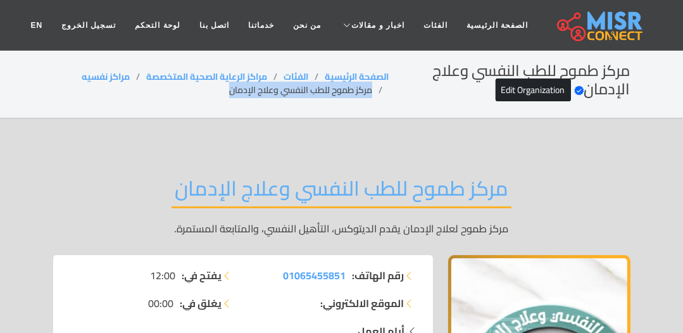
click at [255, 90] on li "مركز طموح للطب النفسي وعلاج الإدمان" at bounding box center [309, 90] width 160 height 13
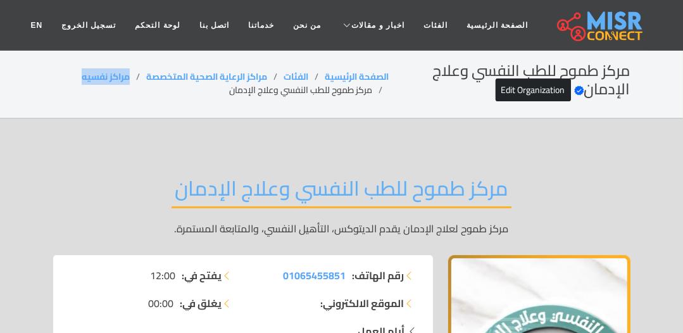
drag, startPoint x: 132, startPoint y: 76, endPoint x: 63, endPoint y: 74, distance: 69.0
click at [63, 74] on ol "الصفحة الرئيسية الفئات مراكز الرعاية الصحية المتخصصة مراكز نفسيه مركز طموح للطب…" at bounding box center [221, 83] width 336 height 27
click at [304, 94] on li "مركز طموح للطب النفسي وعلاج الإدمان" at bounding box center [309, 90] width 160 height 13
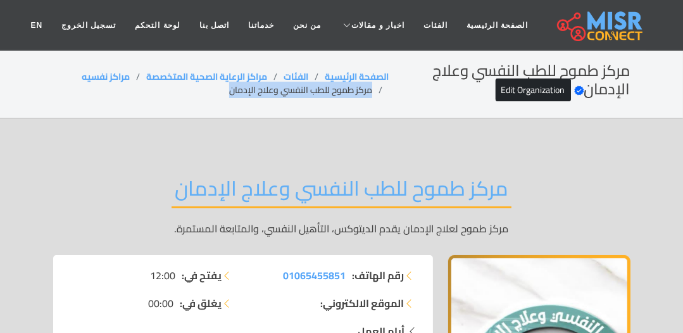
click at [304, 94] on li "مركز طموح للطب النفسي وعلاج الإدمان" at bounding box center [309, 90] width 160 height 13
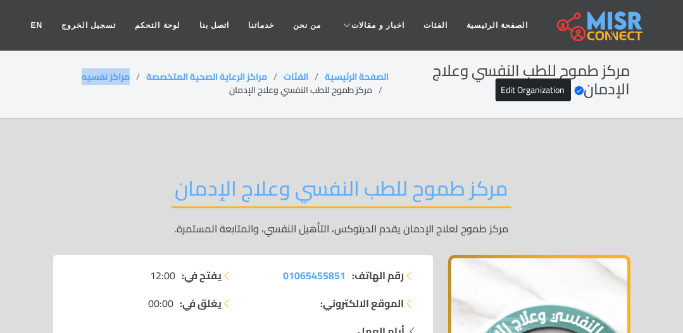
drag, startPoint x: 132, startPoint y: 79, endPoint x: 60, endPoint y: 79, distance: 71.5
click at [60, 79] on ol "الصفحة الرئيسية الفئات مراكز الرعاية الصحية المتخصصة مراكز نفسيه مركز طموح للطب…" at bounding box center [221, 83] width 336 height 27
click at [241, 85] on li "مركز طموح للطب النفسي وعلاج الإدمان" at bounding box center [309, 90] width 160 height 13
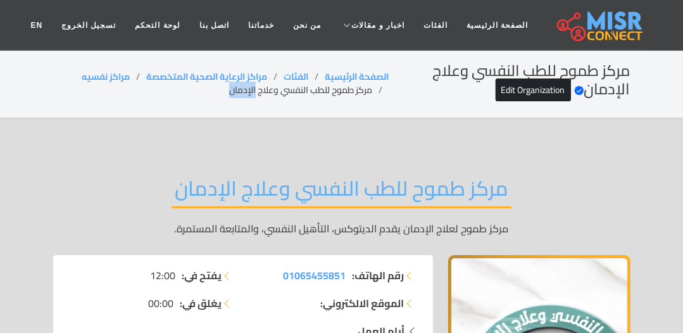
click at [246, 94] on li "مركز طموح للطب النفسي وعلاج الإدمان" at bounding box center [309, 90] width 160 height 13
drag, startPoint x: 133, startPoint y: 75, endPoint x: 63, endPoint y: 80, distance: 69.8
click at [63, 80] on ol "الصفحة الرئيسية الفئات مراكز الرعاية الصحية المتخصصة مراكز نفسيه مركز طموح للطب…" at bounding box center [221, 83] width 336 height 27
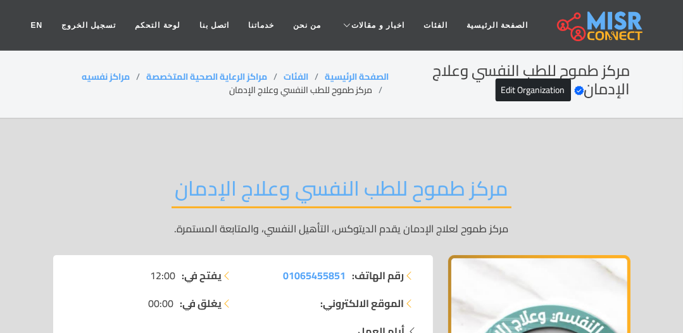
click at [343, 87] on li "مركز طموح للطب النفسي وعلاج الإدمان" at bounding box center [309, 90] width 160 height 13
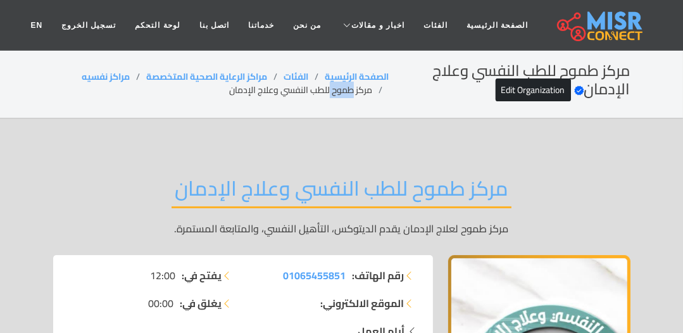
click at [343, 87] on li "مركز طموح للطب النفسي وعلاج الإدمان" at bounding box center [309, 90] width 160 height 13
